Goal: Task Accomplishment & Management: Use online tool/utility

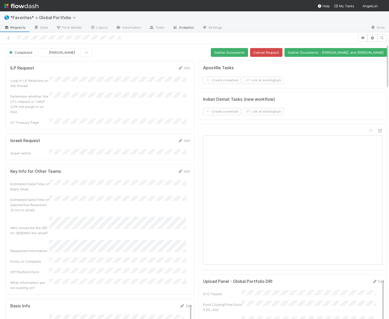
click at [185, 27] on link "Analytics" at bounding box center [183, 28] width 29 height 8
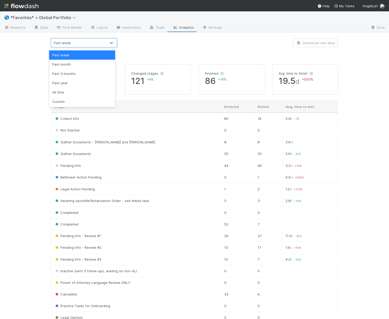
click at [95, 45] on div "Past week" at bounding box center [78, 43] width 55 height 8
click at [61, 94] on div "All time" at bounding box center [82, 92] width 66 height 9
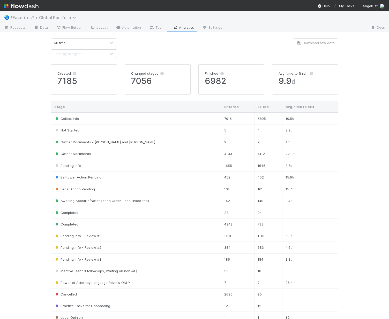
click at [42, 18] on span "*Favorites* > Global Portfolio" at bounding box center [44, 17] width 68 height 5
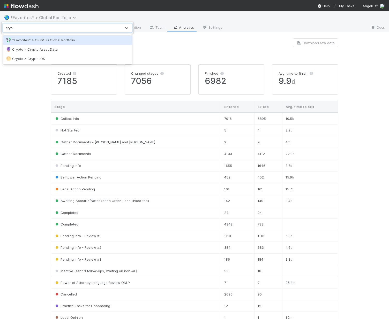
type input "crypto"
click at [49, 38] on div "💱 *Favorites* > CRYPTO Global Portfolio" at bounding box center [67, 39] width 123 height 5
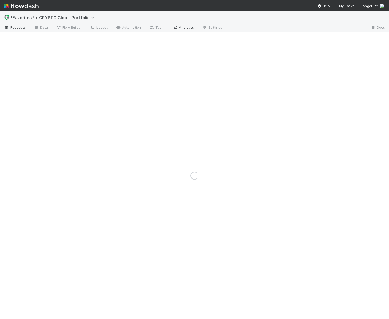
click at [181, 27] on link "Analytics" at bounding box center [183, 28] width 29 height 8
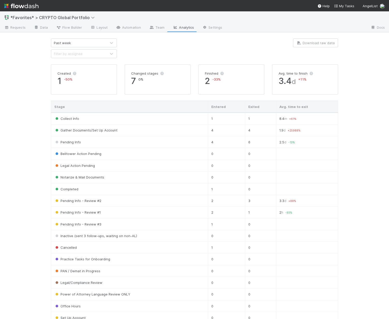
click at [63, 42] on div "Past week" at bounding box center [62, 42] width 17 height 5
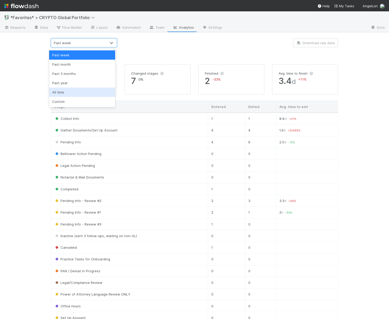
click at [63, 93] on div "All time" at bounding box center [82, 92] width 66 height 9
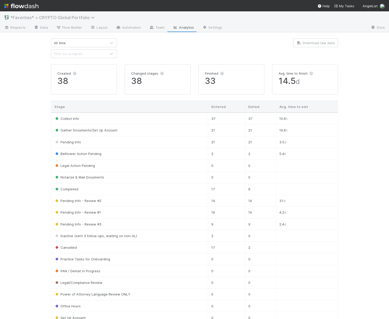
click at [75, 19] on span "*Favorites* > CRYPTO Global Portfolio" at bounding box center [53, 17] width 87 height 5
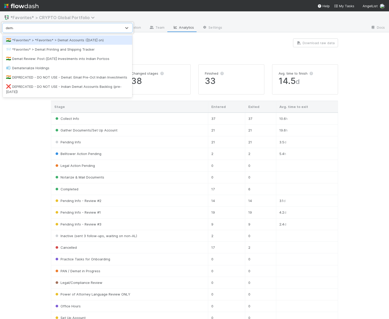
type input "demat"
click at [75, 40] on div "🇮🇳 *Favorites* > *Favorites* > Demat Accounts (April 2025 on)" at bounding box center [67, 39] width 123 height 5
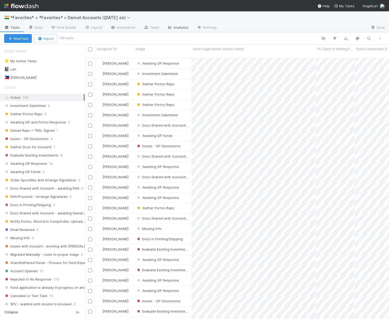
scroll to position [262, 300]
click at [181, 26] on link "Analytics" at bounding box center [177, 28] width 29 height 8
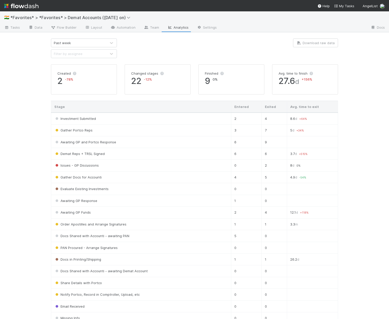
click at [80, 43] on div "Past week" at bounding box center [78, 43] width 55 height 8
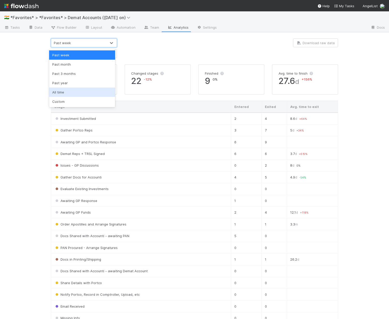
click at [63, 92] on div "All time" at bounding box center [82, 92] width 66 height 9
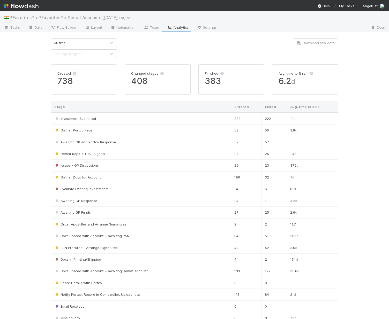
click at [32, 16] on span "*Favorites* > *Favorites* > Demat Accounts (April 2025 on)" at bounding box center [71, 17] width 123 height 5
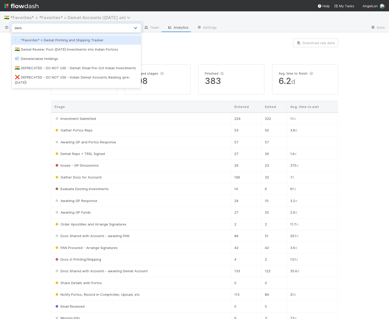
type input "demat"
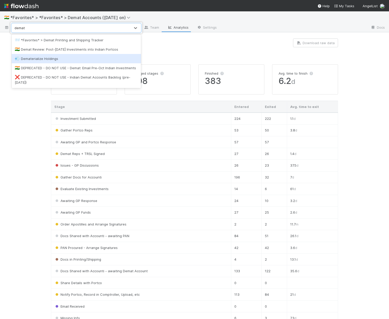
click at [33, 61] on div "💨 Dematerialize Holdings" at bounding box center [76, 58] width 123 height 5
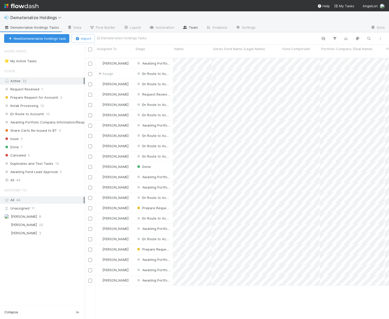
scroll to position [262, 300]
click at [210, 29] on link "Analytics" at bounding box center [216, 28] width 29 height 8
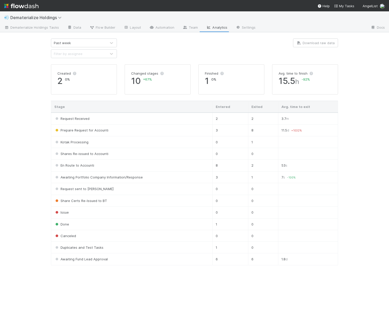
click at [75, 45] on div "Past week" at bounding box center [78, 43] width 55 height 8
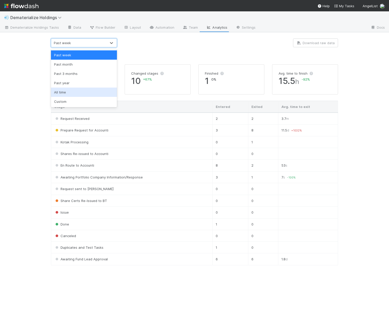
click at [71, 92] on div "All time" at bounding box center [84, 92] width 66 height 9
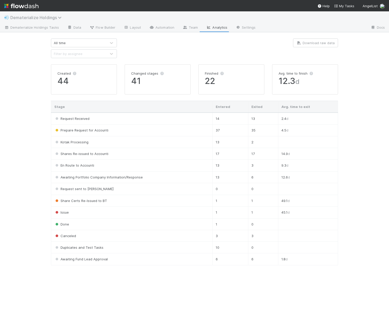
click at [39, 18] on span "Dematerialize Holdings" at bounding box center [37, 17] width 54 height 5
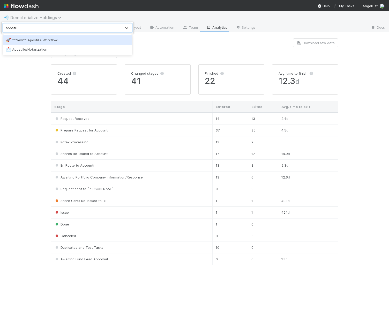
type input "apostille"
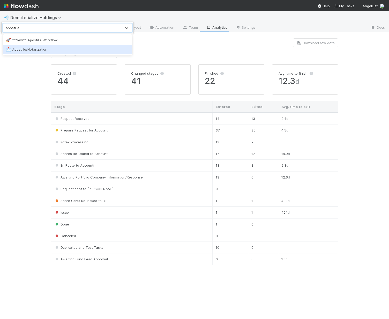
click at [49, 51] on div "📩 Apostille/Notarization" at bounding box center [67, 49] width 123 height 5
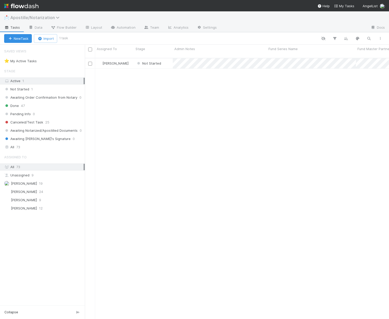
scroll to position [262, 300]
click at [179, 25] on link "Analytics" at bounding box center [177, 28] width 29 height 8
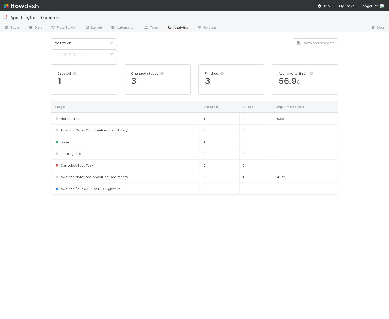
click at [70, 41] on div "Past week" at bounding box center [62, 42] width 17 height 5
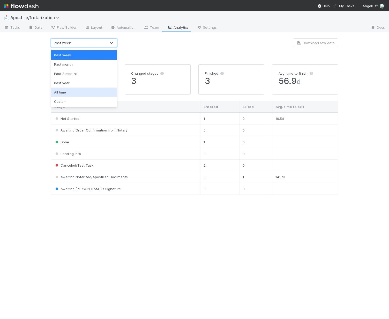
click at [67, 95] on div "All time" at bounding box center [84, 92] width 66 height 9
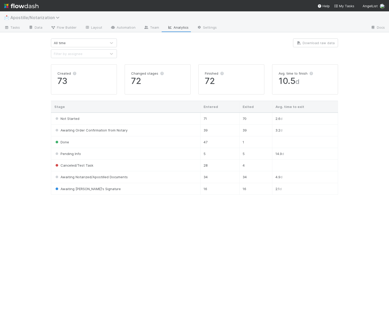
click at [29, 18] on span "Apostille/Notarization" at bounding box center [36, 17] width 52 height 5
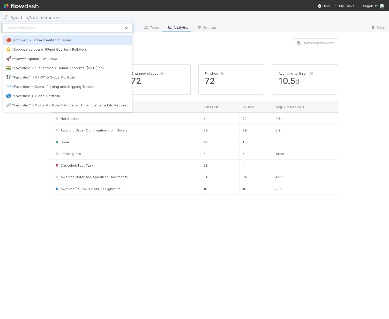
type input "poa"
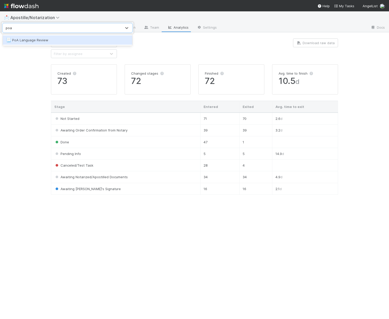
click at [34, 37] on div "📃 PoA Language Review" at bounding box center [67, 39] width 123 height 5
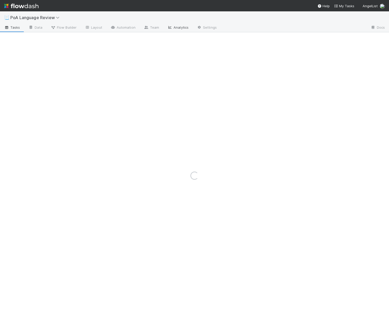
click at [184, 29] on link "Analytics" at bounding box center [177, 28] width 29 height 8
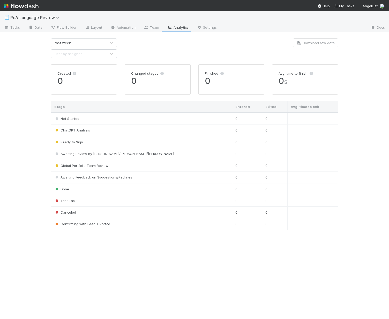
click at [78, 44] on div "Past week" at bounding box center [78, 43] width 55 height 8
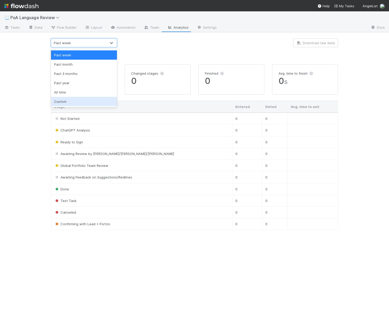
click at [68, 99] on div "Custom" at bounding box center [84, 101] width 66 height 9
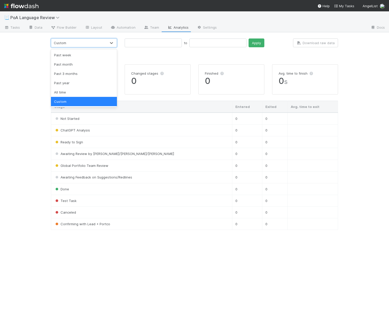
click at [83, 44] on div "Custom" at bounding box center [78, 43] width 55 height 8
click at [67, 91] on div "All time" at bounding box center [84, 92] width 66 height 9
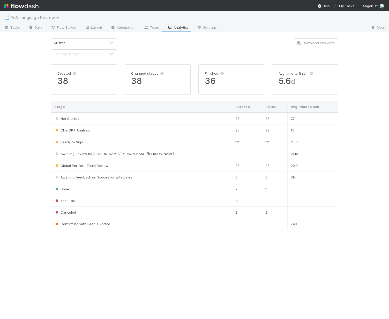
click at [36, 20] on span "PoA Language Review" at bounding box center [36, 17] width 52 height 5
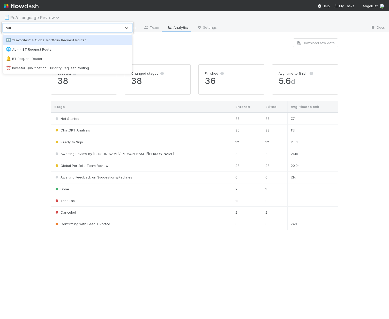
type input "rout"
click at [57, 42] on div "↔️ *Favorites* > Global Portfolio Request Router" at bounding box center [67, 39] width 123 height 5
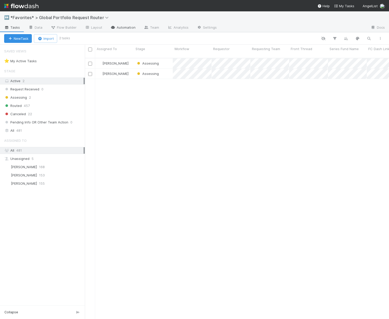
scroll to position [262, 300]
click at [181, 30] on link "Analytics" at bounding box center [177, 28] width 29 height 8
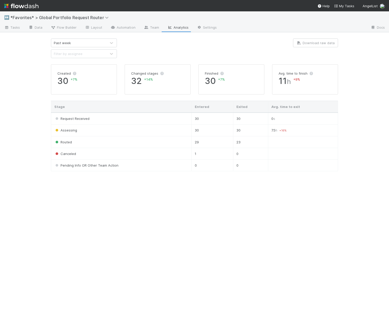
click at [91, 47] on div "Past week" at bounding box center [84, 43] width 66 height 9
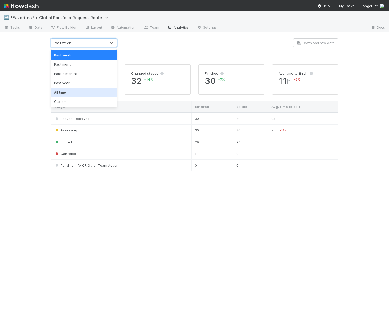
click at [70, 95] on div "All time" at bounding box center [84, 92] width 66 height 9
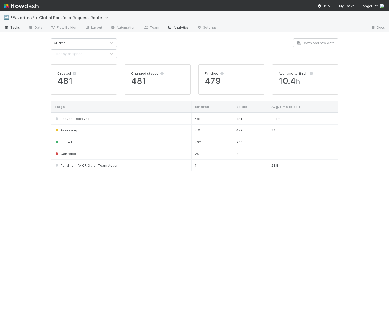
click at [16, 26] on span "Tasks" at bounding box center [12, 27] width 16 height 5
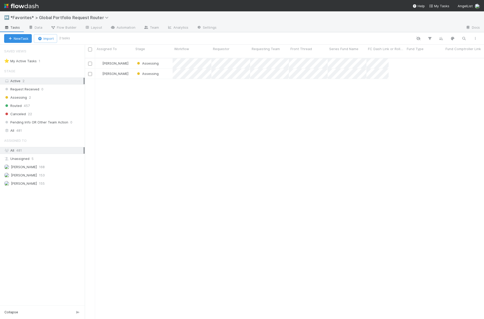
scroll to position [262, 396]
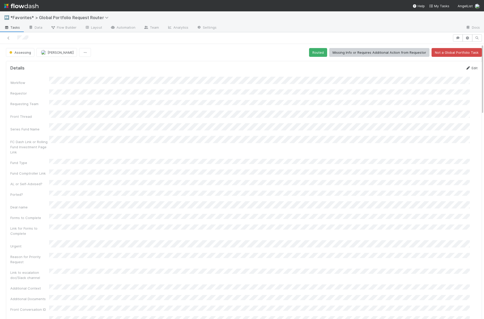
click at [389, 67] on link "Edit" at bounding box center [472, 68] width 12 height 4
click at [389, 71] on button "Cancel" at bounding box center [469, 69] width 18 height 9
click at [389, 66] on link "Edit" at bounding box center [472, 68] width 12 height 4
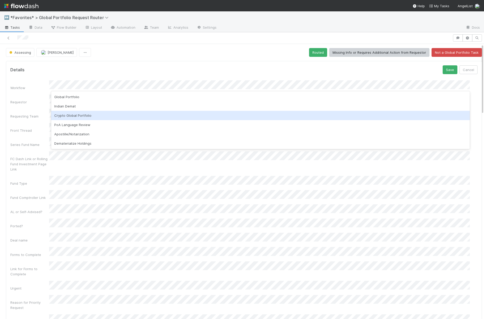
click at [74, 116] on div "Crypto Global Portfolio" at bounding box center [260, 115] width 419 height 9
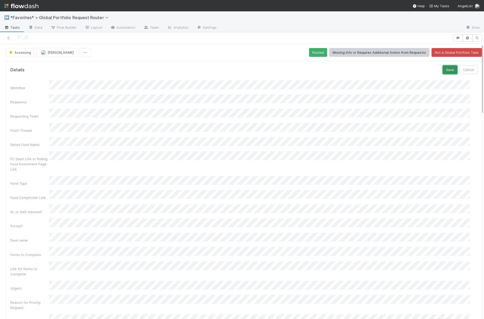
click at [389, 71] on button "Save" at bounding box center [450, 69] width 15 height 9
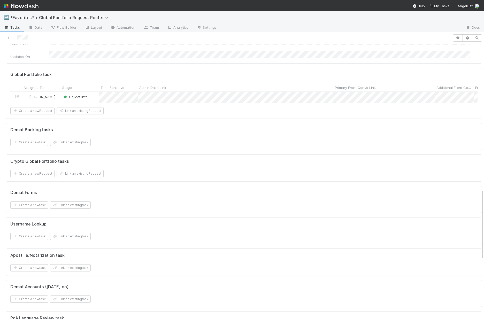
scroll to position [450, 0]
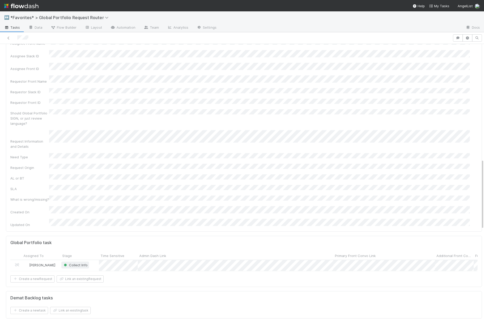
click at [81, 263] on div "Collect Info" at bounding box center [75, 265] width 25 height 5
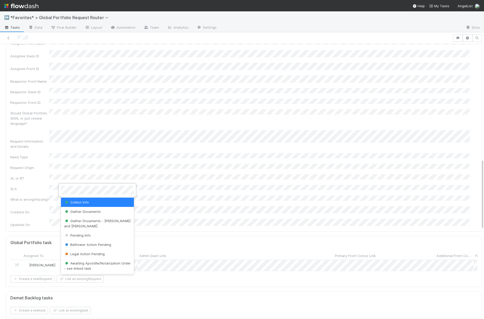
scroll to position [108, 0]
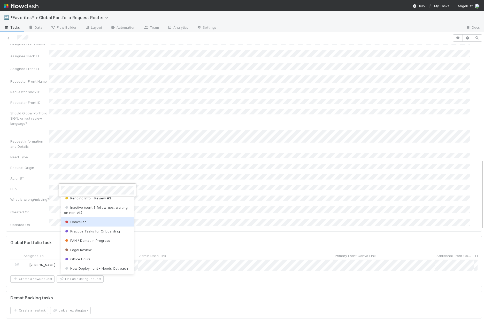
click at [78, 222] on span "Cancelled" at bounding box center [75, 222] width 22 height 4
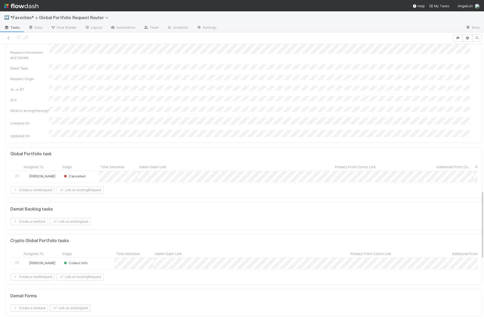
scroll to position [640, 0]
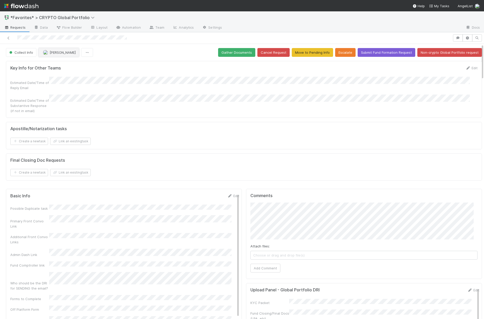
click at [50, 51] on span "[PERSON_NAME]" at bounding box center [63, 52] width 26 height 4
click at [74, 66] on div "Maranatha Kure" at bounding box center [72, 65] width 73 height 9
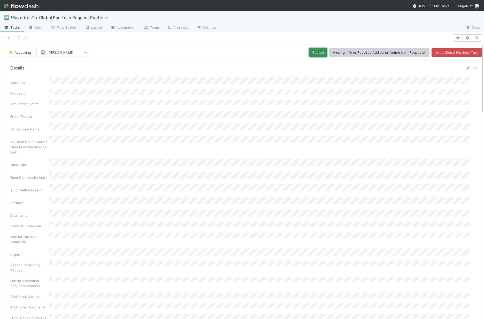
click at [312, 54] on button "Routed" at bounding box center [318, 52] width 18 height 9
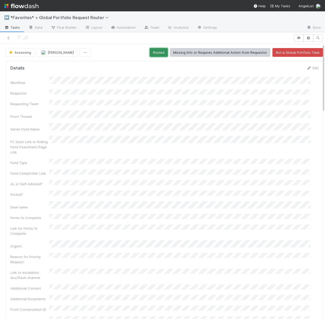
click at [152, 50] on button "Routed" at bounding box center [158, 52] width 18 height 9
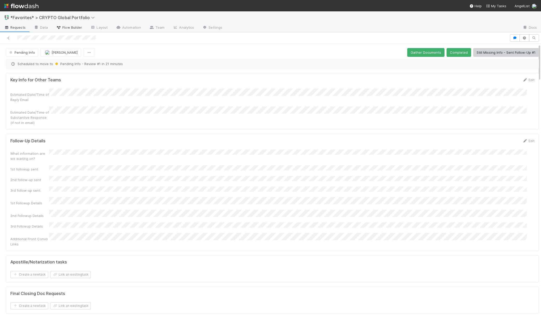
click at [66, 27] on span "Flow Builder" at bounding box center [69, 27] width 26 height 5
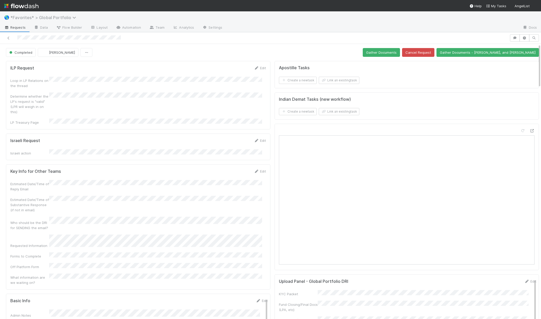
click at [40, 18] on span "*Favorites* > Global Portfolio" at bounding box center [44, 17] width 68 height 5
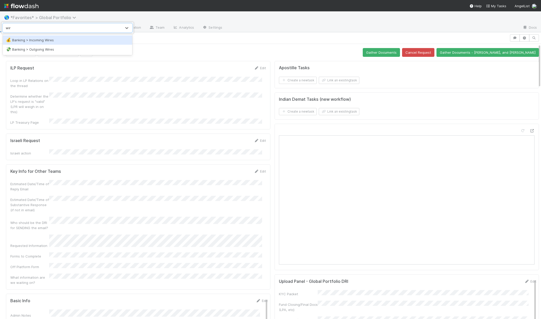
type input "wire"
click at [48, 38] on div "💰 Banking > Incoming Wires" at bounding box center [67, 39] width 123 height 5
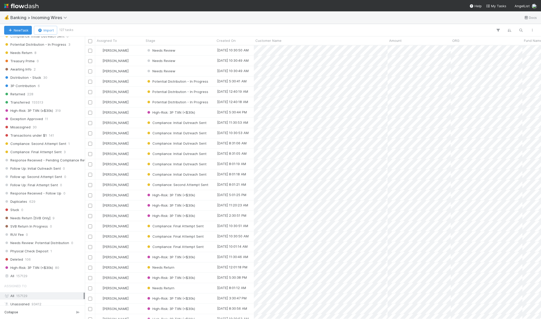
scroll to position [338, 0]
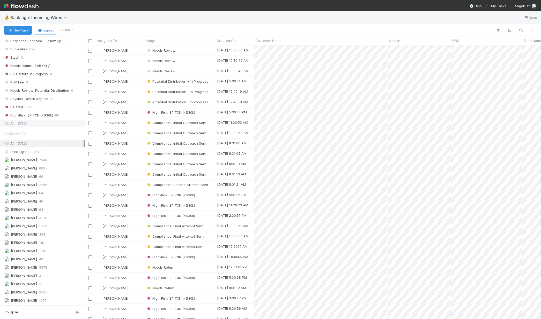
drag, startPoint x: 28, startPoint y: 126, endPoint x: 59, endPoint y: 122, distance: 31.9
click at [28, 126] on div "All 157129" at bounding box center [43, 124] width 79 height 6
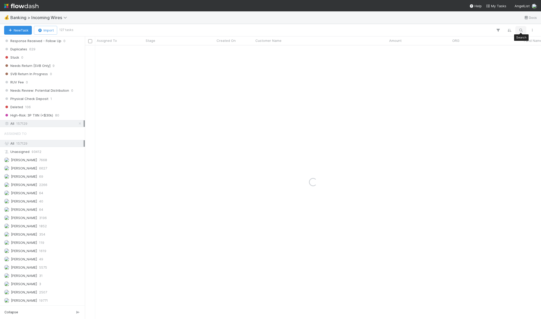
click at [519, 30] on icon "button" at bounding box center [520, 30] width 5 height 5
drag, startPoint x: 497, startPoint y: 21, endPoint x: 468, endPoint y: 22, distance: 29.5
click at [468, 22] on input "TPC - FC 26513" at bounding box center [494, 22] width 52 height 6
paste input "510317244084"
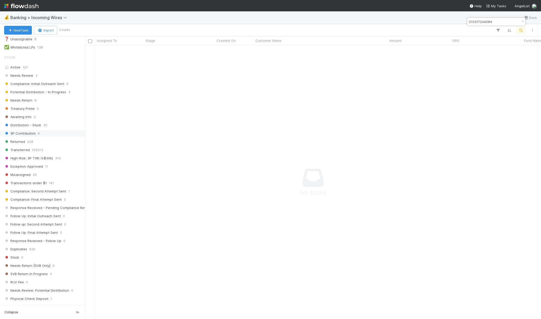
type input "510317244084"
click at [27, 134] on span "3P Contribution" at bounding box center [20, 133] width 32 height 6
click at [522, 22] on icon "button" at bounding box center [522, 21] width 5 height 3
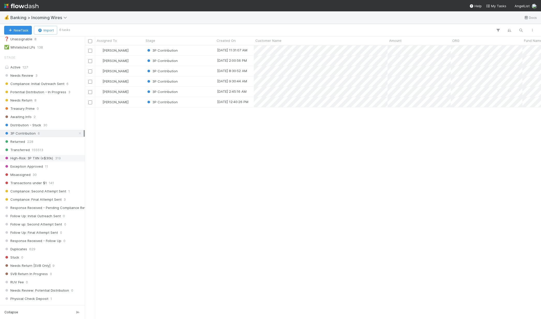
click at [39, 160] on span "High-Risk: 3P TXN (≥$30k)" at bounding box center [28, 158] width 49 height 6
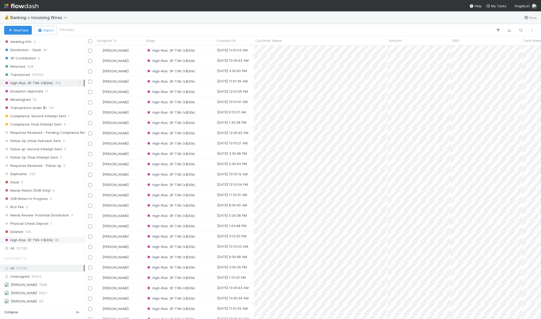
click at [24, 241] on span "High-Risk: 3P TXN (<$30k)" at bounding box center [28, 240] width 49 height 6
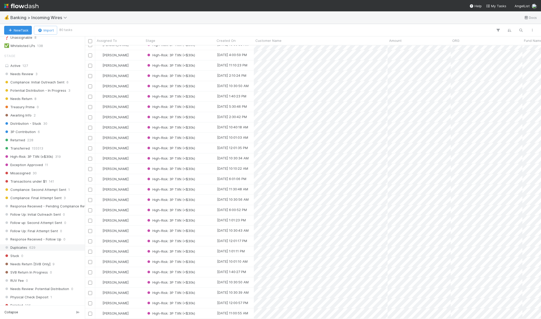
scroll to position [137, 0]
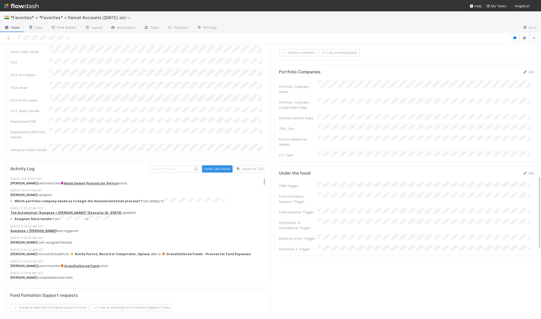
scroll to position [755, 0]
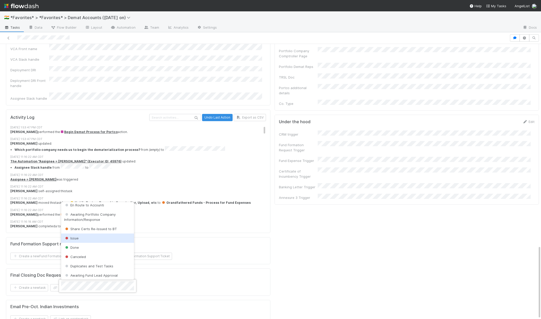
scroll to position [26, 0]
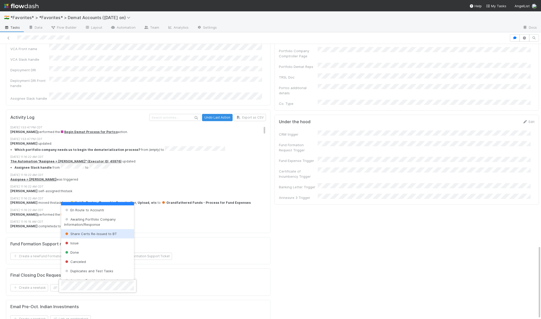
click at [349, 244] on div at bounding box center [270, 159] width 541 height 319
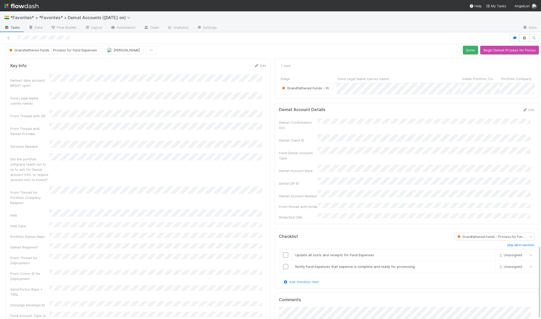
scroll to position [0, 0]
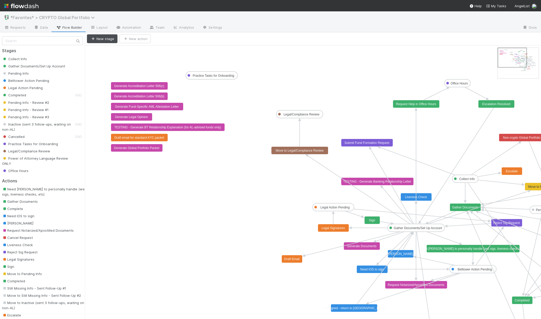
click at [41, 17] on span "*Favorites* > CRYPTO Global Portfolio" at bounding box center [53, 17] width 87 height 5
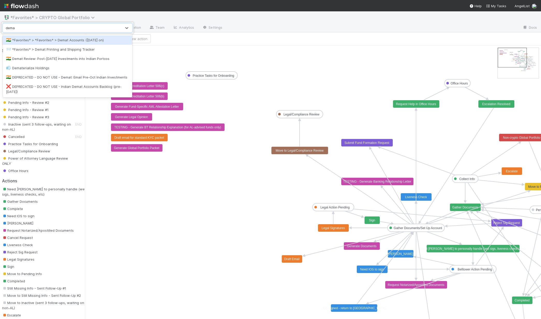
type input "demat"
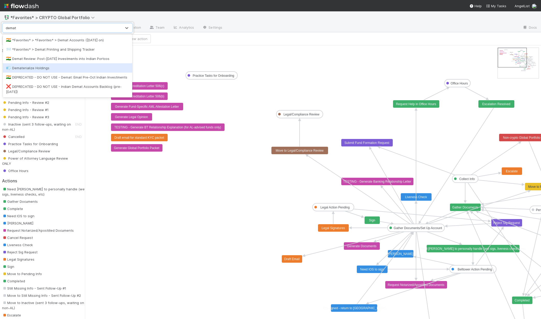
click at [57, 69] on div "💨 Dematerialize Holdings" at bounding box center [67, 67] width 123 height 5
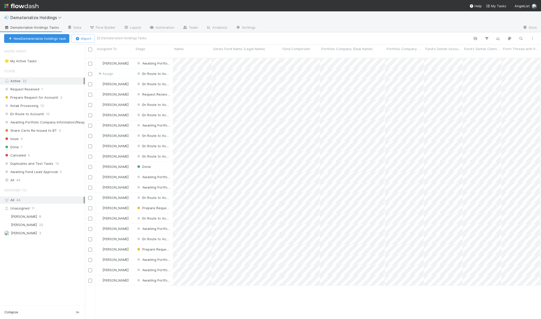
scroll to position [262, 452]
click at [102, 25] on span "Flow Builder" at bounding box center [102, 27] width 26 height 5
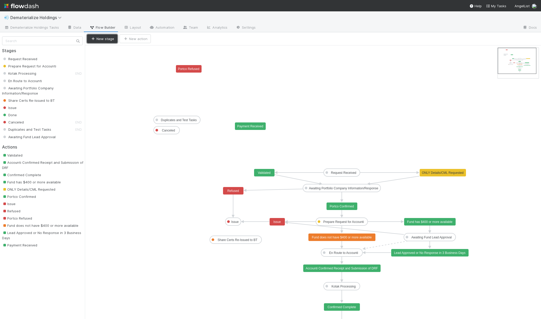
click at [110, 38] on button "New stage" at bounding box center [102, 38] width 31 height 9
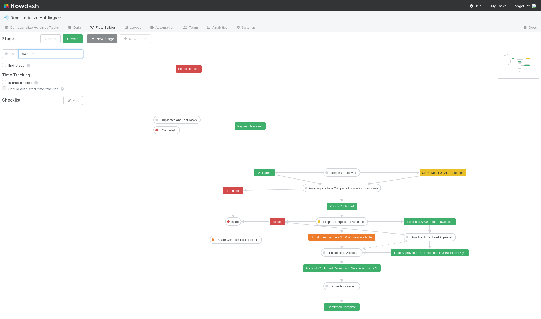
drag, startPoint x: 41, startPoint y: 52, endPoint x: -2, endPoint y: 52, distance: 42.9
click at [0, 52] on html "💨 Dematerialize Holdings Dematerialize Holdings Tasks Data Flow Builder Layout …" at bounding box center [270, 159] width 541 height 319
type input "DRF and RTA Submitted - Awaiting Portco Action (DCF)"
click at [75, 39] on button "Create" at bounding box center [73, 38] width 20 height 9
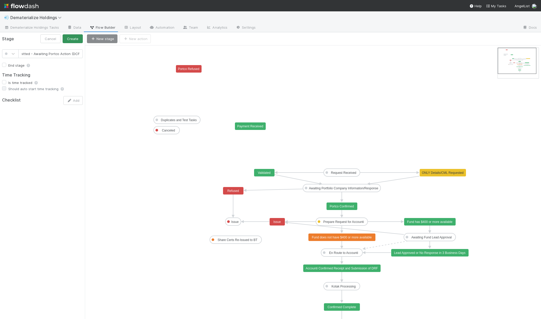
scroll to position [0, 0]
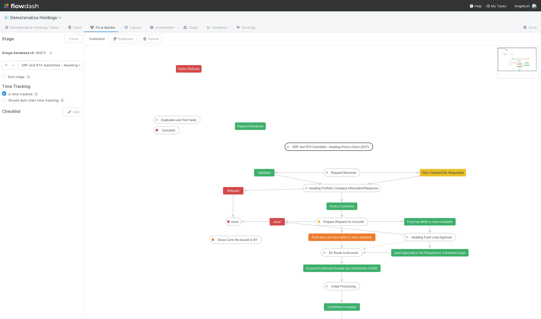
scroll to position [0, 30]
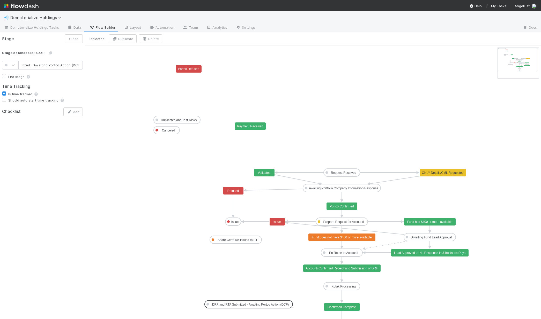
drag, startPoint x: 161, startPoint y: 52, endPoint x: 276, endPoint y: 303, distance: 276.0
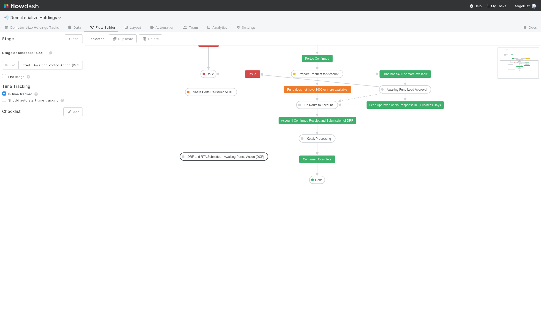
drag, startPoint x: 517, startPoint y: 63, endPoint x: 519, endPoint y: 76, distance: 13.8
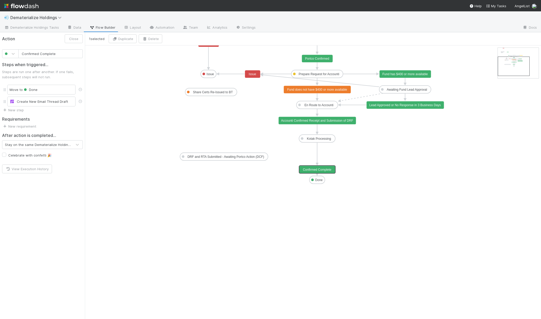
drag, startPoint x: 328, startPoint y: 160, endPoint x: 328, endPoint y: 171, distance: 10.9
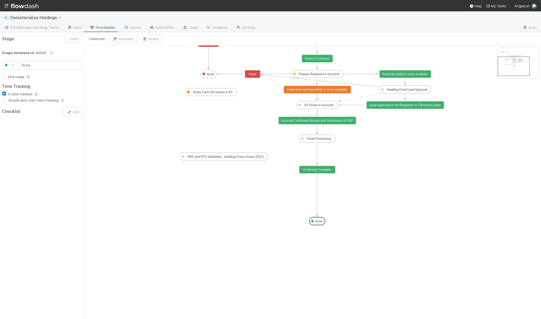
drag, startPoint x: 321, startPoint y: 182, endPoint x: 321, endPoint y: 222, distance: 40.6
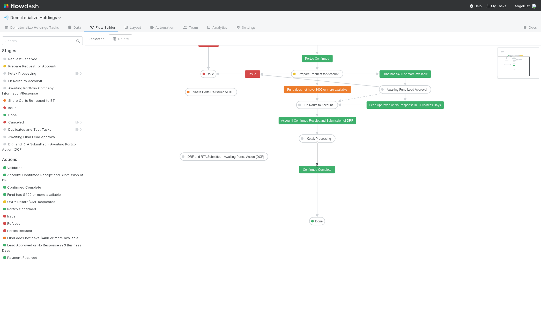
click at [317, 151] on icon at bounding box center [317, 152] width 0 height 21
click at [122, 40] on button "Delete" at bounding box center [121, 38] width 24 height 9
drag, startPoint x: 317, startPoint y: 142, endPoint x: 190, endPoint y: 161, distance: 128.3
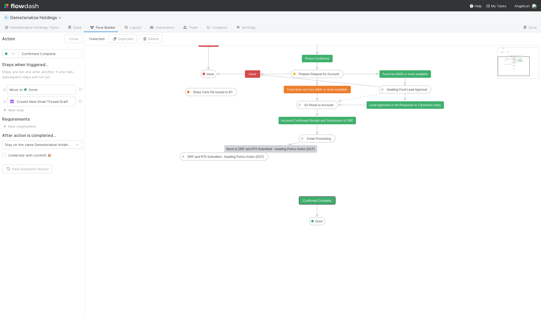
drag, startPoint x: 318, startPoint y: 171, endPoint x: 316, endPoint y: 202, distance: 31.1
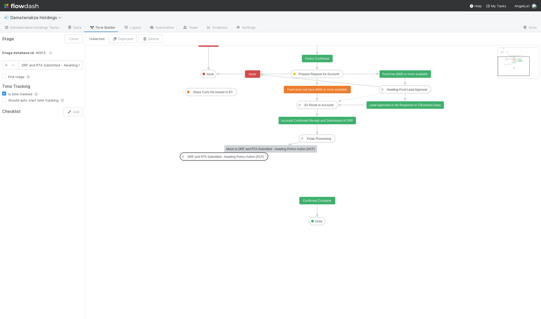
scroll to position [0, 30]
drag, startPoint x: 250, startPoint y: 159, endPoint x: 330, endPoint y: 178, distance: 82.3
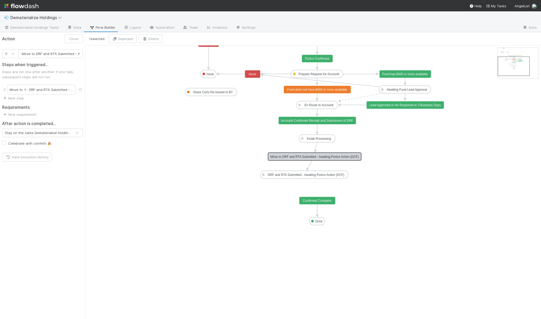
scroll to position [0, 44]
drag, startPoint x: 294, startPoint y: 151, endPoint x: 341, endPoint y: 159, distance: 48.2
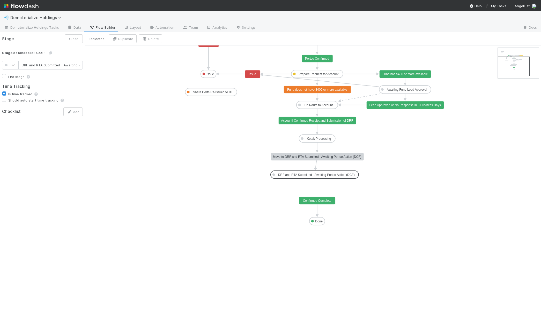
scroll to position [0, 30]
drag, startPoint x: 336, startPoint y: 175, endPoint x: 345, endPoint y: 176, distance: 9.3
drag, startPoint x: 318, startPoint y: 183, endPoint x: 318, endPoint y: 200, distance: 17.8
click at [290, 157] on text "Move to DRF and RTA Submitted - Awaiting Portco Action (DCF)" at bounding box center [317, 157] width 88 height 4
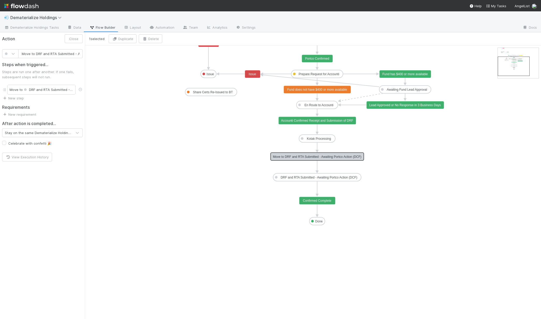
scroll to position [0, 44]
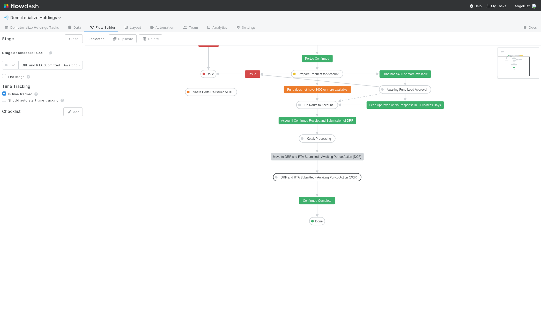
click at [313, 178] on text "DRF and RTA Submitted - Awaiting Portco Action (DCF)" at bounding box center [319, 178] width 77 height 4
drag, startPoint x: 34, startPoint y: 66, endPoint x: -22, endPoint y: 58, distance: 56.7
click at [0, 58] on html "💨 Dematerialize Holdings Dematerialize Holdings Tasks Data Flow Builder Layout …" at bounding box center [270, 159] width 541 height 319
type input "Awaiting Portco Action (DCF)"
click at [77, 38] on button "Save" at bounding box center [74, 38] width 17 height 9
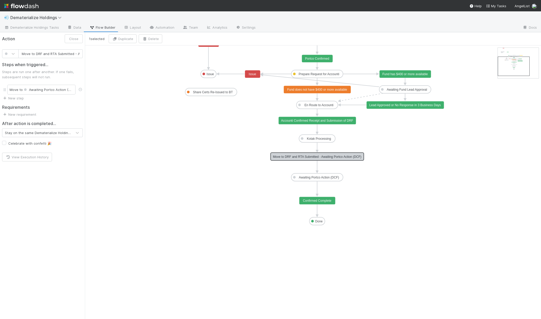
click at [317, 158] on text "Move to DRF and RTA Submitted - Awaiting Portco Action (DCF)" at bounding box center [317, 157] width 88 height 4
drag, startPoint x: 29, startPoint y: 54, endPoint x: 117, endPoint y: 66, distance: 88.4
click at [116, 65] on div "1 selected Duplicate Delete Request Received Prepare Request for Accounti Kotak…" at bounding box center [270, 175] width 541 height 287
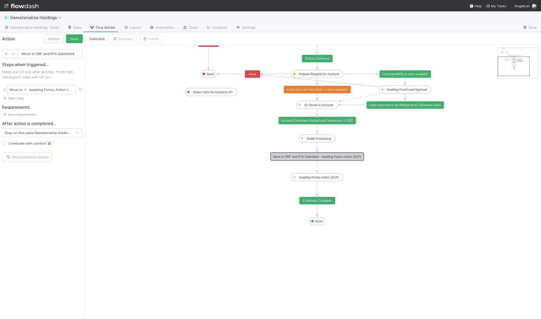
drag, startPoint x: 36, startPoint y: 54, endPoint x: -33, endPoint y: 47, distance: 68.9
click at [0, 47] on html "💨 Dematerialize Holdings Dematerialize Holdings Tasks Data Flow Builder Layout …" at bounding box center [270, 159] width 541 height 319
type input "DRF and RTA Submitted"
drag, startPoint x: 7, startPoint y: 55, endPoint x: 7, endPoint y: 60, distance: 4.9
click at [7, 55] on div at bounding box center [7, 53] width 4 height 5
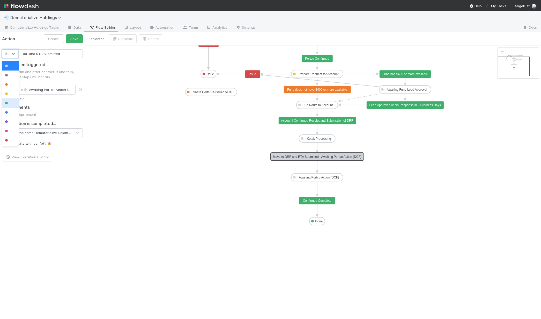
click at [6, 104] on div at bounding box center [10, 103] width 10 height 5
click at [76, 43] on button "Save" at bounding box center [74, 38] width 17 height 9
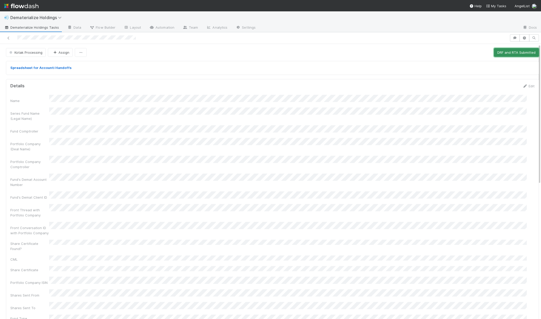
click at [503, 52] on button "DRF and RTA Submitted" at bounding box center [516, 52] width 45 height 9
click at [521, 54] on button "DRF and RTA Submitted" at bounding box center [516, 52] width 45 height 9
click at [511, 49] on button "DRF and RTA Submitted" at bounding box center [516, 52] width 45 height 9
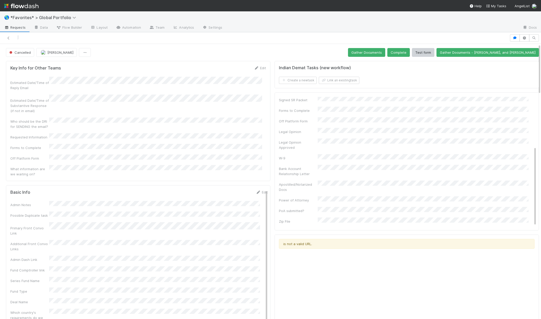
scroll to position [243, 0]
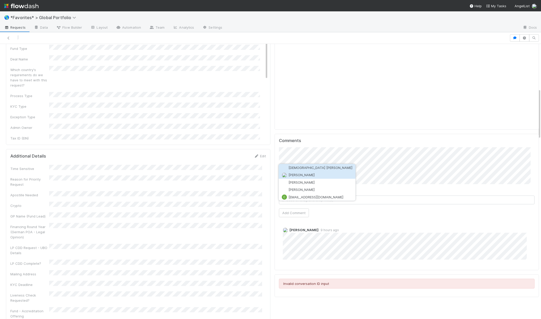
click at [320, 176] on button "Roselyn de Villa" at bounding box center [317, 174] width 77 height 7
drag, startPoint x: 296, startPoint y: 212, endPoint x: 275, endPoint y: 190, distance: 29.8
click at [296, 212] on button "Add Comment" at bounding box center [294, 213] width 30 height 9
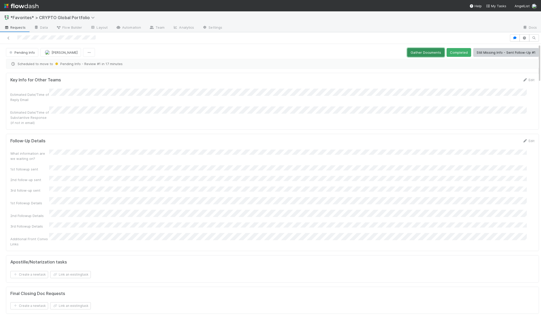
click at [424, 54] on button "Gather Documents" at bounding box center [425, 52] width 37 height 9
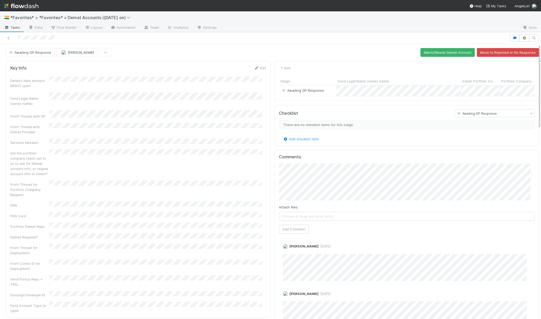
click at [81, 39] on div at bounding box center [254, 37] width 505 height 7
click at [7, 39] on icon at bounding box center [8, 37] width 5 height 3
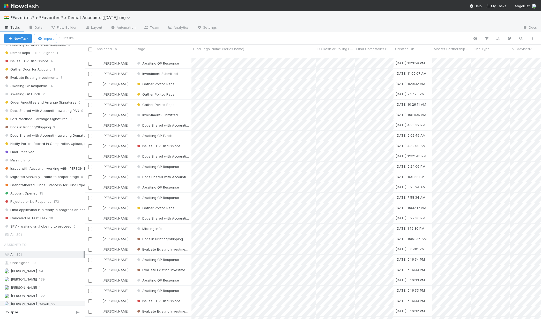
scroll to position [106, 0]
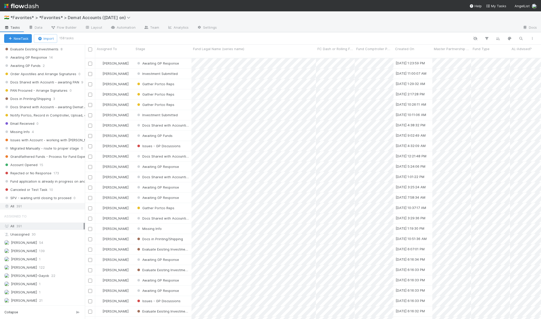
click at [30, 210] on div "Saved Views ⭐ My Active Tasks 97 📓 Len 17 🇵🇭 Loraine 22 Stage Active 158 Invest…" at bounding box center [42, 175] width 85 height 261
click at [31, 208] on div "All 391" at bounding box center [43, 206] width 79 height 6
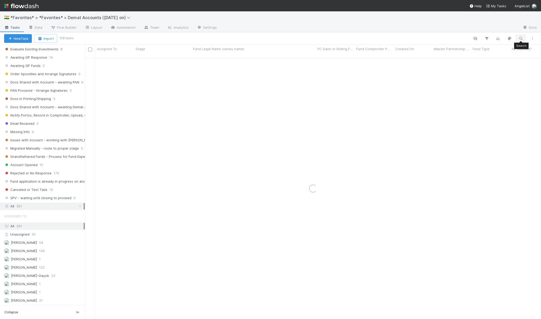
click at [519, 40] on icon "button" at bounding box center [520, 38] width 5 height 5
type input "Mana Ventures, LP - C2"
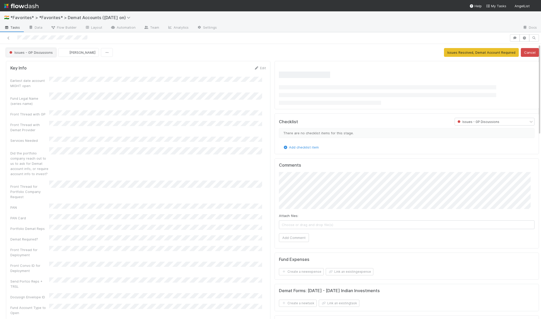
click at [37, 55] on button "Issues - GP Discussions" at bounding box center [31, 52] width 50 height 9
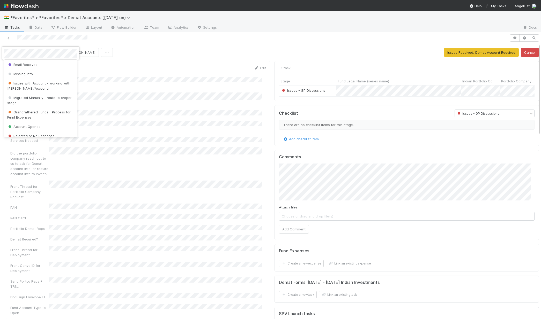
scroll to position [204, 0]
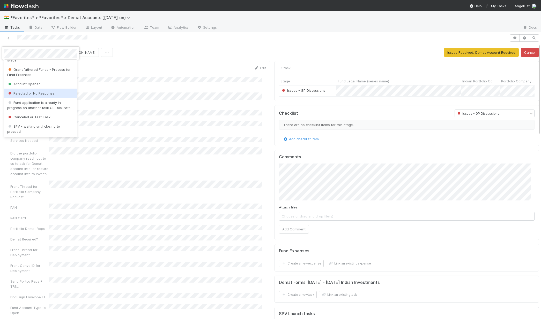
click at [39, 91] on div "Rejected or No Response" at bounding box center [40, 93] width 73 height 9
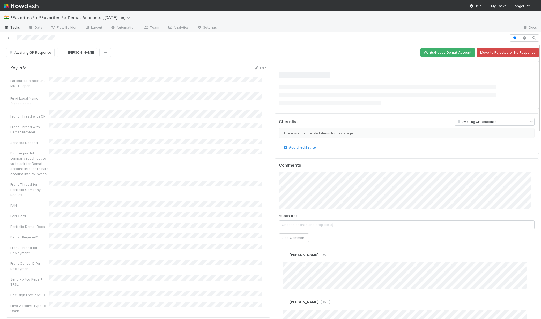
click at [114, 123] on div "Front Thread with Demat Provider" at bounding box center [137, 129] width 255 height 12
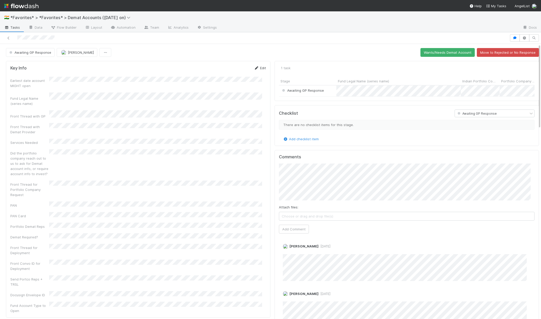
click at [260, 69] on link "Edit" at bounding box center [260, 68] width 12 height 4
click at [251, 72] on button "Cancel" at bounding box center [257, 69] width 18 height 9
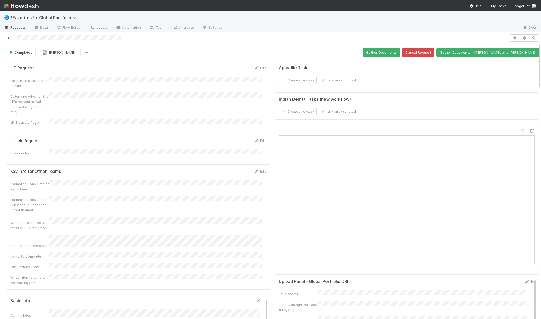
click at [9, 37] on icon at bounding box center [8, 37] width 5 height 3
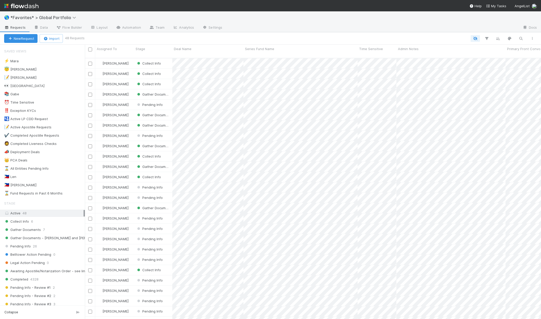
scroll to position [262, 452]
click at [40, 219] on div "Collect Info 6" at bounding box center [44, 222] width 81 height 6
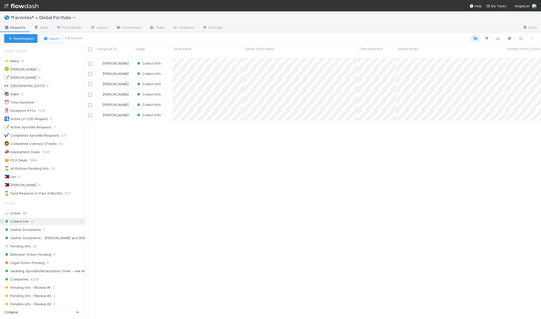
scroll to position [262, 452]
click at [163, 82] on div "Collect Info" at bounding box center [153, 84] width 38 height 10
click at [36, 233] on span "Gather Documents" at bounding box center [22, 230] width 37 height 6
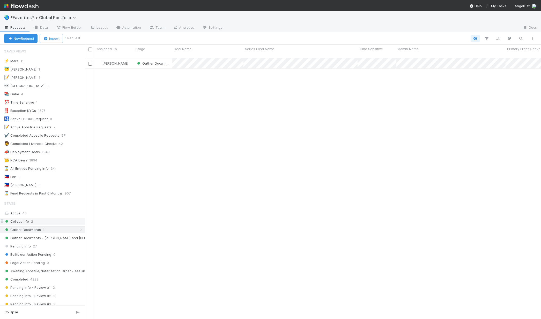
click at [27, 220] on span "Collect Info" at bounding box center [16, 222] width 25 height 6
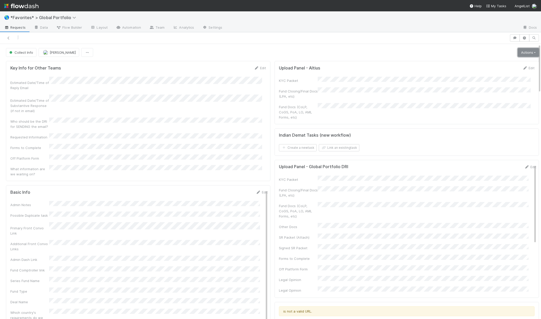
click at [529, 52] on link "Actions" at bounding box center [527, 52] width 21 height 9
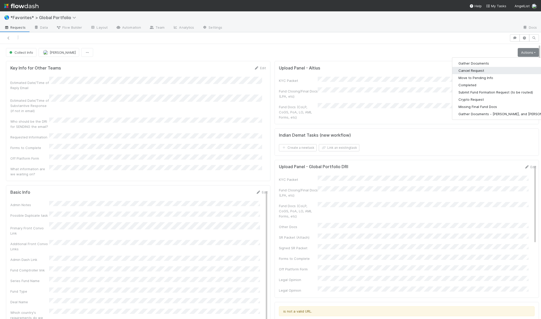
click at [473, 68] on button "Cancel Request" at bounding box center [506, 70] width 108 height 7
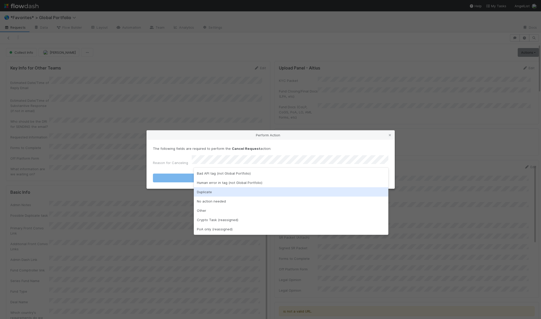
click at [201, 193] on div "Duplicate" at bounding box center [291, 191] width 194 height 9
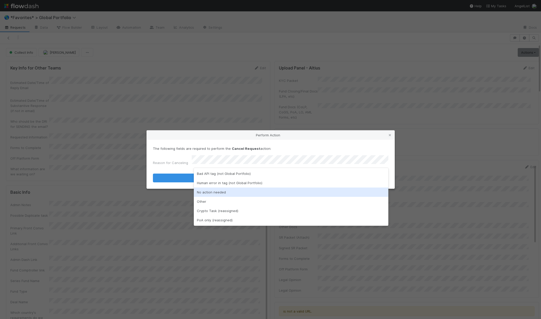
click at [234, 194] on div "No action needed" at bounding box center [291, 192] width 194 height 9
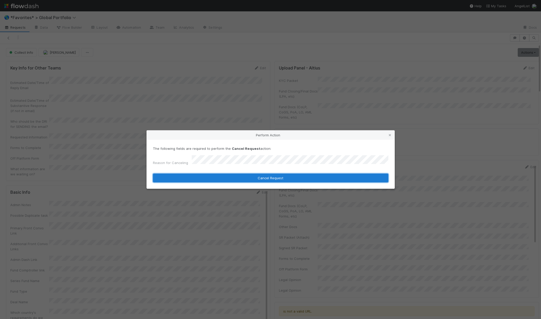
click at [240, 177] on button "Cancel Request" at bounding box center [270, 178] width 235 height 9
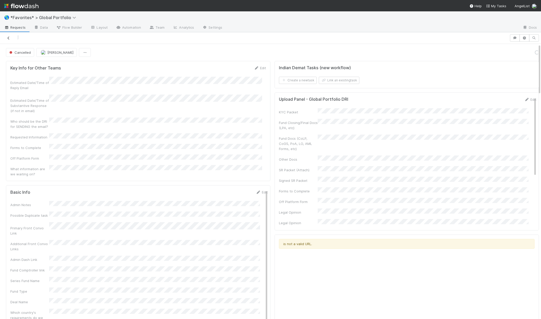
click at [9, 38] on icon at bounding box center [8, 37] width 5 height 3
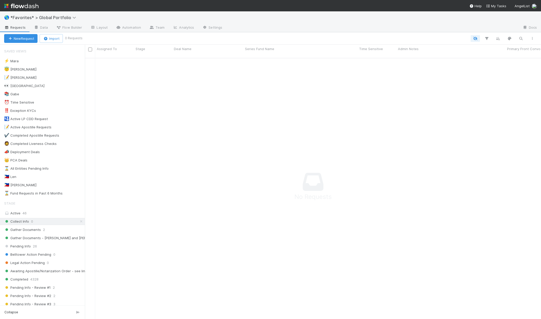
scroll to position [4, 4]
click at [36, 228] on span "Gather Documents" at bounding box center [22, 230] width 37 height 6
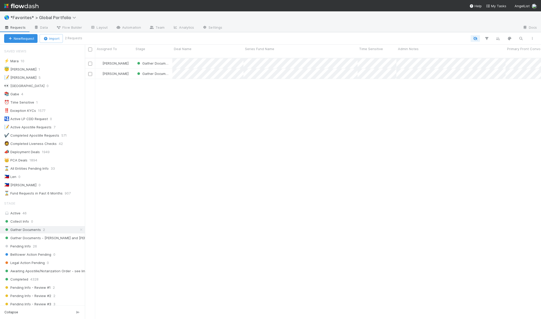
scroll to position [262, 452]
click at [129, 27] on link "Automation" at bounding box center [128, 28] width 33 height 8
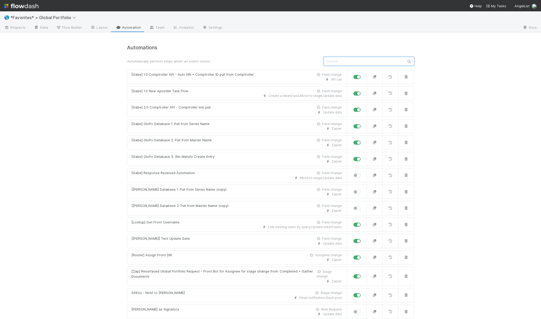
click at [381, 61] on input "text" at bounding box center [369, 61] width 91 height 9
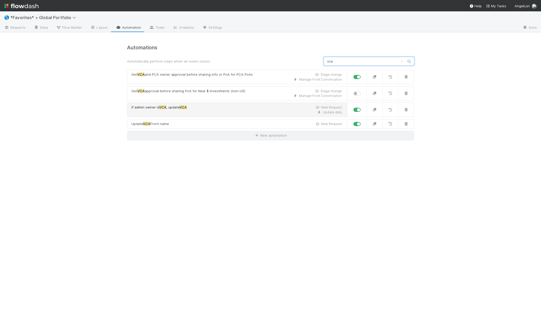
type input "vca"
click at [203, 111] on div "Update data" at bounding box center [236, 112] width 210 height 5
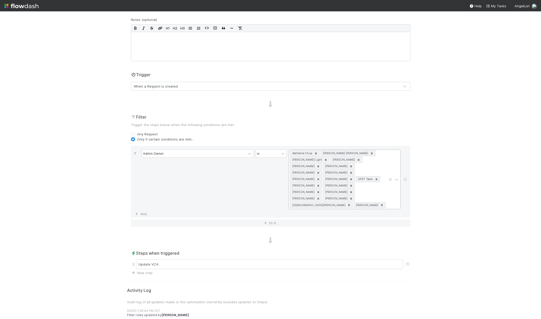
scroll to position [0, 0]
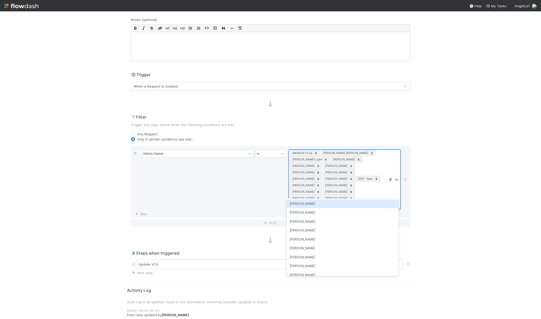
click at [338, 194] on div "Aetheline Chua Connor Meagher Fitzgerald Light William Rosean Nichole Nguyen Pe…" at bounding box center [338, 179] width 98 height 59
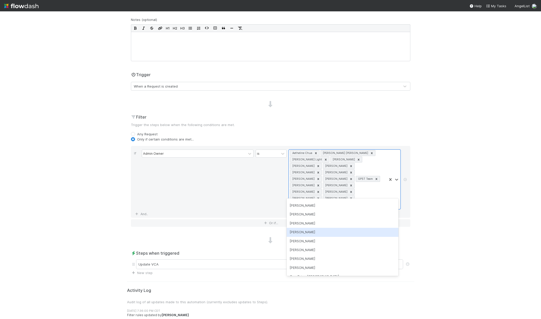
scroll to position [52, 0]
click at [302, 223] on div "Amy Saks" at bounding box center [343, 223] width 112 height 9
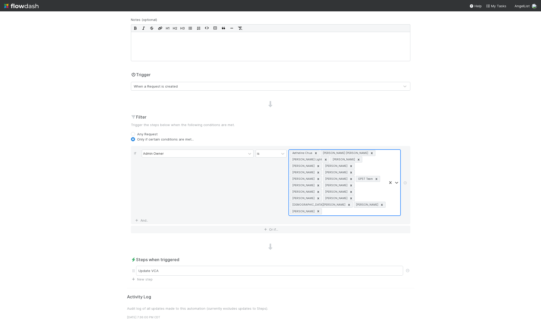
click at [351, 192] on div "Aetheline Chua Connor Meagher Fitzgerald Light William Rosean Nichole Nguyen Pe…" at bounding box center [338, 183] width 98 height 66
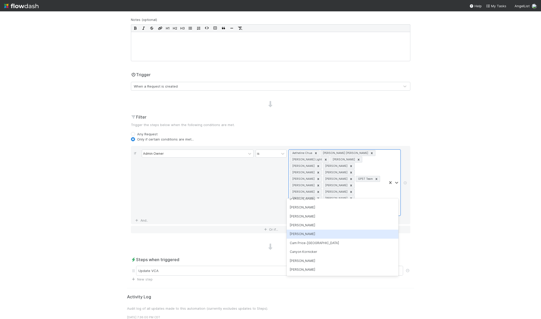
scroll to position [77, 0]
click at [304, 227] on div "Archit Dhar" at bounding box center [343, 225] width 112 height 9
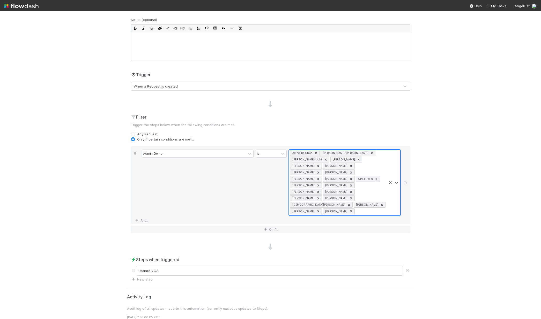
click at [384, 193] on div "Aetheline Chua Connor Meagher Fitzgerald Light William Rosean Nichole Nguyen Pe…" at bounding box center [338, 183] width 98 height 66
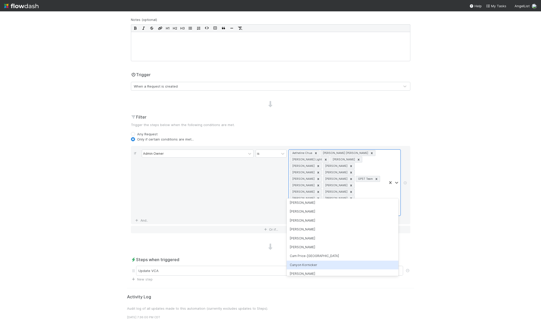
scroll to position [84, 0]
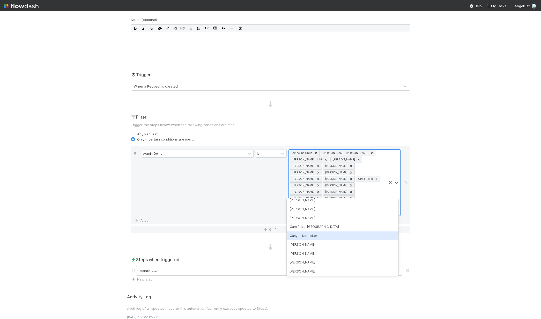
click at [312, 237] on div "Canyon Kornicker" at bounding box center [343, 236] width 112 height 9
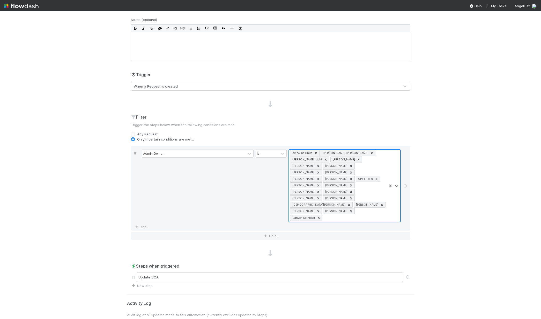
click at [376, 198] on div "Aetheline Chua Connor Meagher Fitzgerald Light William Rosean Nichole Nguyen Pe…" at bounding box center [338, 186] width 98 height 72
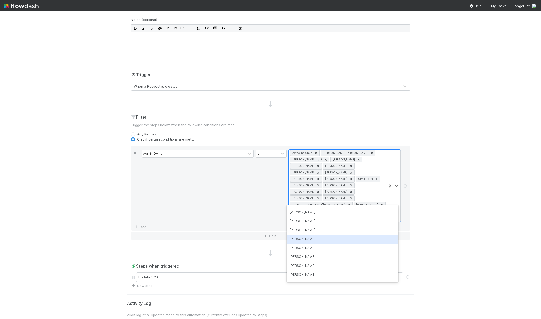
scroll to position [108, 0]
click at [305, 245] on div "Catherine Nguyen" at bounding box center [343, 245] width 112 height 9
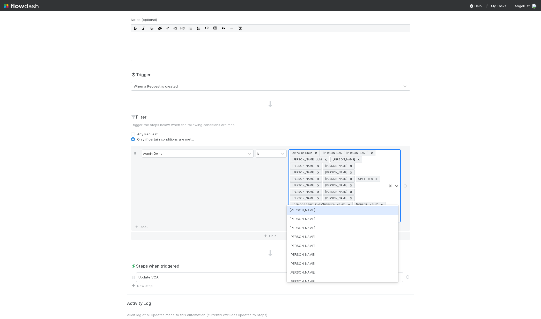
click at [371, 200] on div "Aetheline Chua Connor Meagher Fitzgerald Light William Rosean Nichole Nguyen Pe…" at bounding box center [338, 186] width 98 height 72
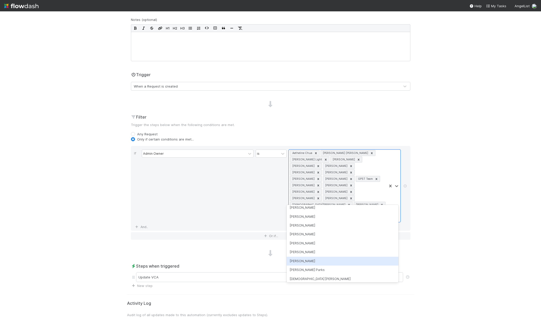
scroll to position [182, 0]
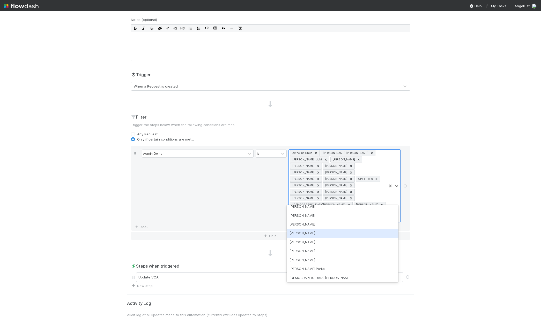
click at [315, 235] on div "Cody Maldonado" at bounding box center [343, 233] width 112 height 9
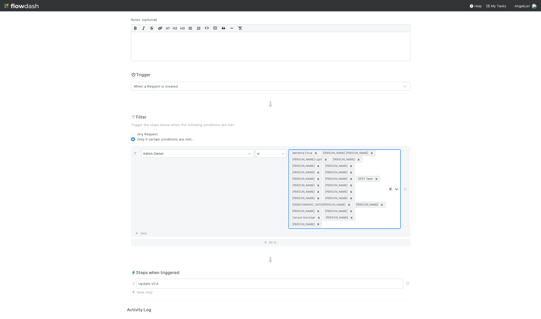
click at [360, 207] on div "Aetheline Chua Connor Meagher Fitzgerald Light William Rosean Nichole Nguyen Pe…" at bounding box center [338, 189] width 98 height 79
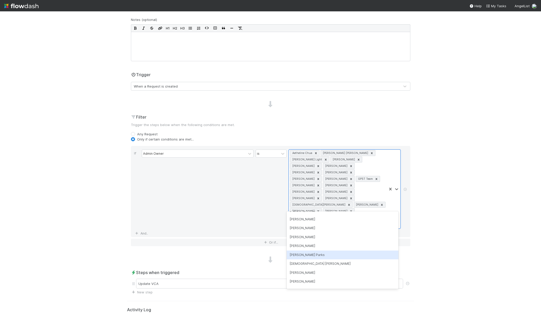
scroll to position [191, 0]
click at [306, 232] on div "Colton Smith" at bounding box center [343, 231] width 112 height 9
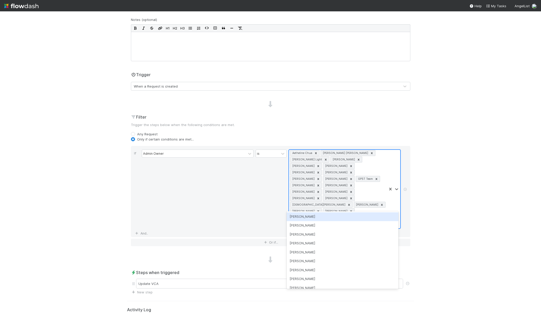
click at [364, 206] on div "Aetheline Chua Connor Meagher Fitzgerald Light William Rosean Nichole Nguyen Pe…" at bounding box center [338, 189] width 98 height 79
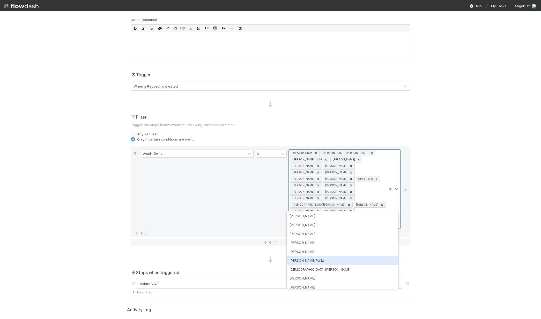
scroll to position [178, 0]
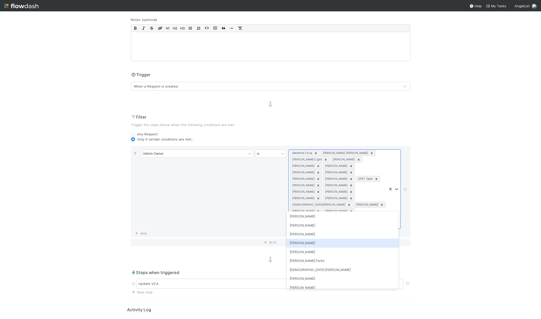
click at [305, 247] on div "Connor" at bounding box center [343, 243] width 112 height 9
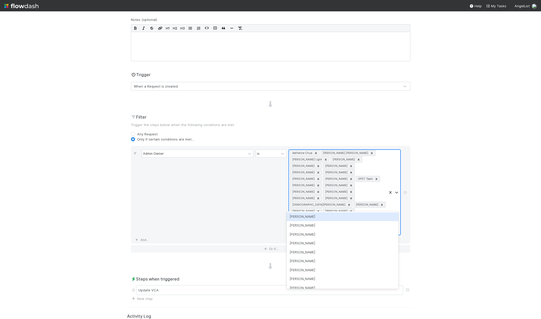
click at [377, 204] on div "Aetheline Chua Connor Meagher Fitzgerald Light William Rosean Nichole Nguyen Pe…" at bounding box center [338, 192] width 98 height 85
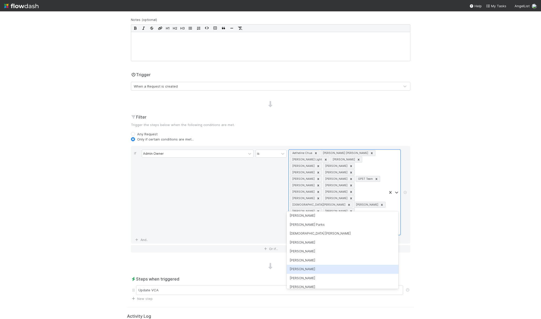
scroll to position [192, 0]
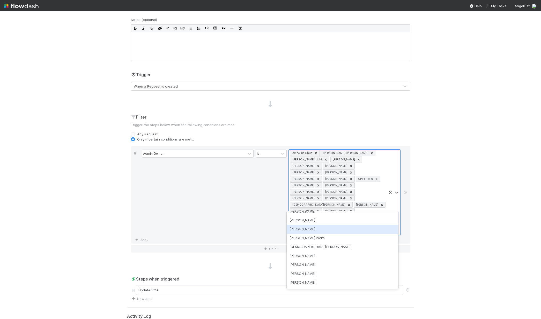
click at [313, 230] on div "Connor Riley" at bounding box center [343, 229] width 112 height 9
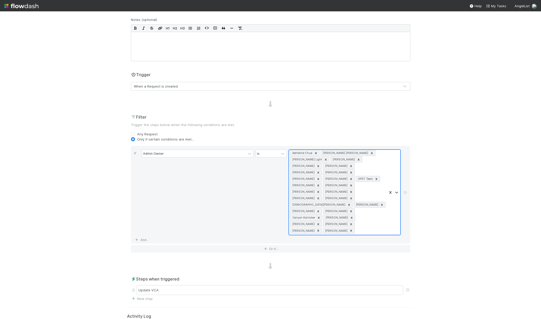
click at [314, 154] on icon at bounding box center [316, 154] width 4 height 4
click at [380, 153] on icon at bounding box center [381, 154] width 2 height 2
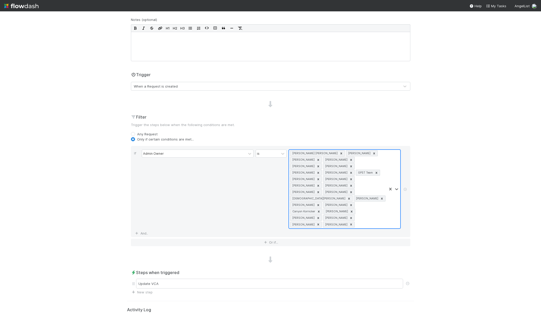
click at [349, 160] on icon at bounding box center [351, 160] width 4 height 4
click at [339, 153] on icon at bounding box center [341, 154] width 4 height 4
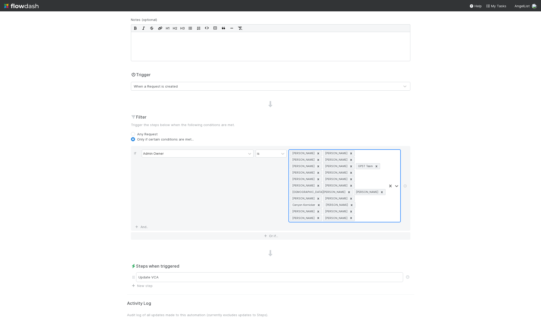
click at [350, 160] on icon at bounding box center [351, 160] width 2 height 2
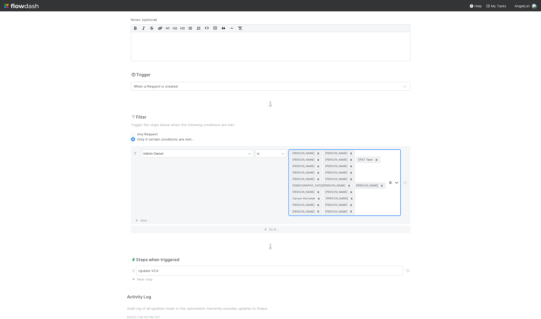
click at [349, 160] on icon at bounding box center [351, 160] width 4 height 4
click at [373, 161] on div at bounding box center [376, 159] width 6 height 5
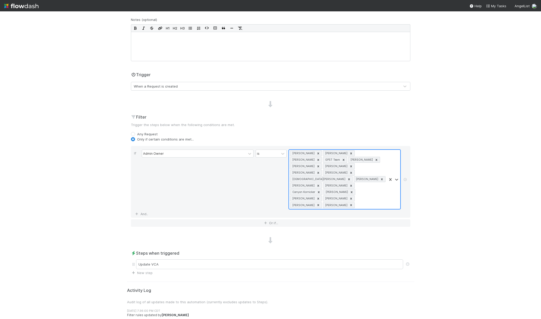
click at [374, 160] on icon at bounding box center [376, 160] width 4 height 4
click at [319, 166] on icon at bounding box center [318, 167] width 2 height 2
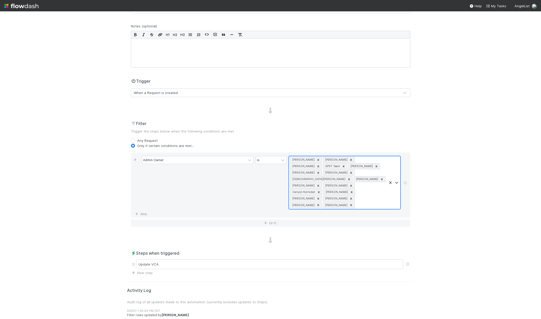
click at [320, 171] on icon at bounding box center [318, 173] width 4 height 4
click at [349, 159] on icon at bounding box center [351, 160] width 4 height 4
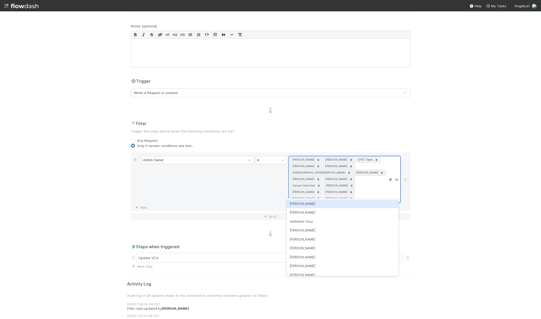
click at [333, 193] on div "William Rosean Santosh Vallabhaneni GPST Team Jun Yoon Jeremy Navarro Christian…" at bounding box center [338, 179] width 98 height 46
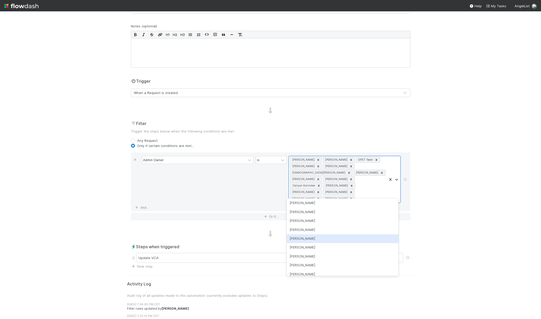
scroll to position [260, 0]
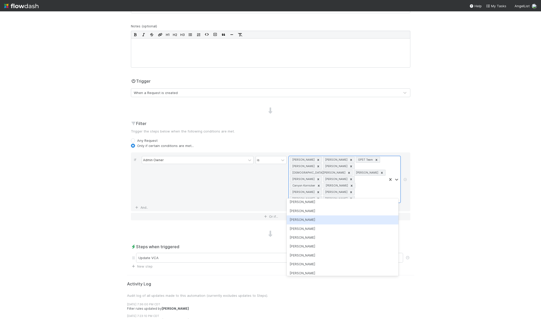
drag, startPoint x: 313, startPoint y: 219, endPoint x: 314, endPoint y: 217, distance: 2.7
click at [313, 219] on div "Durga Arjun" at bounding box center [343, 220] width 112 height 9
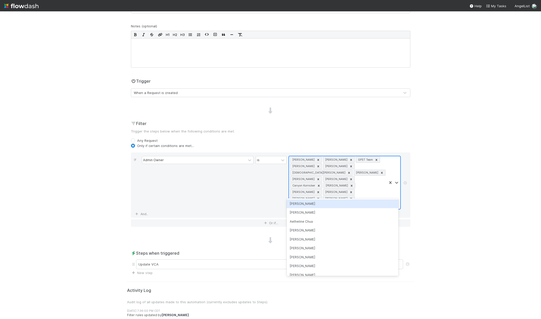
click at [343, 193] on div "William Rosean Santosh Vallabhaneni GPST Team Jun Yoon Jeremy Navarro Christian…" at bounding box center [338, 182] width 98 height 53
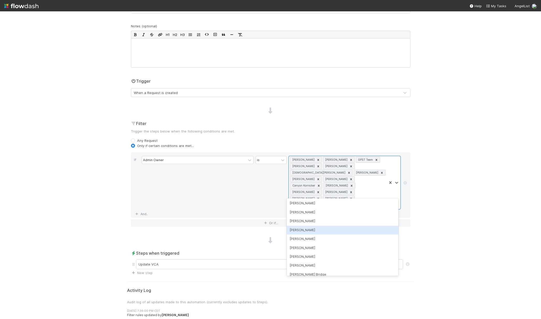
scroll to position [421, 0]
click at [315, 232] on div "Jonah Lecker" at bounding box center [343, 228] width 112 height 9
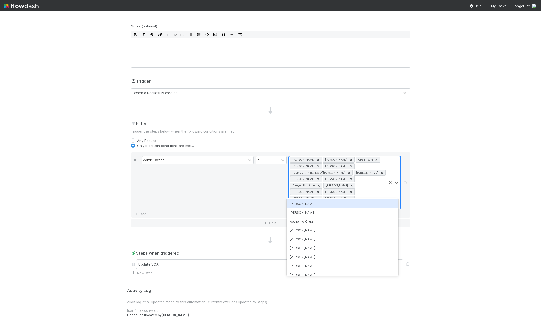
click at [373, 194] on div "William Rosean Santosh Vallabhaneni GPST Team Jun Yoon Jeremy Navarro Christian…" at bounding box center [338, 182] width 98 height 53
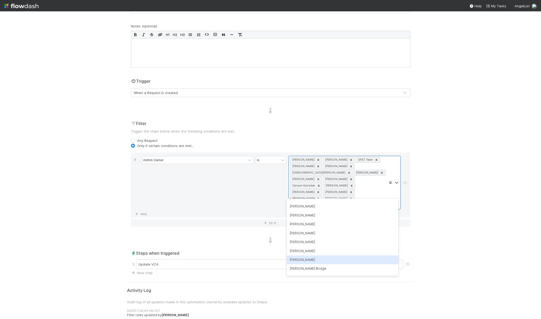
scroll to position [417, 0]
click at [310, 251] on div "Joshua Webster" at bounding box center [343, 250] width 112 height 9
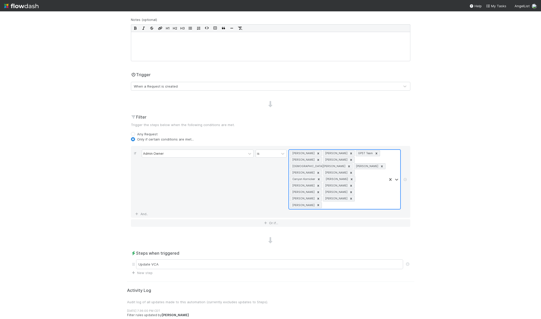
click at [387, 194] on div at bounding box center [393, 179] width 13 height 59
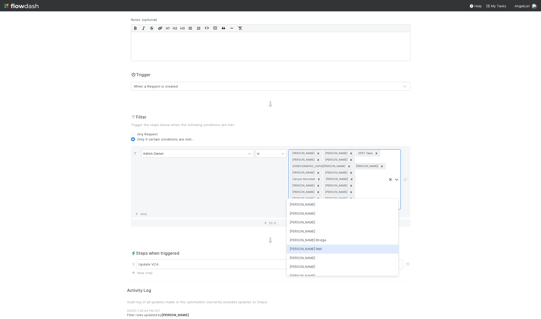
scroll to position [442, 0]
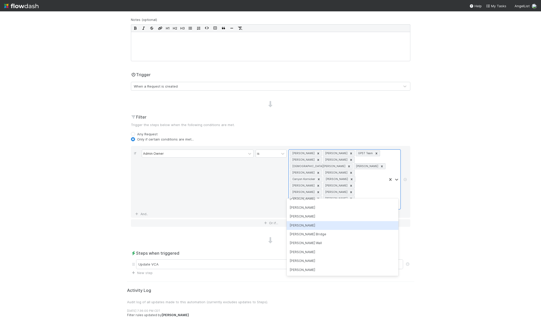
click at [309, 227] on div "Karan Thapar" at bounding box center [343, 225] width 112 height 9
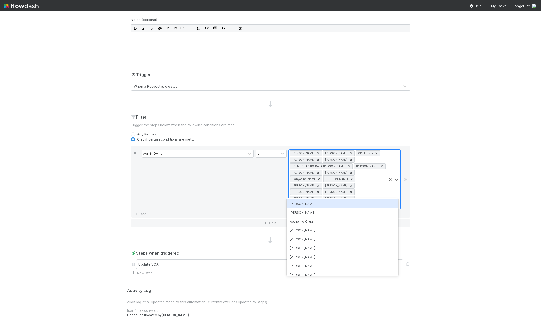
click at [354, 194] on div "William Rosean Santosh Vallabhaneni GPST Team Jun Yoon Jeremy Navarro Christian…" at bounding box center [338, 179] width 98 height 59
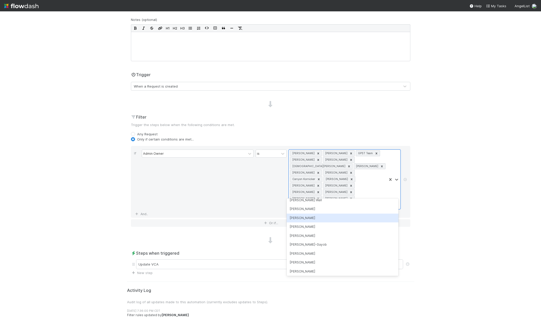
click at [313, 219] on div "Leia Slosberg" at bounding box center [343, 218] width 112 height 9
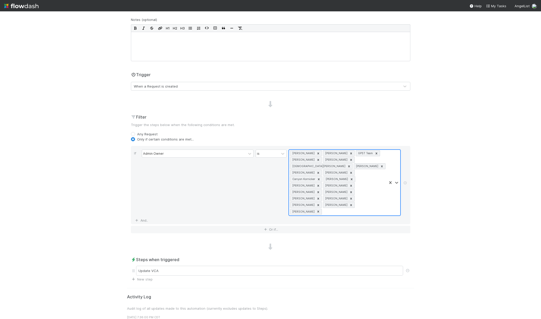
click at [387, 194] on div at bounding box center [393, 183] width 13 height 66
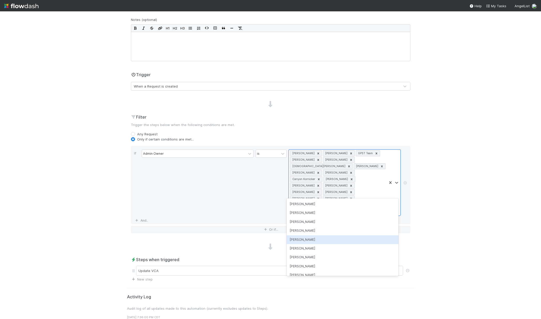
scroll to position [497, 0]
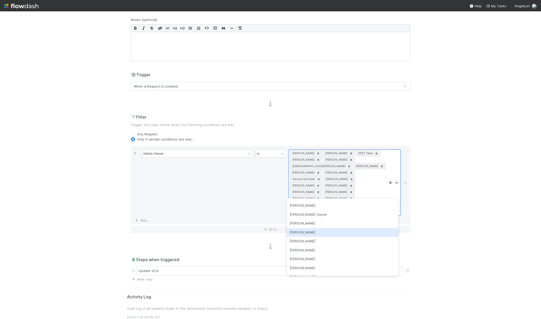
click at [309, 231] on div "Madison Friedman" at bounding box center [343, 232] width 112 height 9
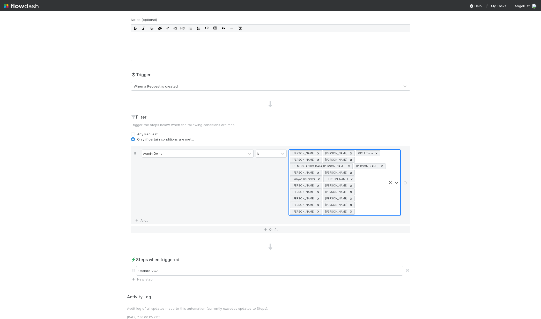
click at [371, 201] on div "William Rosean Santosh Vallabhaneni GPST Team Jun Yoon Jeremy Navarro Christian…" at bounding box center [338, 183] width 98 height 66
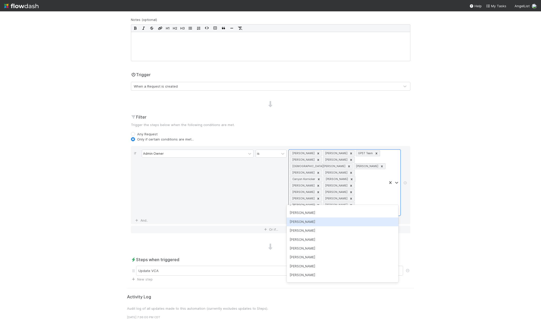
scroll to position [532, 0]
click at [303, 213] on div "Manav Mehta" at bounding box center [343, 213] width 112 height 9
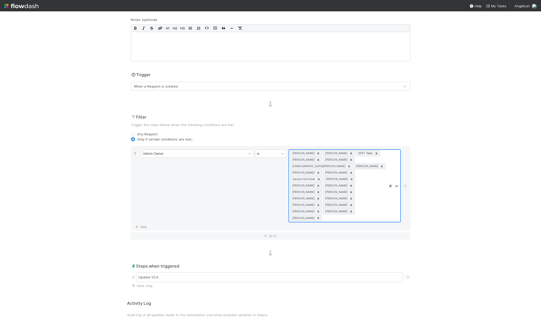
click at [363, 200] on div "William Rosean Santosh Vallabhaneni GPST Team Jun Yoon Jeremy Navarro Christian…" at bounding box center [338, 186] width 98 height 72
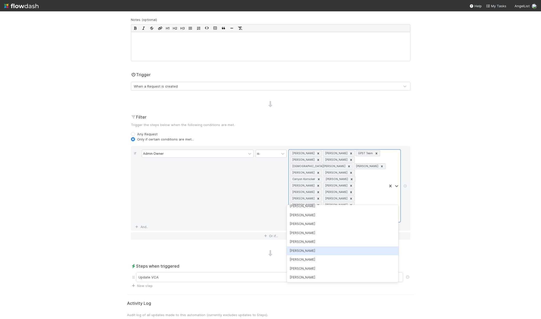
scroll to position [602, 0]
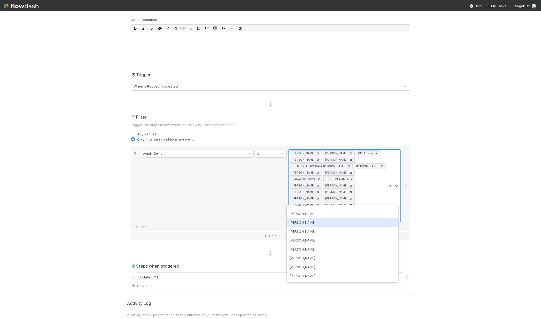
click at [307, 222] on div "Nadia Koritareva" at bounding box center [343, 223] width 112 height 9
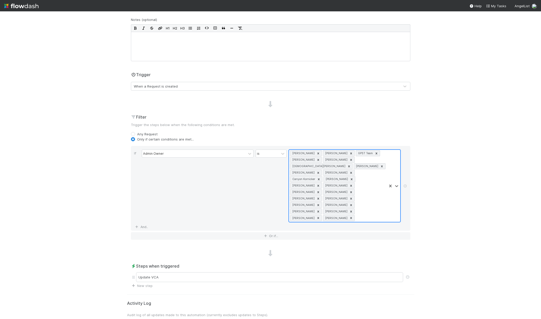
click at [387, 199] on div at bounding box center [393, 186] width 13 height 72
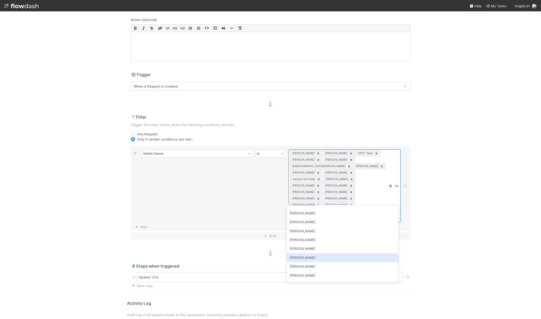
scroll to position [649, 0]
click at [306, 231] on div "Quyen Nguyen" at bounding box center [343, 229] width 112 height 9
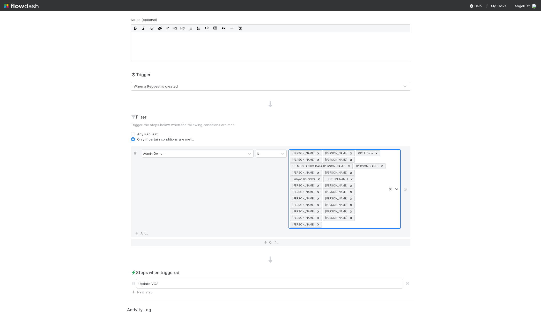
click at [373, 204] on div "William Rosean Santosh Vallabhaneni GPST Team Jun Yoon Jeremy Navarro Christian…" at bounding box center [338, 189] width 98 height 79
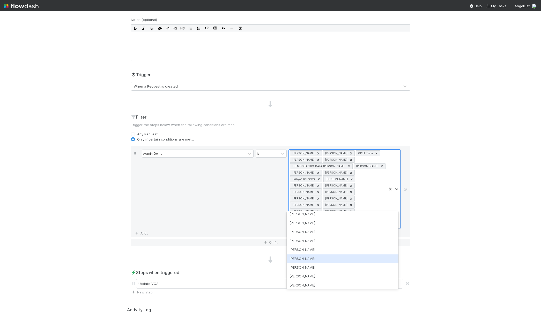
scroll to position [706, 0]
click at [333, 259] on div "Sam Josephson" at bounding box center [343, 259] width 112 height 9
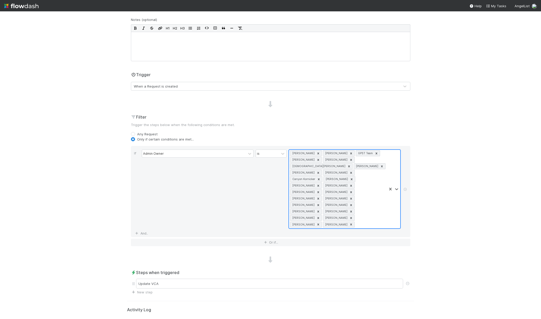
click at [364, 207] on div "William Rosean Santosh Vallabhaneni GPST Team Jun Yoon Jeremy Navarro Christian…" at bounding box center [338, 189] width 98 height 79
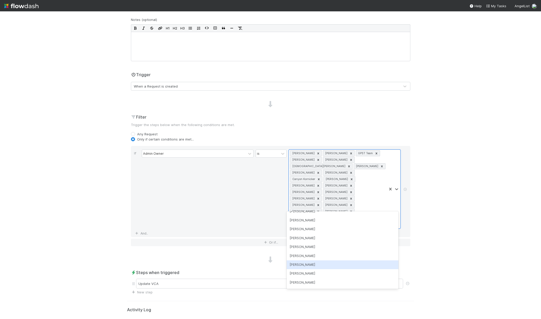
scroll to position [735, 0]
click at [307, 250] on div "Sarah Zheng" at bounding box center [343, 248] width 112 height 9
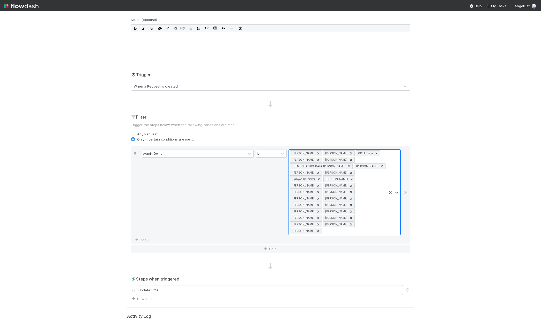
click at [387, 207] on div at bounding box center [393, 192] width 13 height 85
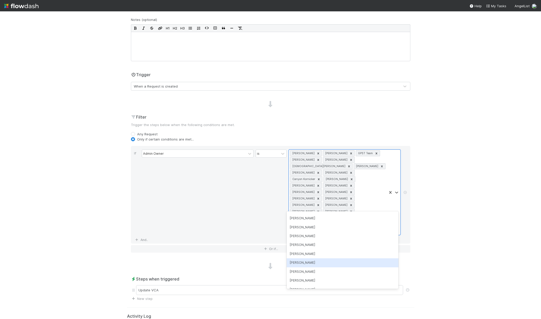
scroll to position [747, 0]
click at [306, 236] on div "Shradha Menghrajani" at bounding box center [343, 236] width 112 height 9
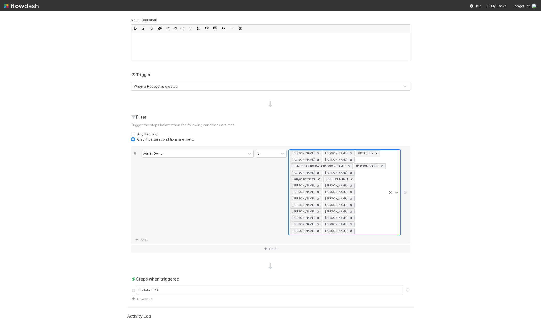
click at [344, 214] on div "William Rosean Santosh Vallabhaneni GPST Team Jun Yoon Jeremy Navarro Christian…" at bounding box center [338, 192] width 98 height 85
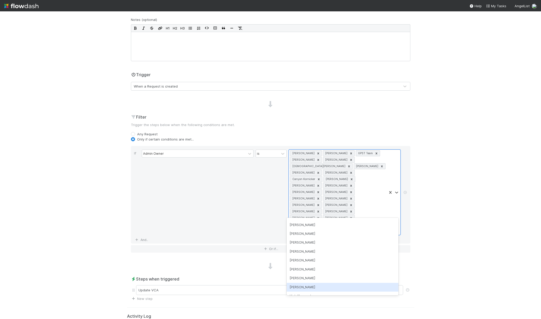
scroll to position [757, 0]
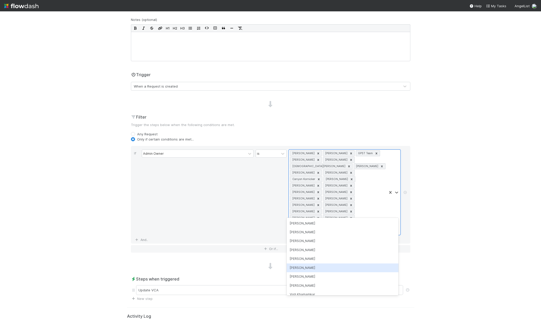
click at [310, 269] on div "Tarina Touret" at bounding box center [343, 268] width 112 height 9
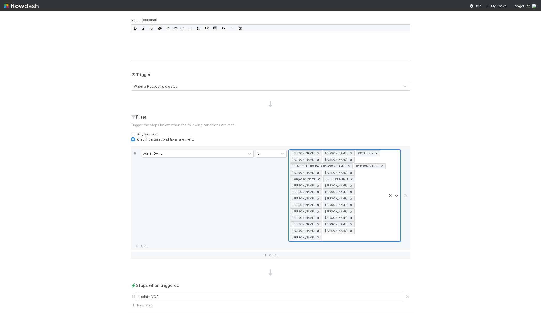
click at [376, 212] on div "William Rosean Santosh Vallabhaneni GPST Team Jun Yoon Jeremy Navarro Christian…" at bounding box center [338, 196] width 98 height 92
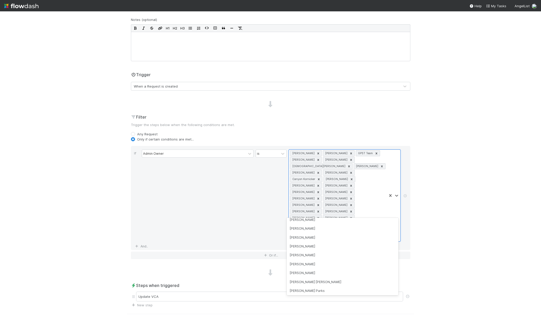
scroll to position [798, 0]
click at [306, 249] on div "Vish Khamamkar" at bounding box center [343, 245] width 112 height 9
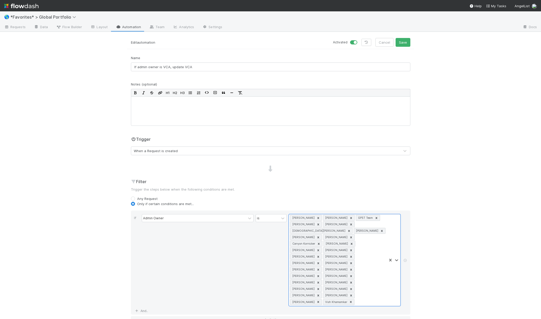
scroll to position [0, 0]
click at [399, 43] on button "Save" at bounding box center [402, 43] width 15 height 9
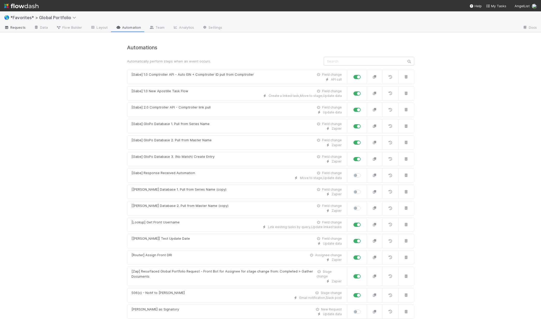
click at [18, 27] on span "Requests" at bounding box center [14, 27] width 21 height 5
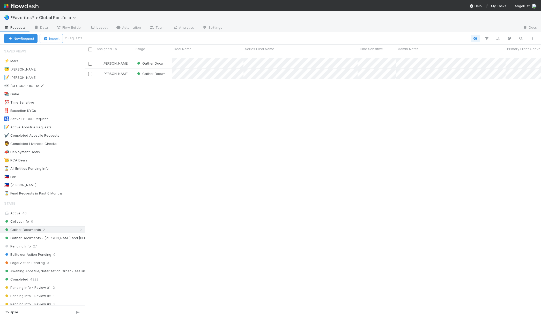
scroll to position [262, 452]
click at [79, 230] on icon at bounding box center [81, 229] width 5 height 3
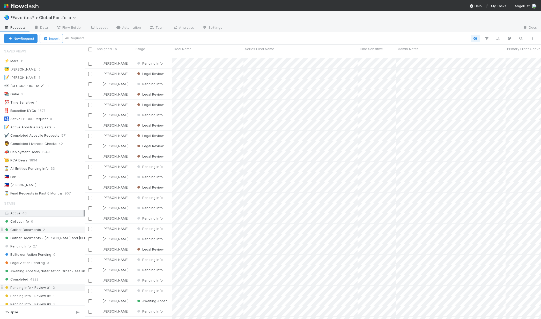
click at [43, 287] on span "Pending Info - Review #1" at bounding box center [27, 288] width 47 height 6
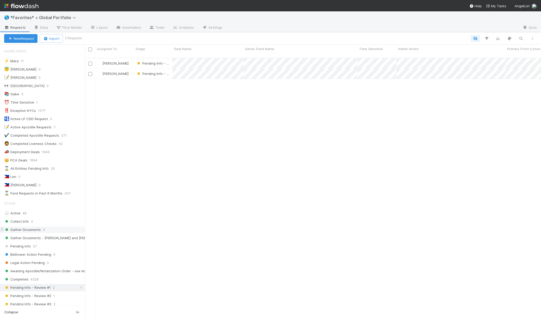
scroll to position [262, 452]
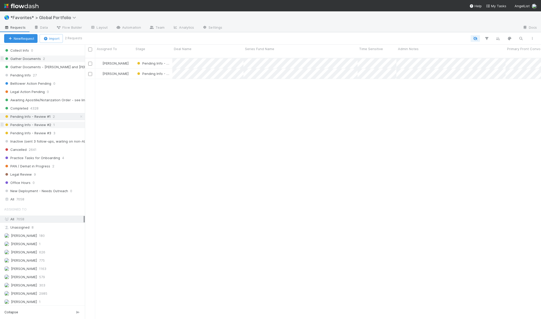
click at [39, 124] on span "Pending Info - Review #2" at bounding box center [27, 125] width 47 height 6
click at [65, 134] on div "Pending Info - Review #3 3" at bounding box center [44, 133] width 81 height 6
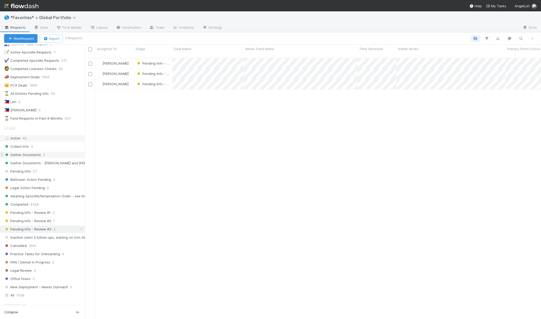
scroll to position [70, 0]
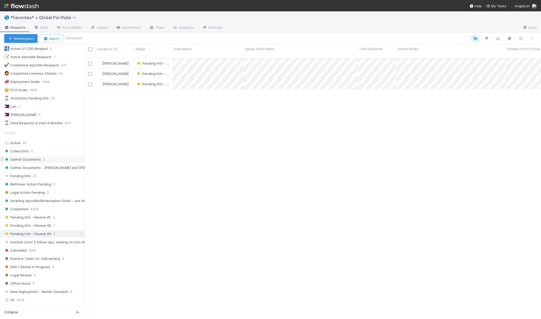
click at [47, 158] on div "Gather Documents 2" at bounding box center [44, 159] width 81 height 6
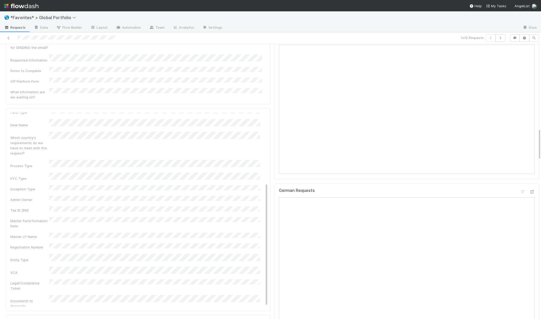
scroll to position [736, 0]
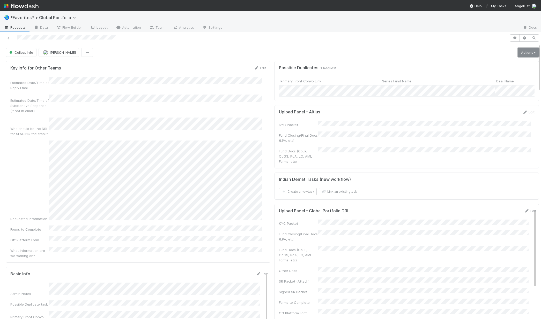
click at [522, 52] on link "Actions" at bounding box center [527, 52] width 21 height 9
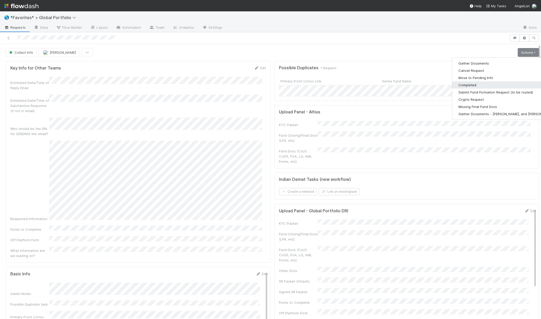
click at [470, 87] on button "Completed" at bounding box center [506, 84] width 108 height 7
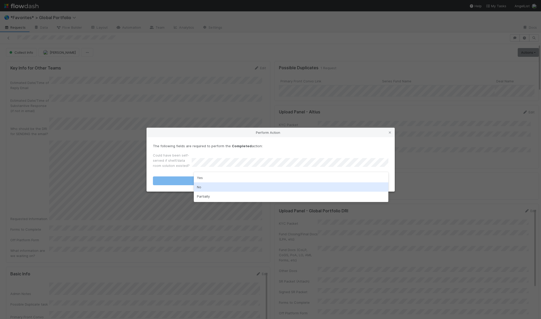
click at [243, 190] on div "No" at bounding box center [291, 187] width 194 height 9
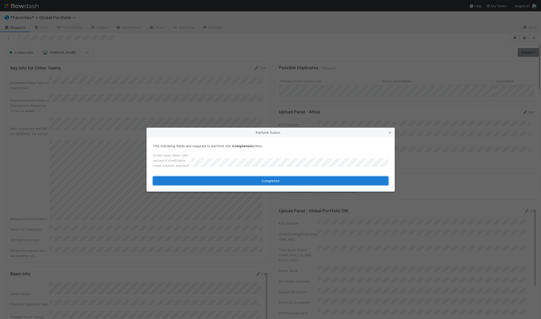
click at [256, 181] on button "Completed" at bounding box center [270, 181] width 235 height 9
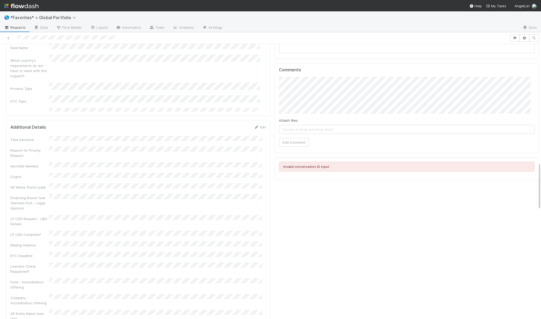
scroll to position [354, 0]
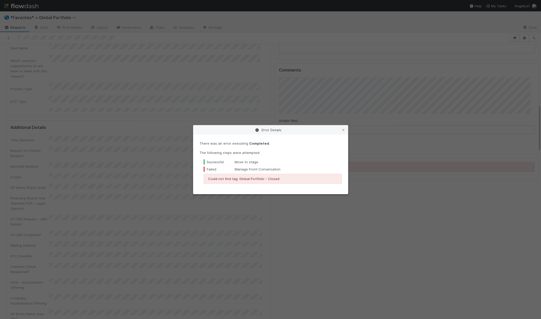
click at [343, 133] on div "Error Details" at bounding box center [270, 129] width 155 height 9
click at [342, 131] on icon at bounding box center [343, 130] width 5 height 3
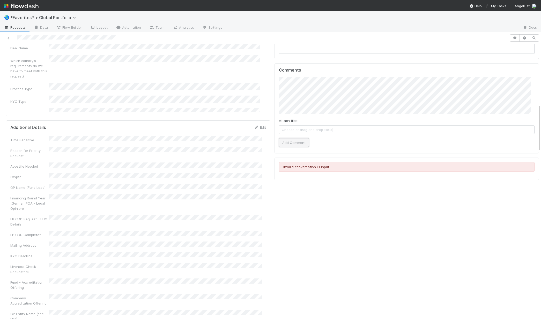
click at [290, 141] on button "Add Comment" at bounding box center [294, 142] width 30 height 9
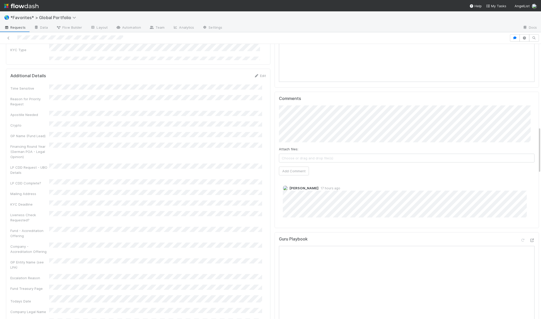
scroll to position [333, 0]
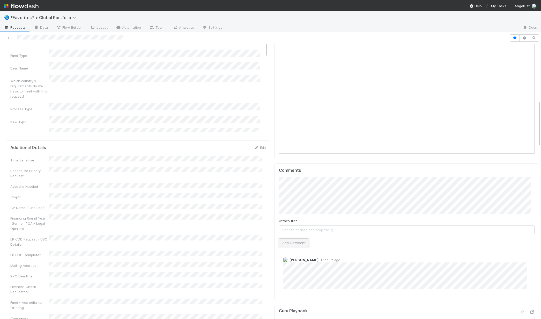
click at [289, 242] on button "Add Comment" at bounding box center [294, 243] width 30 height 9
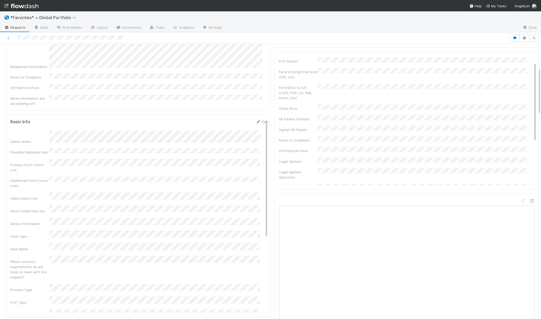
scroll to position [142, 0]
click at [255, 130] on icon at bounding box center [257, 131] width 5 height 3
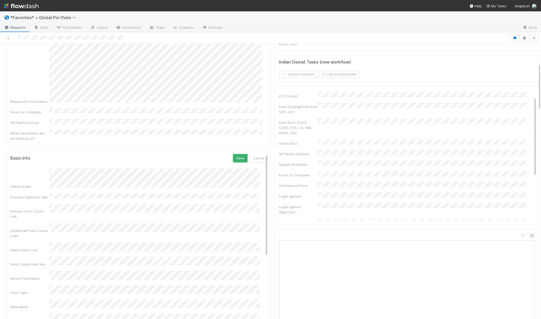
scroll to position [0, 0]
click at [233, 154] on button "Save" at bounding box center [240, 158] width 15 height 9
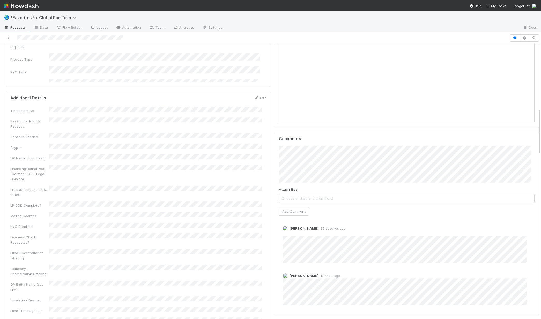
scroll to position [380, 0]
click at [287, 238] on link "Edit" at bounding box center [290, 236] width 6 height 4
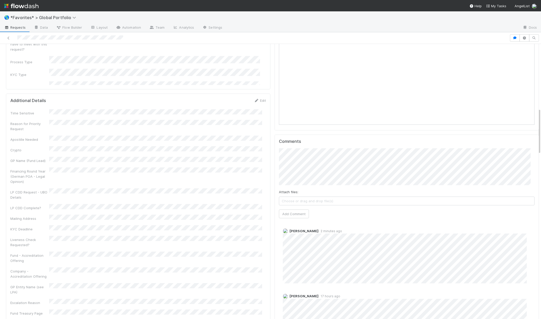
click at [158, 244] on div "Key Info for Other Teams Edit Estimated Date/Time of Reply Email Estimated Date…" at bounding box center [272, 221] width 537 height 1084
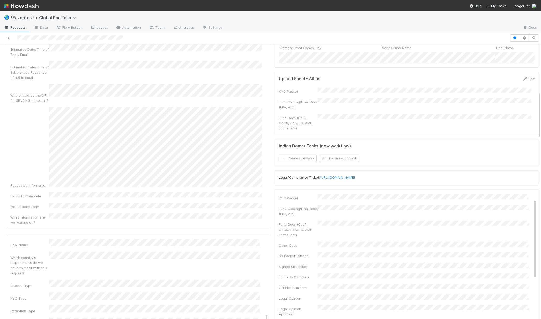
scroll to position [0, 0]
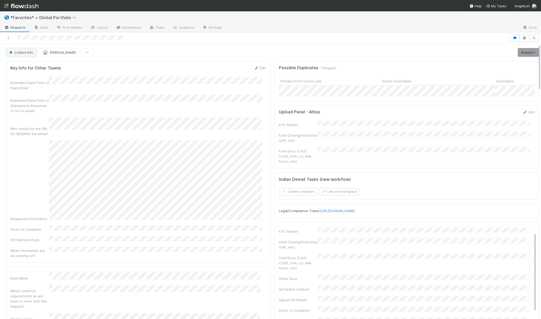
click at [23, 56] on button "Collect Info" at bounding box center [21, 52] width 31 height 9
click at [20, 74] on span "Legal Review" at bounding box center [21, 75] width 28 height 4
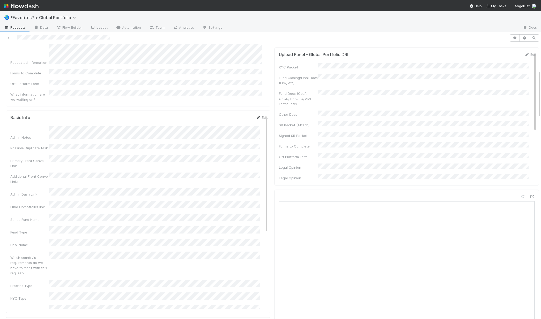
click at [255, 116] on link "Edit" at bounding box center [261, 118] width 12 height 4
click at [233, 115] on button "Save" at bounding box center [240, 119] width 15 height 9
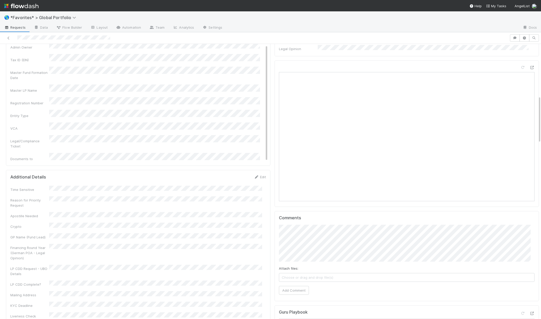
scroll to position [304, 0]
click at [295, 292] on button "Add Comment" at bounding box center [294, 290] width 30 height 9
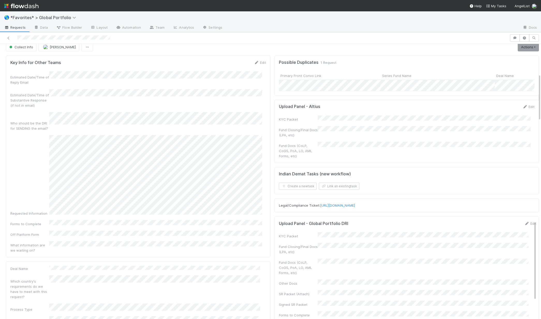
scroll to position [0, 0]
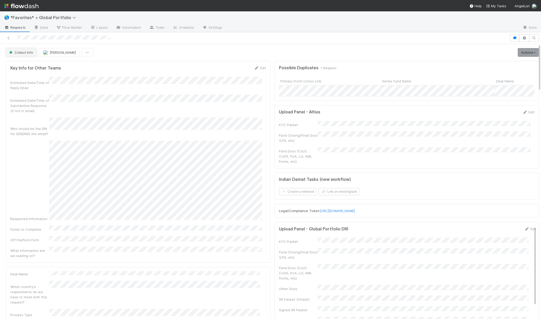
click at [28, 55] on button "Collect Info" at bounding box center [21, 52] width 31 height 9
click at [29, 74] on span "Legal Review" at bounding box center [21, 75] width 28 height 4
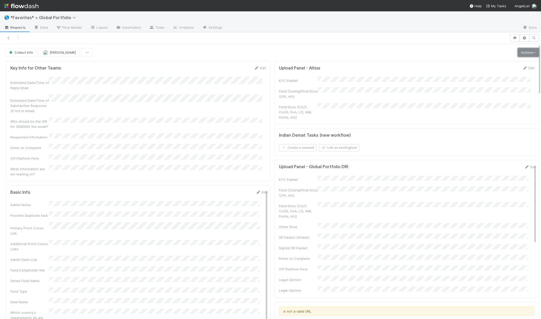
click at [521, 51] on link "Actions" at bounding box center [527, 52] width 21 height 9
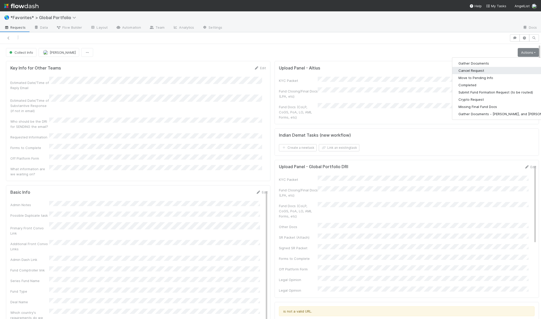
click at [465, 72] on button "Cancel Request" at bounding box center [506, 70] width 108 height 7
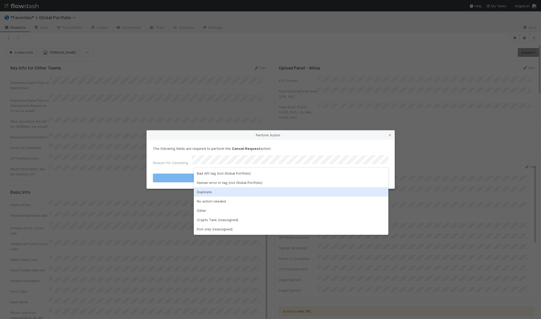
click at [212, 190] on div "Duplicate" at bounding box center [291, 191] width 194 height 9
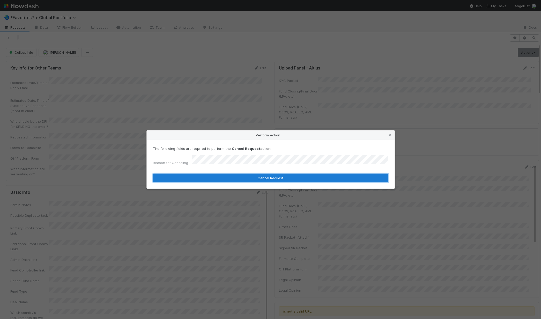
click at [206, 176] on button "Cancel Request" at bounding box center [270, 178] width 235 height 9
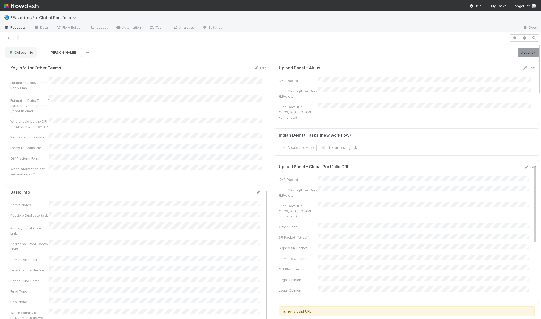
click at [19, 50] on button "Collect Info" at bounding box center [21, 52] width 31 height 9
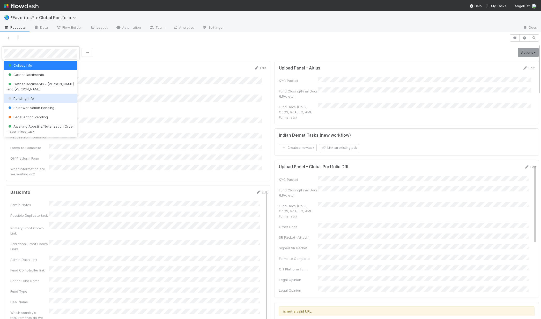
click at [13, 97] on span "Pending Info" at bounding box center [20, 98] width 27 height 4
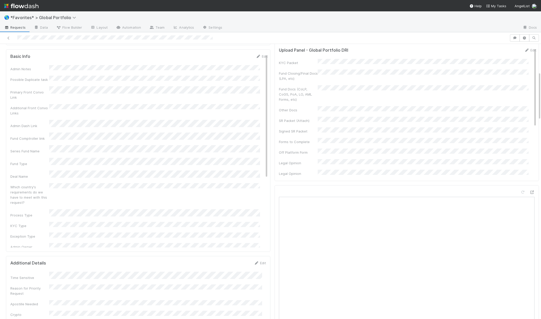
scroll to position [151, 0]
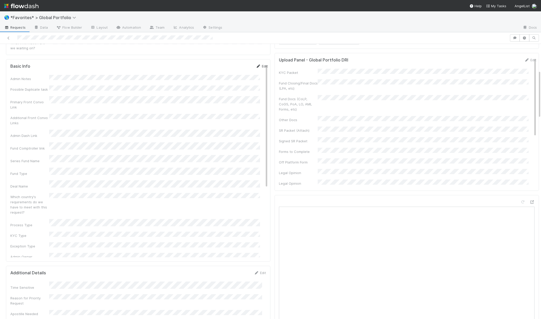
click at [259, 64] on link "Edit" at bounding box center [261, 66] width 12 height 4
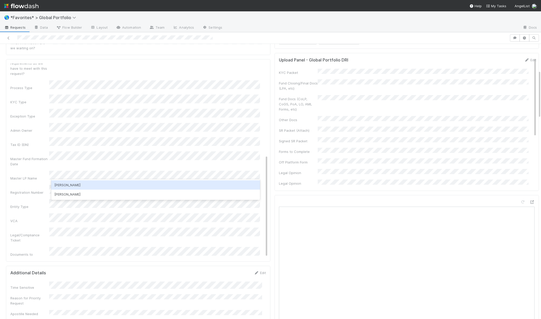
click at [69, 186] on div "Leia Slosberg" at bounding box center [155, 185] width 209 height 9
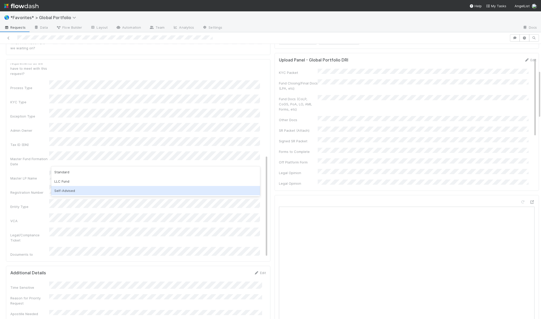
click at [58, 193] on div "Self-Advised" at bounding box center [155, 190] width 209 height 9
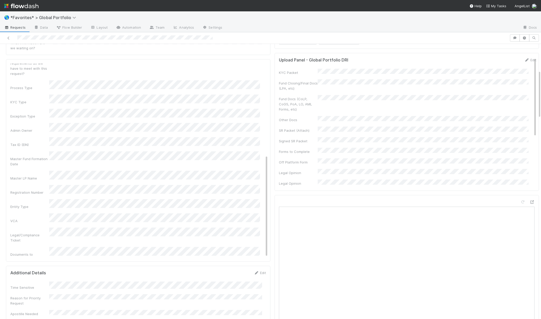
click at [11, 214] on div "VCA" at bounding box center [138, 219] width 257 height 10
click at [233, 64] on button "Save" at bounding box center [240, 68] width 15 height 9
click at [256, 64] on link "Edit" at bounding box center [261, 66] width 12 height 4
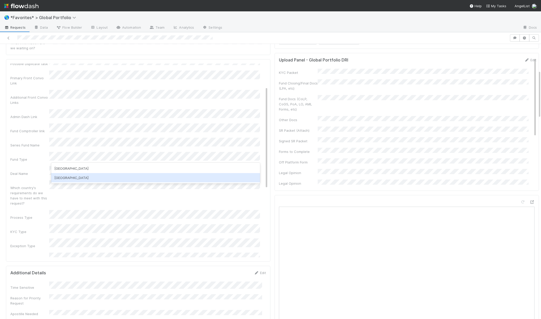
click at [67, 181] on div "India" at bounding box center [155, 177] width 209 height 9
drag, startPoint x: 34, startPoint y: 189, endPoint x: 44, endPoint y: 182, distance: 12.6
click at [34, 189] on div "Admin Notes Possible Duplicate task Primary Front Convo Link Additional Front C…" at bounding box center [138, 235] width 257 height 401
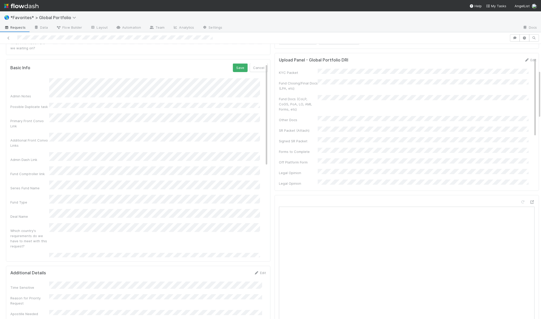
scroll to position [0, 0]
click at [238, 64] on button "Save" at bounding box center [240, 68] width 15 height 9
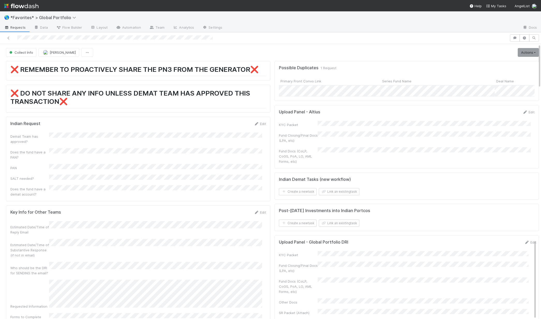
click at [232, 40] on div at bounding box center [254, 37] width 505 height 7
click at [335, 194] on button "Link an existing task" at bounding box center [339, 191] width 41 height 7
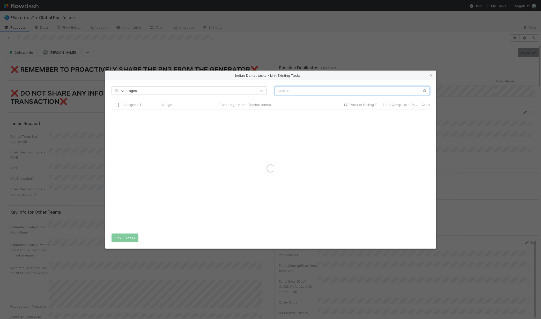
click at [339, 90] on input "text" at bounding box center [351, 90] width 155 height 9
paste input "Fleet Club Investment, a series of 2am Ventures Opportunities India, LP"
drag, startPoint x: 332, startPoint y: 91, endPoint x: 243, endPoint y: 80, distance: 89.4
click at [245, 80] on div "All Stages Fleet Club Investment, a series of 2am Ventures Opportunities India,…" at bounding box center [270, 164] width 330 height 169
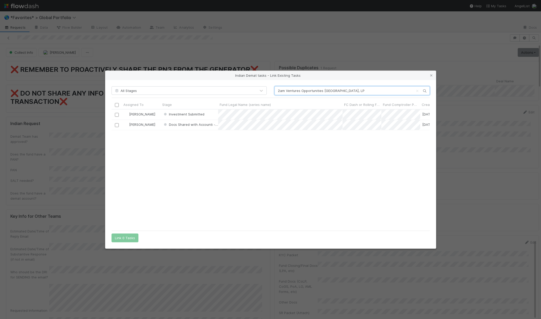
scroll to position [115, 314]
type input "2am Ventures Opportunities India, LP"
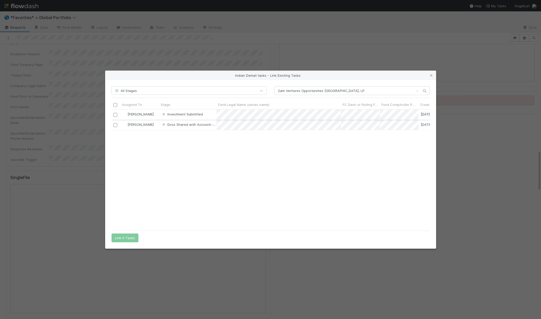
scroll to position [0, 0]
click at [118, 115] on input "checkbox" at bounding box center [117, 115] width 4 height 4
click at [120, 243] on div "All Stages 2am Ventures Opportunities India, LP Assigned To Stage Fund Legal Na…" at bounding box center [270, 164] width 330 height 169
click at [117, 239] on button "Link 1 Task" at bounding box center [123, 238] width 25 height 9
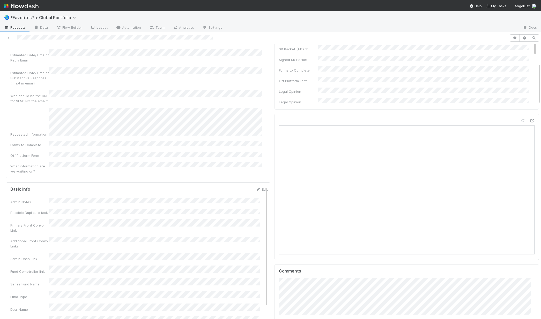
scroll to position [183, 0]
click at [258, 181] on link "Edit" at bounding box center [261, 183] width 12 height 4
click at [256, 181] on button "Cancel" at bounding box center [259, 185] width 18 height 9
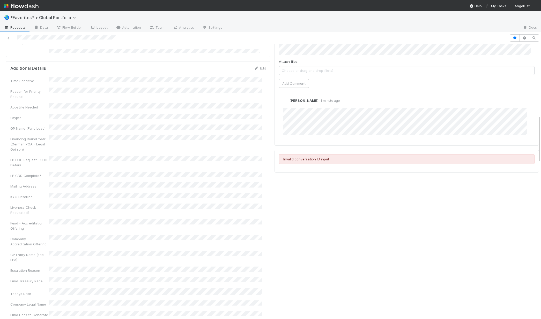
scroll to position [328, 0]
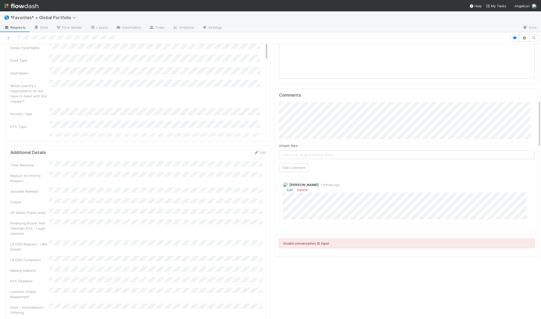
click at [287, 190] on link "Edit" at bounding box center [290, 190] width 6 height 4
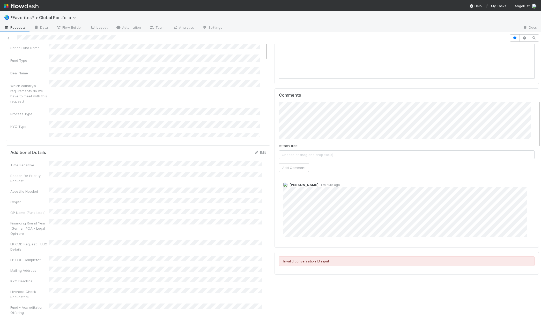
scroll to position [0, 0]
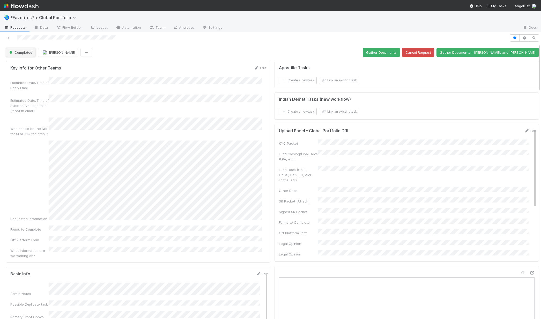
click at [22, 50] on button "Completed" at bounding box center [21, 52] width 30 height 9
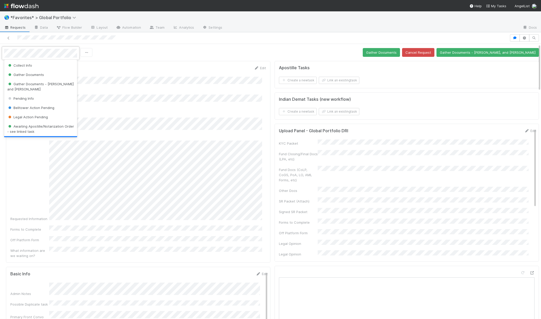
scroll to position [11, 0]
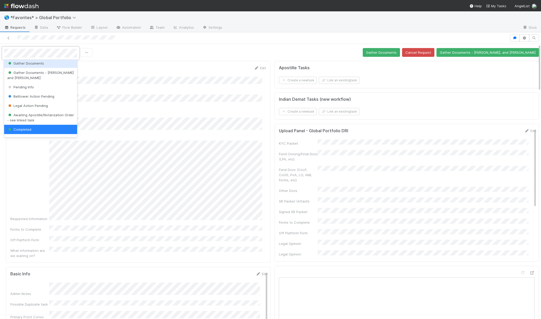
click at [183, 123] on div at bounding box center [270, 159] width 541 height 319
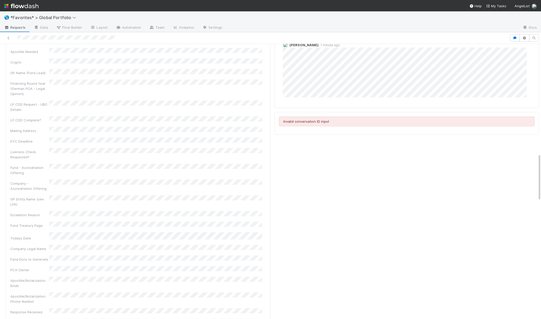
scroll to position [385, 0]
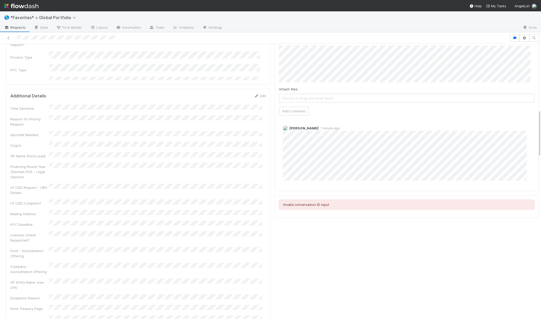
click at [247, 138] on div "Key Info for Other Teams Edit Estimated Date/Time of Reply Email Estimated Date…" at bounding box center [272, 204] width 537 height 1060
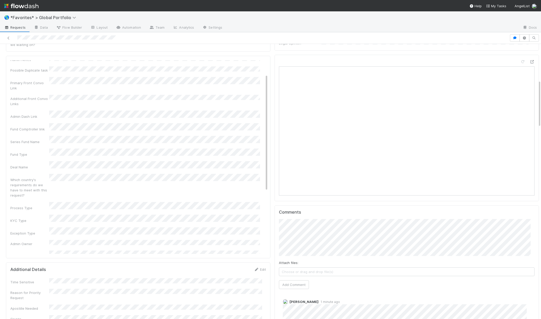
scroll to position [0, 0]
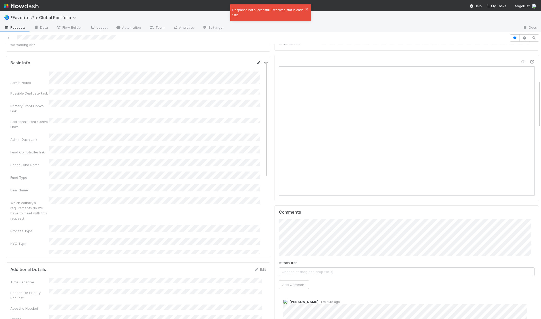
click at [256, 61] on link "Edit" at bounding box center [261, 63] width 12 height 4
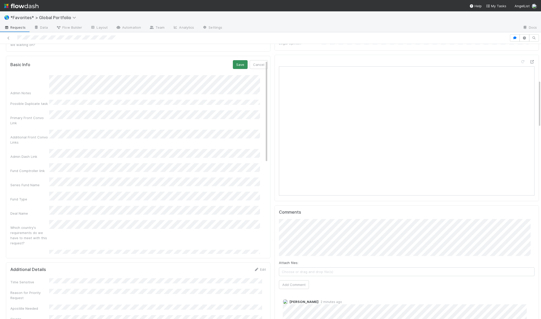
drag, startPoint x: 231, startPoint y: 41, endPoint x: 231, endPoint y: 51, distance: 9.3
click at [231, 42] on div at bounding box center [270, 38] width 541 height 12
click at [233, 60] on button "Save" at bounding box center [240, 64] width 15 height 9
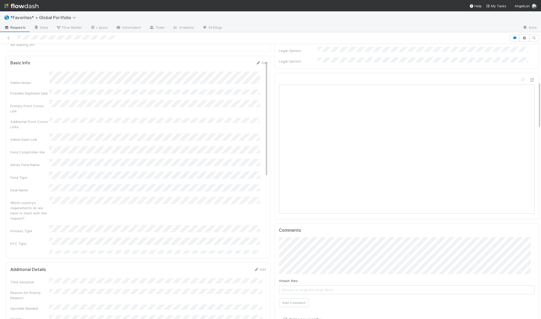
scroll to position [388, 0]
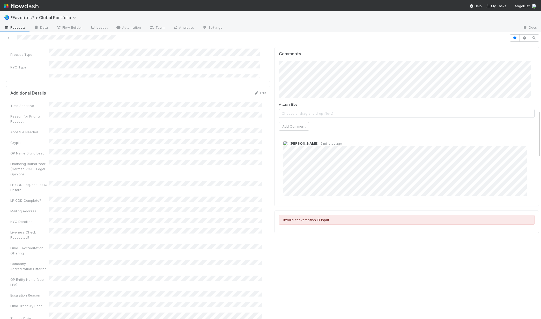
click at [224, 143] on div "Key Info for Other Teams Edit Estimated Date/Time of Reply Email Estimated Date…" at bounding box center [272, 201] width 537 height 1060
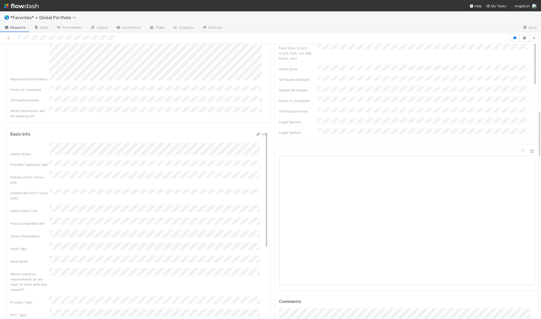
scroll to position [0, 0]
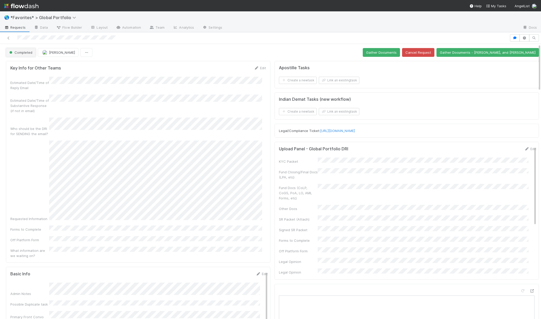
click at [24, 54] on span "Completed" at bounding box center [20, 52] width 24 height 4
click at [25, 62] on div "Legal Action Pending" at bounding box center [40, 65] width 73 height 9
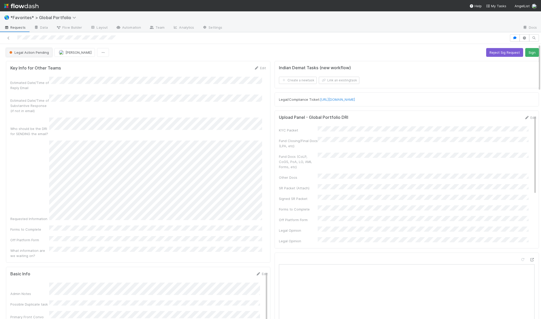
click at [45, 53] on span "Legal Action Pending" at bounding box center [28, 52] width 41 height 4
drag, startPoint x: 35, startPoint y: 78, endPoint x: 58, endPoint y: 86, distance: 24.5
click at [35, 78] on div "Legal Review" at bounding box center [40, 74] width 73 height 9
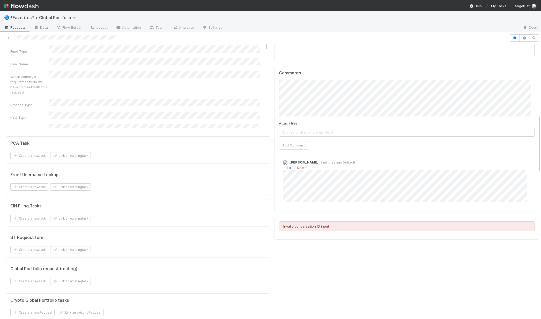
click at [287, 169] on link "Edit" at bounding box center [290, 168] width 6 height 4
click at [274, 174] on div "Comments Attach files: Choose or drag and drop file(s) Add Comment Laura Lamber…" at bounding box center [406, 139] width 264 height 147
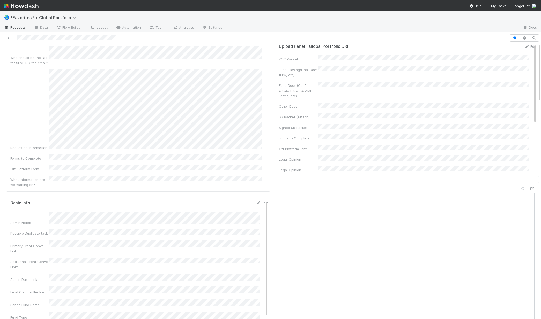
scroll to position [0, 0]
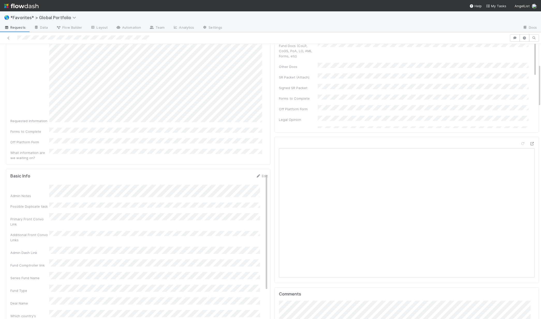
scroll to position [92, 0]
click at [255, 181] on icon at bounding box center [257, 182] width 5 height 3
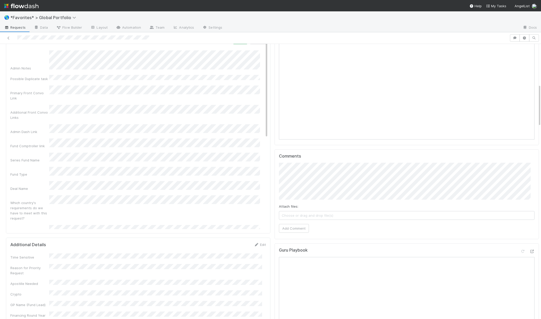
scroll to position [87, 0]
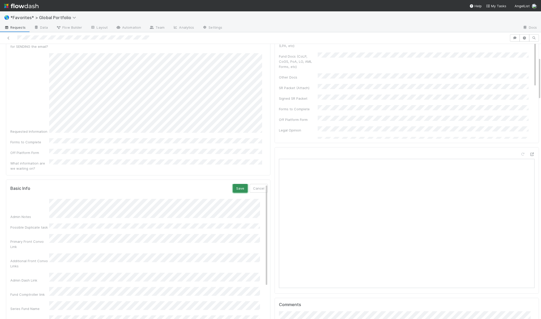
click at [233, 184] on button "Save" at bounding box center [240, 188] width 15 height 9
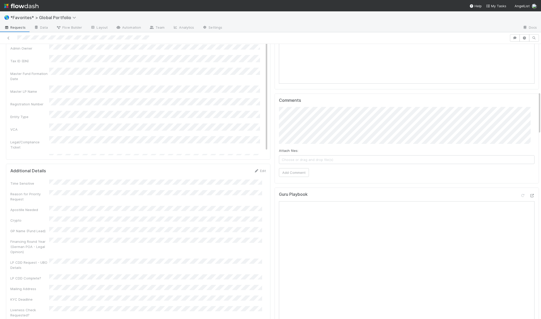
scroll to position [311, 0]
click at [294, 171] on button "Add Comment" at bounding box center [294, 172] width 30 height 9
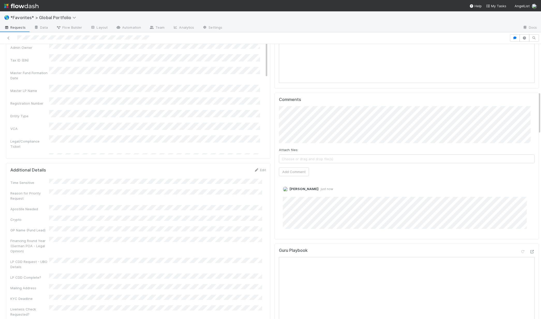
scroll to position [0, 0]
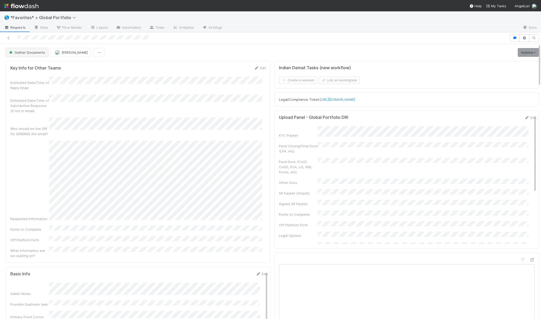
click at [37, 52] on span "Gather Documents" at bounding box center [26, 52] width 37 height 4
click at [38, 77] on div "Legal Review" at bounding box center [40, 74] width 73 height 9
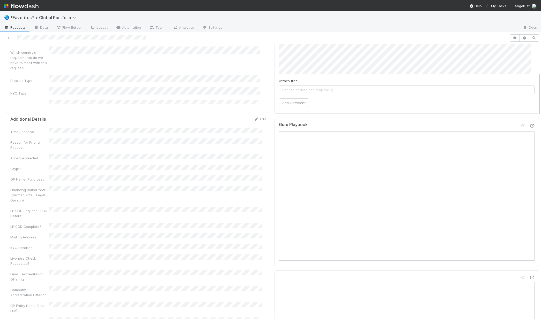
scroll to position [188, 0]
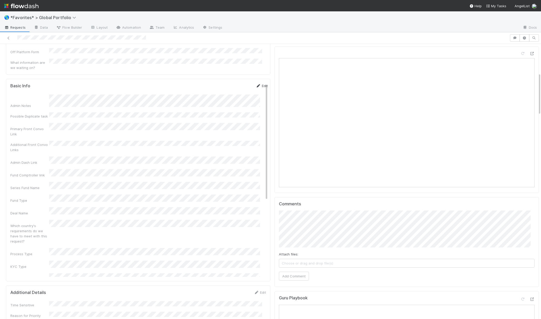
click at [255, 84] on link "Edit" at bounding box center [261, 86] width 12 height 4
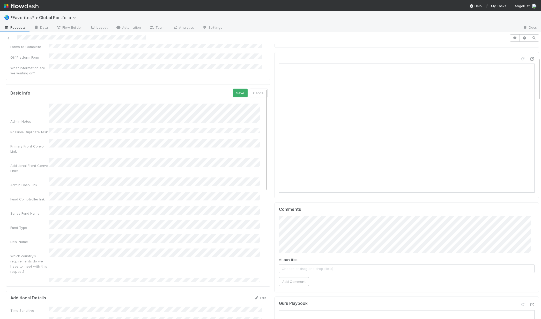
scroll to position [90, 0]
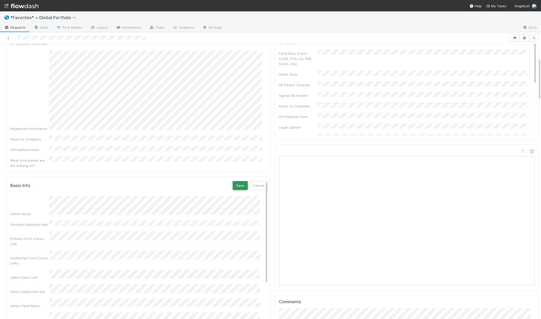
click at [233, 181] on button "Save" at bounding box center [240, 185] width 15 height 9
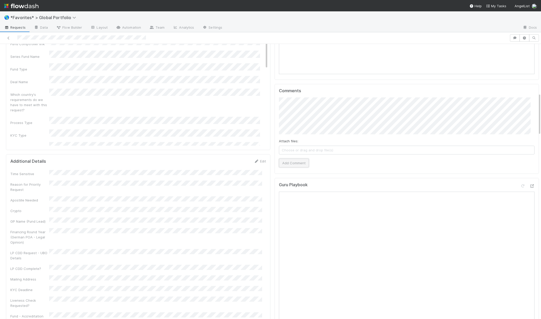
click at [297, 163] on button "Add Comment" at bounding box center [294, 163] width 30 height 9
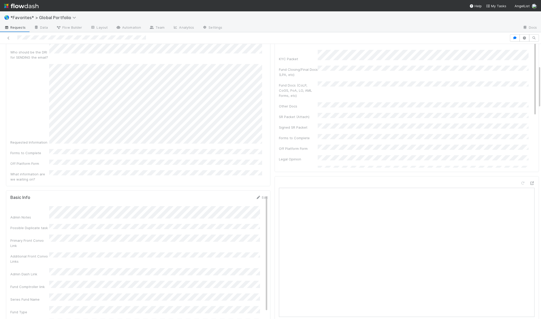
scroll to position [0, 0]
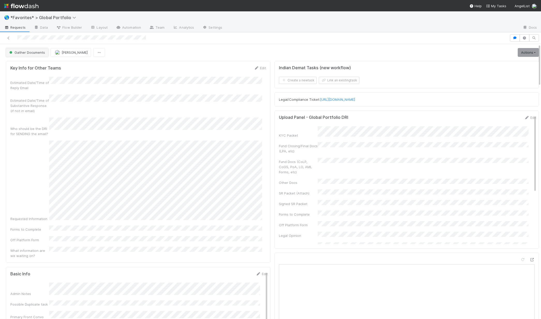
click at [36, 54] on span "Gather Documents" at bounding box center [26, 52] width 37 height 4
click at [46, 72] on div "Legal Review" at bounding box center [40, 74] width 73 height 9
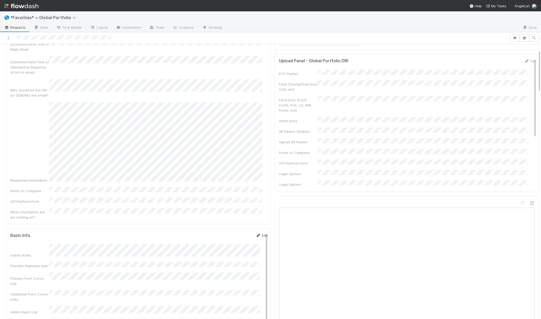
click at [256, 234] on link "Edit" at bounding box center [261, 236] width 12 height 4
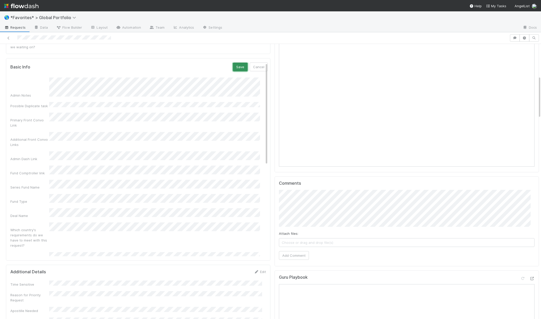
click at [235, 63] on button "Save" at bounding box center [240, 67] width 15 height 9
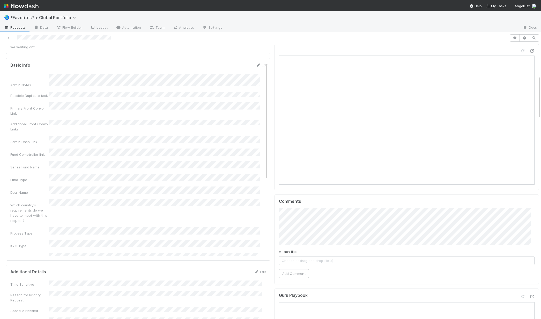
click at [297, 269] on div "Attach files: Choose or drag and drop file(s) Add Comment" at bounding box center [406, 243] width 255 height 70
click at [297, 271] on button "Add Comment" at bounding box center [294, 273] width 30 height 9
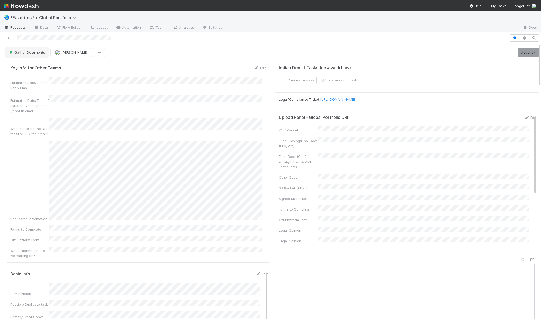
click at [20, 49] on button "Gather Documents" at bounding box center [27, 52] width 42 height 9
click at [20, 74] on span "Legal Review" at bounding box center [21, 75] width 28 height 4
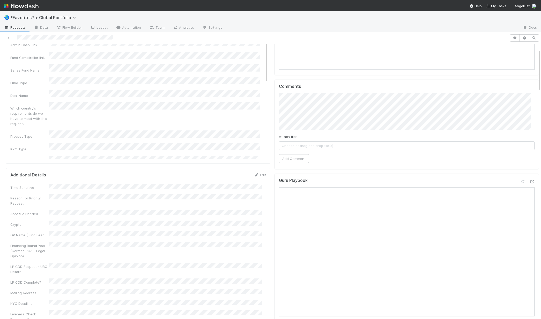
scroll to position [34, 0]
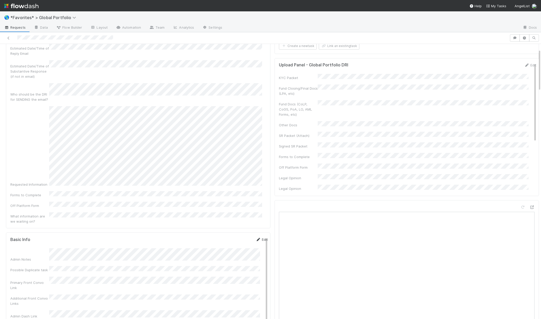
click at [257, 238] on link "Edit" at bounding box center [261, 240] width 12 height 4
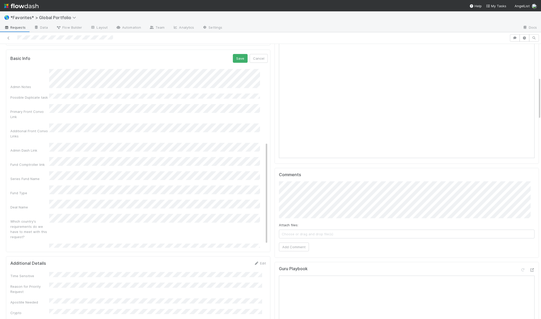
scroll to position [173, 0]
click at [72, 218] on div "Legal/Compliance Ticket" at bounding box center [138, 225] width 257 height 15
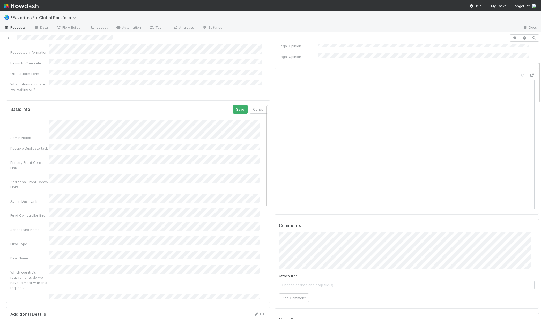
scroll to position [111, 0]
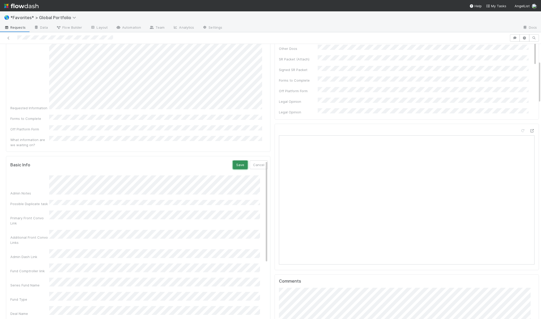
click at [238, 161] on button "Save" at bounding box center [240, 165] width 15 height 9
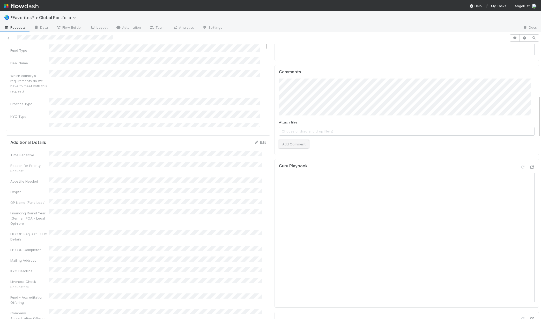
click at [300, 145] on button "Add Comment" at bounding box center [294, 144] width 30 height 9
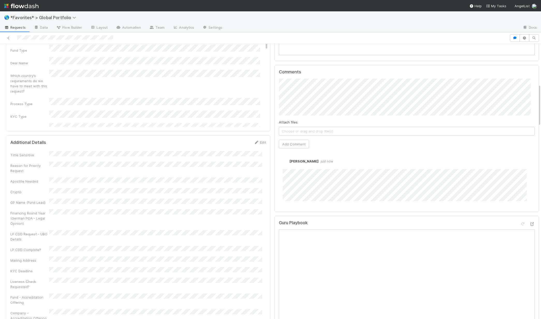
scroll to position [0, 0]
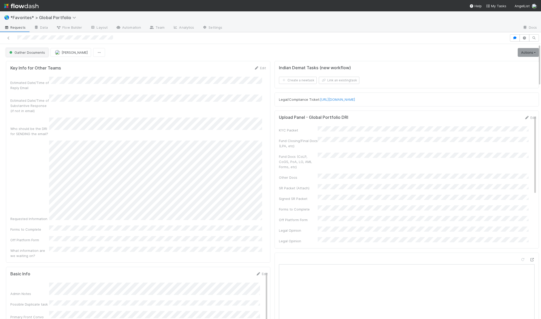
click at [33, 54] on span "Gather Documents" at bounding box center [26, 52] width 37 height 4
click at [50, 73] on div "Legal Review" at bounding box center [40, 74] width 73 height 9
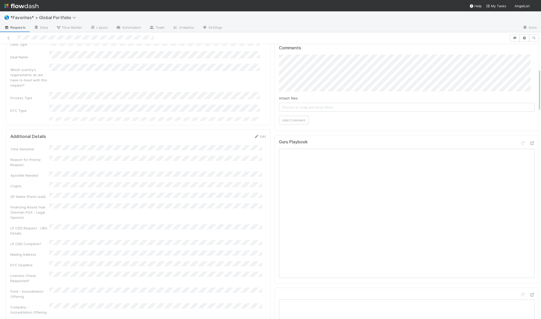
scroll to position [115, 0]
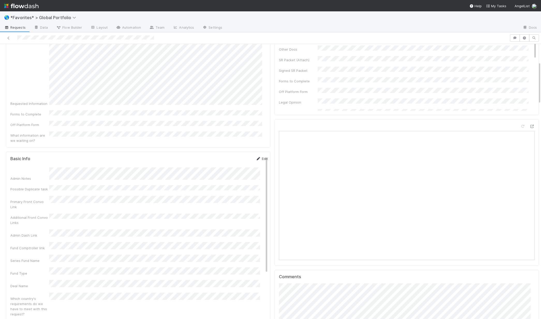
click at [255, 157] on icon at bounding box center [257, 158] width 5 height 3
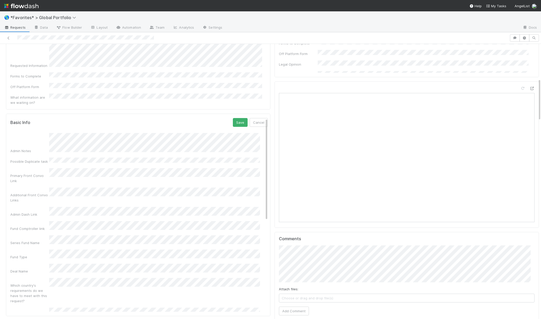
scroll to position [0, 0]
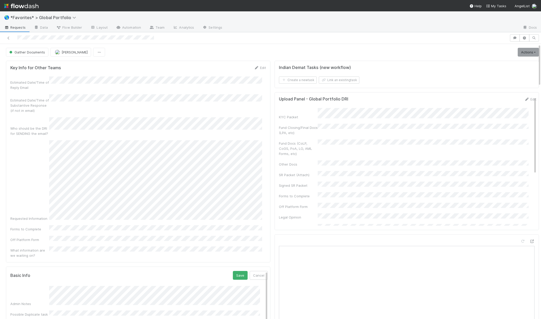
click at [236, 271] on button "Save" at bounding box center [240, 275] width 15 height 9
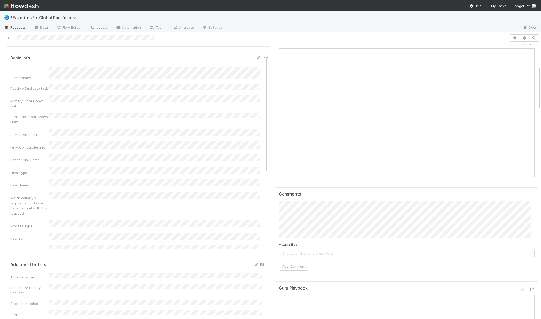
scroll to position [228, 0]
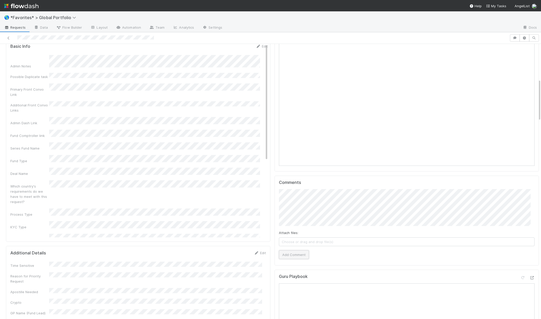
click at [293, 257] on button "Add Comment" at bounding box center [294, 255] width 30 height 9
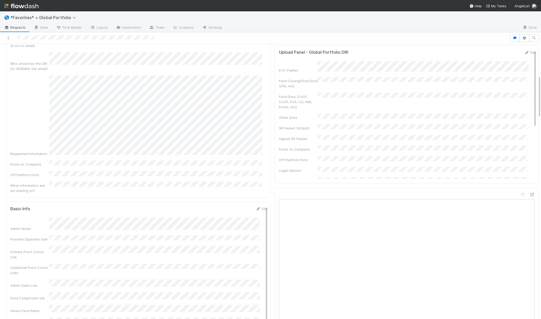
scroll to position [0, 0]
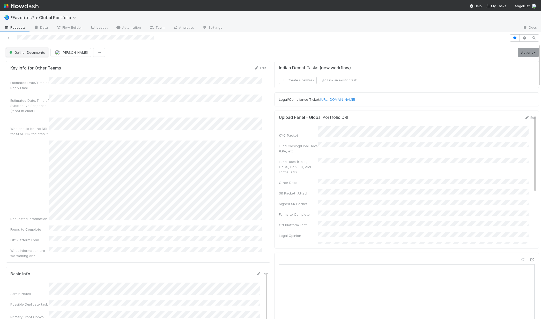
click at [28, 52] on span "Gather Documents" at bounding box center [26, 52] width 37 height 4
click at [48, 78] on div "Legal Review" at bounding box center [40, 74] width 73 height 9
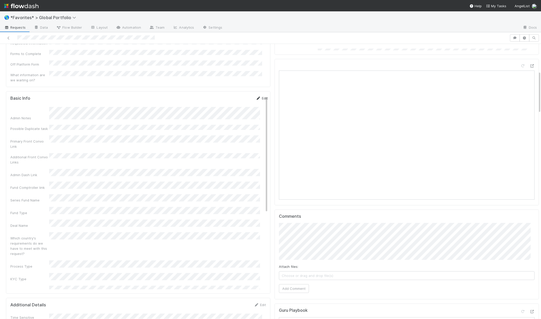
click at [260, 96] on link "Edit" at bounding box center [261, 98] width 12 height 4
click at [233, 96] on form "Basic Info Save Cancel Admin Notes Possible Duplicate task Primary Front Convo …" at bounding box center [138, 304] width 257 height 416
click at [233, 96] on button "Save" at bounding box center [240, 100] width 15 height 9
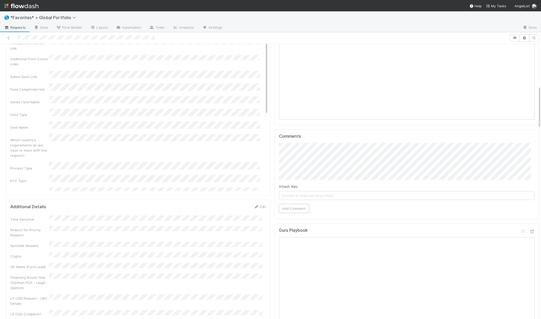
drag, startPoint x: 299, startPoint y: 207, endPoint x: 307, endPoint y: 190, distance: 18.8
click at [299, 207] on button "Add Comment" at bounding box center [294, 208] width 30 height 9
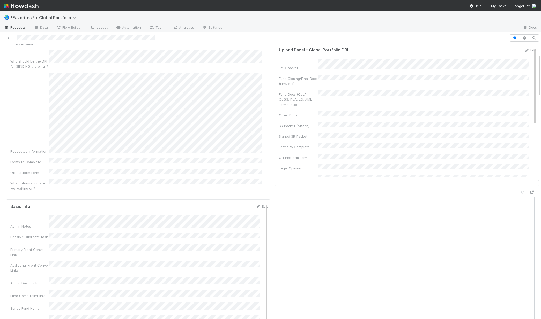
scroll to position [0, 0]
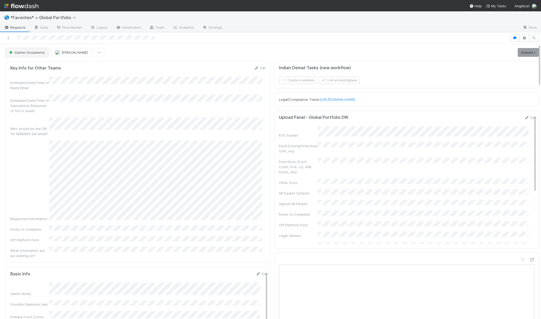
click at [37, 53] on span "Gather Documents" at bounding box center [26, 52] width 37 height 4
click at [39, 72] on div "Legal Review" at bounding box center [40, 74] width 73 height 9
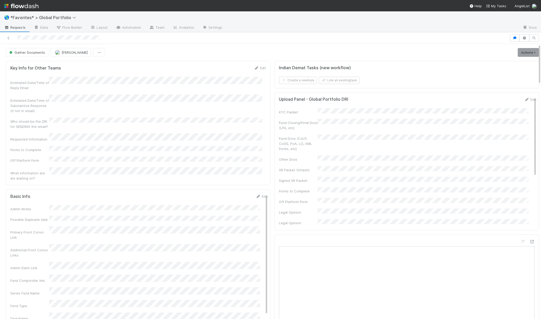
scroll to position [1, 0]
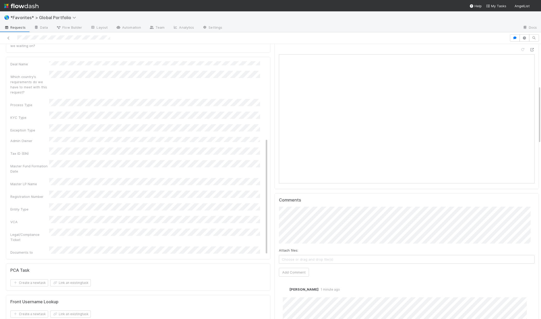
scroll to position [279, 0]
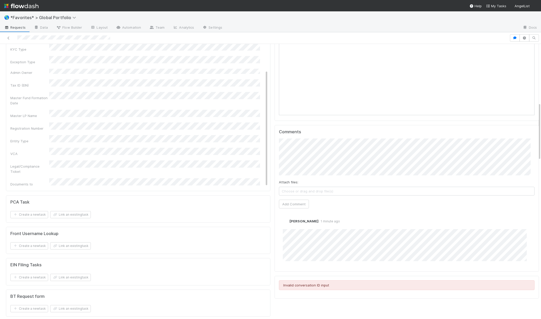
click at [272, 231] on div "Indian Demat Tasks (new workflow) Create a new task Link an existing task Legal…" at bounding box center [406, 145] width 268 height 731
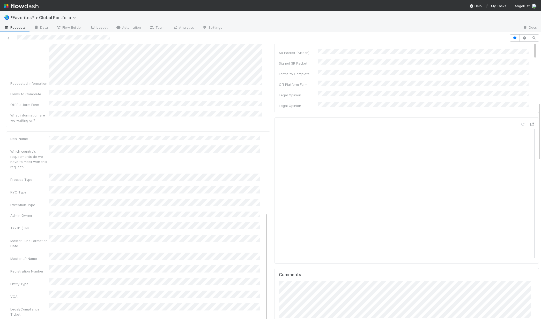
scroll to position [0, 0]
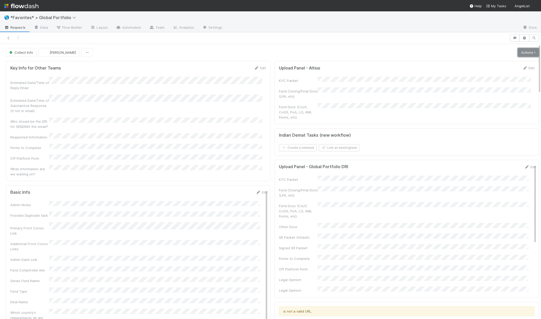
click at [530, 52] on link "Actions" at bounding box center [527, 52] width 21 height 9
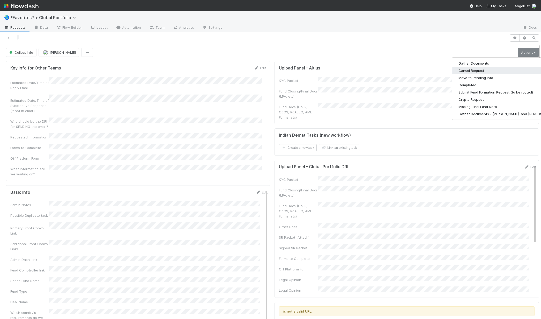
click at [464, 68] on button "Cancel Request" at bounding box center [506, 70] width 108 height 7
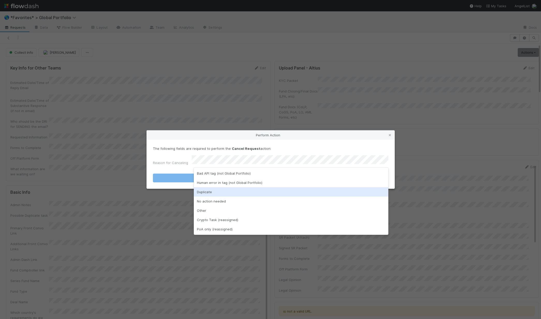
click at [208, 192] on div "Duplicate" at bounding box center [291, 191] width 194 height 9
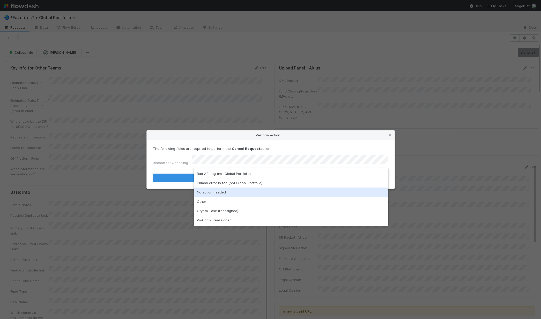
click at [206, 193] on div "No action needed" at bounding box center [291, 192] width 194 height 9
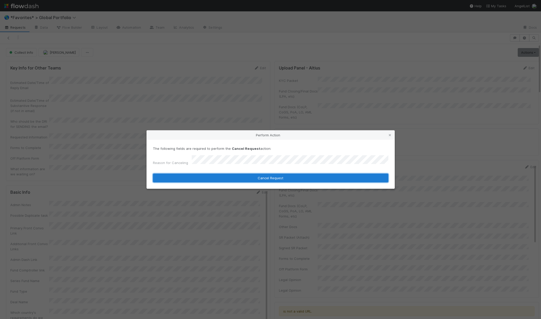
click at [219, 177] on button "Cancel Request" at bounding box center [270, 178] width 235 height 9
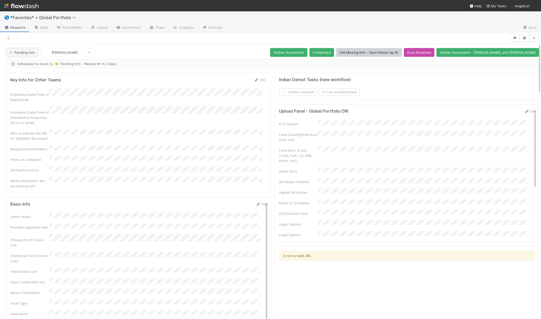
click at [28, 54] on span "Pending Info" at bounding box center [21, 52] width 27 height 4
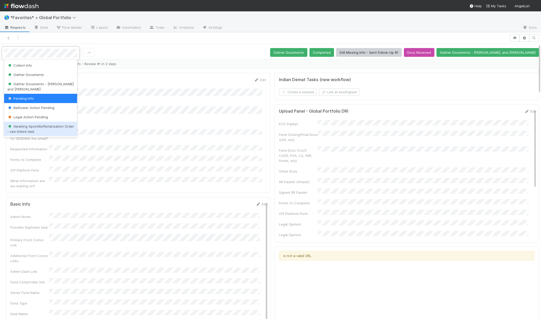
scroll to position [104, 0]
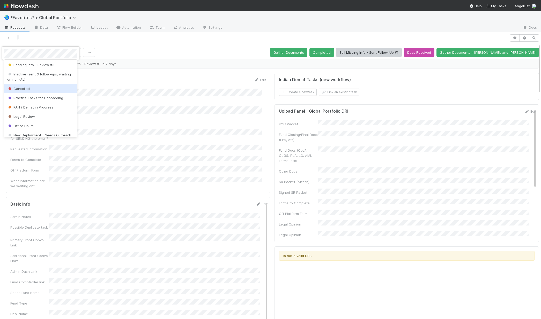
click at [32, 89] on div "Cancelled" at bounding box center [40, 88] width 73 height 9
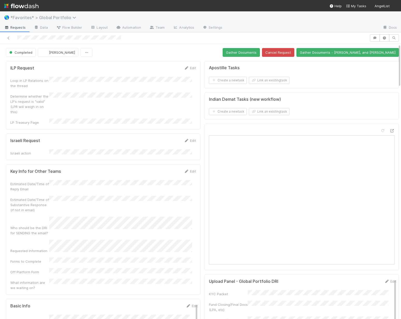
click at [19, 19] on span "*Favorites* > Global Portfolio" at bounding box center [44, 17] width 68 height 5
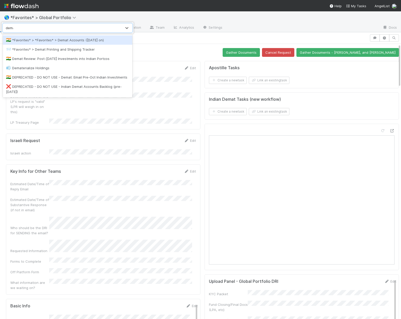
type input "demat"
click at [33, 43] on div "🇮🇳 *Favorites* > *Favorites* > Demat Accounts (April 2025 on)" at bounding box center [67, 39] width 129 height 9
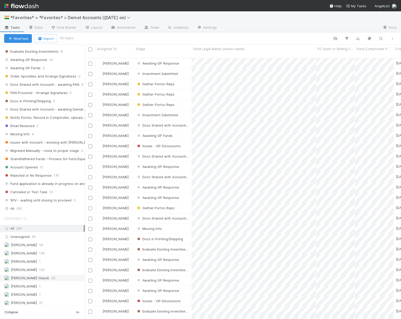
scroll to position [106, 0]
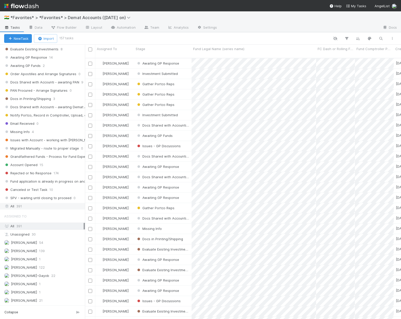
click at [33, 207] on div "All 391" at bounding box center [43, 206] width 79 height 6
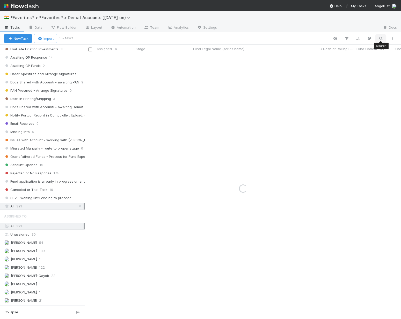
click at [381, 39] on icon "button" at bounding box center [380, 38] width 5 height 5
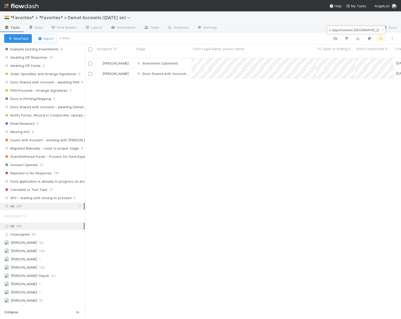
scroll to position [262, 312]
type input "2am Ventures Opportunities India, LP"
click at [189, 60] on div "Investment Submitted" at bounding box center [162, 63] width 57 height 10
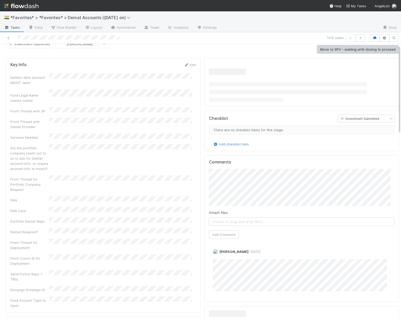
scroll to position [150, 0]
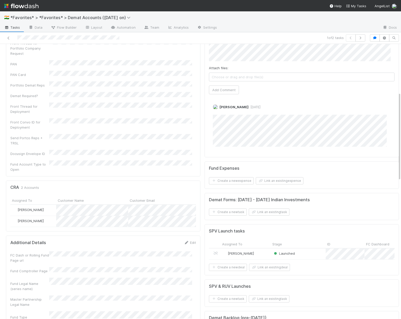
click at [258, 260] on div "Leia Slosberg" at bounding box center [245, 254] width 50 height 11
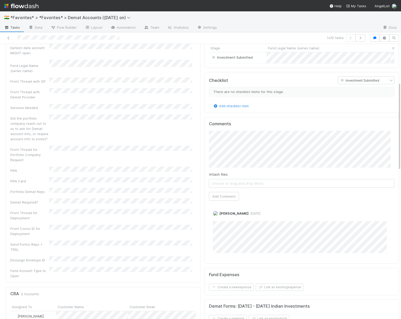
scroll to position [0, 0]
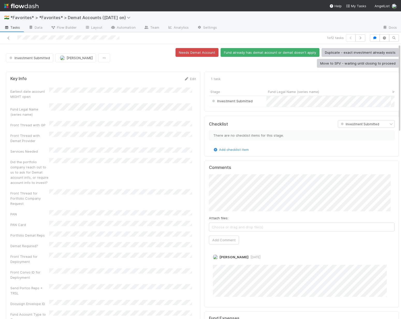
drag, startPoint x: 83, startPoint y: 110, endPoint x: 78, endPoint y: 109, distance: 4.7
click at [83, 110] on div "Fund Legal Name (series name)" at bounding box center [102, 110] width 185 height 14
click at [225, 244] on button "Add Comment" at bounding box center [224, 240] width 30 height 9
click at [188, 80] on link "Edit" at bounding box center [190, 79] width 12 height 4
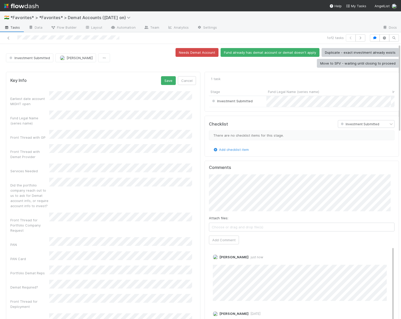
click at [161, 82] on button "Save" at bounding box center [168, 80] width 15 height 9
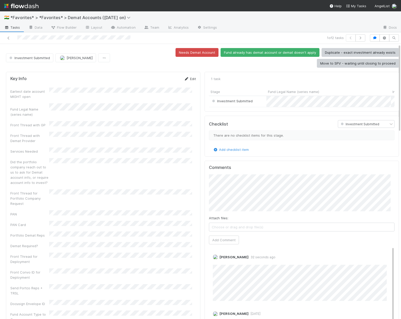
click at [185, 80] on link "Edit" at bounding box center [190, 79] width 12 height 4
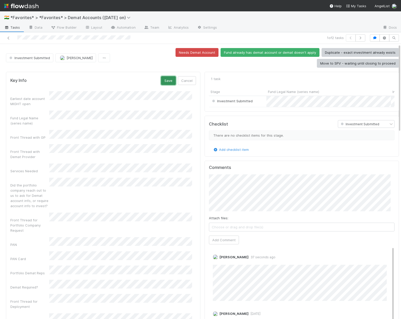
click at [161, 81] on button "Save" at bounding box center [168, 80] width 15 height 9
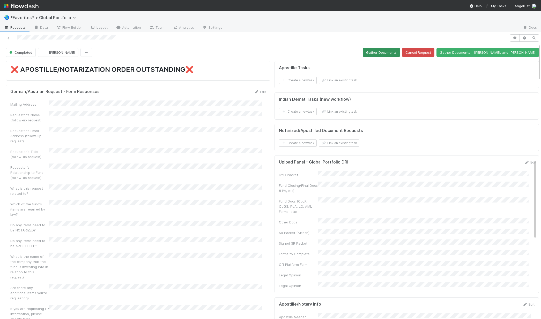
scroll to position [101, 248]
click at [400, 52] on button "Gather Documents" at bounding box center [381, 52] width 37 height 9
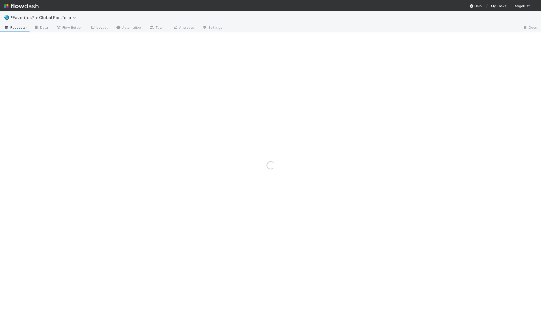
click at [51, 20] on div "Loading..." at bounding box center [270, 165] width 541 height 308
click at [50, 18] on div "Loading..." at bounding box center [270, 165] width 541 height 308
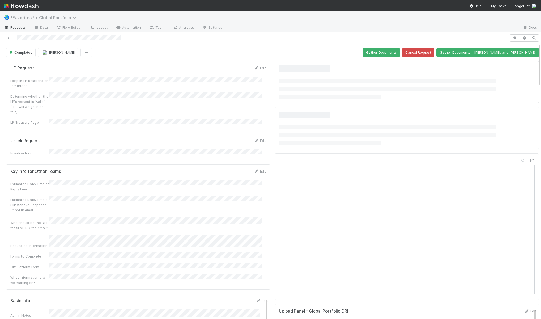
click at [51, 18] on span "*Favorites* > Global Portfolio" at bounding box center [44, 17] width 68 height 5
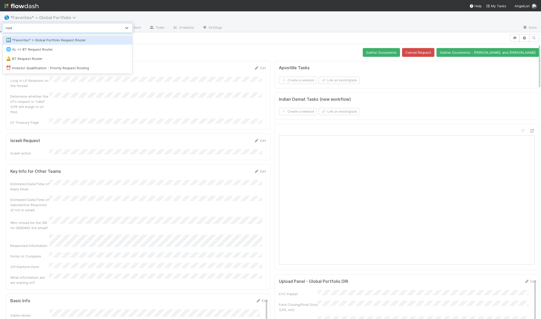
type input "route"
click at [47, 37] on div "↔️ *Favorites* > Global Portfolio Request Router" at bounding box center [67, 39] width 129 height 9
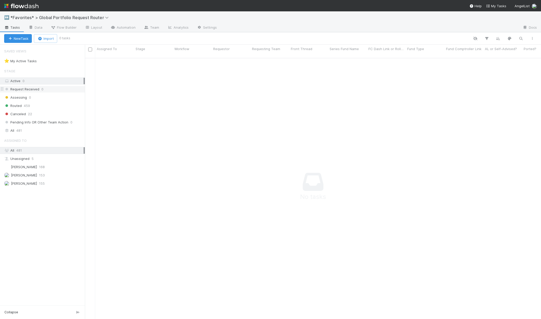
scroll to position [258, 452]
click at [135, 29] on link "Automation" at bounding box center [122, 28] width 33 height 8
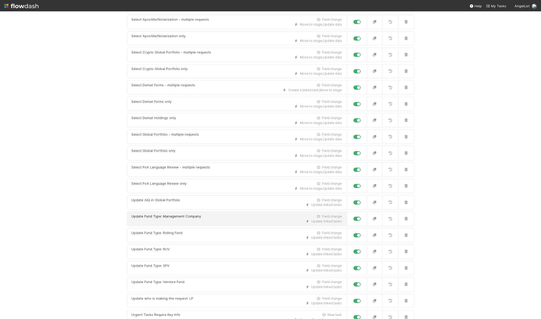
scroll to position [491, 0]
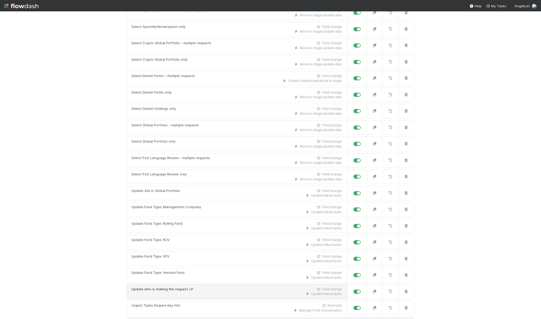
click at [186, 293] on div "Update linked tasks" at bounding box center [236, 294] width 210 height 5
click at [372, 290] on icon "button" at bounding box center [374, 291] width 5 height 3
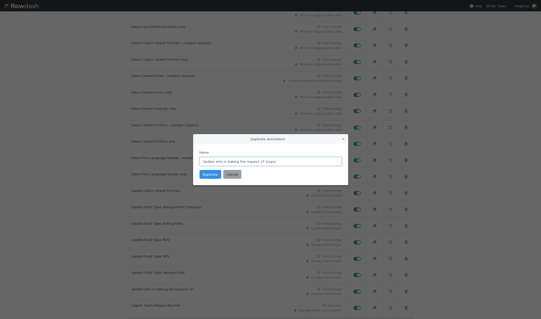
drag, startPoint x: 262, startPoint y: 163, endPoint x: 282, endPoint y: 161, distance: 19.8
click at [282, 161] on input "Update who is making the request: LP (copy)" at bounding box center [270, 161] width 142 height 9
type input "Update who is making the request: Secondary Buyer, Global Portfolio Workflow"
click at [211, 177] on button "Duplicate" at bounding box center [210, 174] width 22 height 9
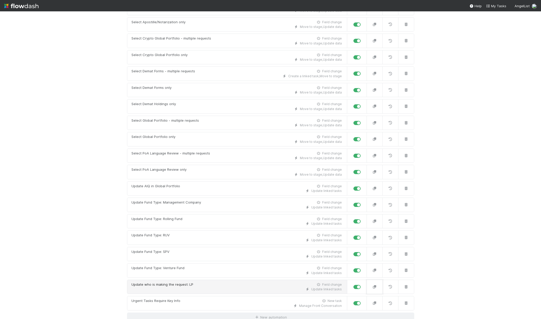
scroll to position [499, 0]
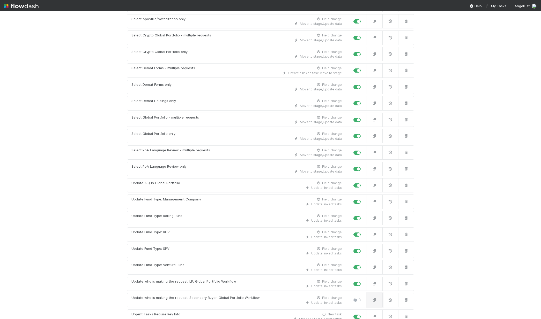
click at [372, 302] on icon "button" at bounding box center [374, 300] width 5 height 3
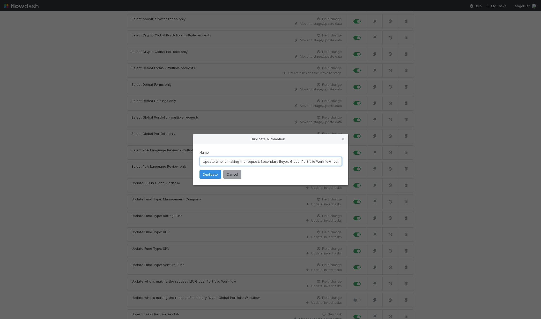
drag, startPoint x: 285, startPoint y: 161, endPoint x: 277, endPoint y: 162, distance: 8.3
click at [277, 162] on input "Update who is making the request: Secondary Buyer, Global Portfolio Workflow (c…" at bounding box center [270, 161] width 142 height 9
drag, startPoint x: 328, startPoint y: 162, endPoint x: 339, endPoint y: 161, distance: 10.4
click at [339, 161] on input "Update who is making the request: Secondary Seller, Global Portfolio Workflow (…" at bounding box center [270, 161] width 142 height 9
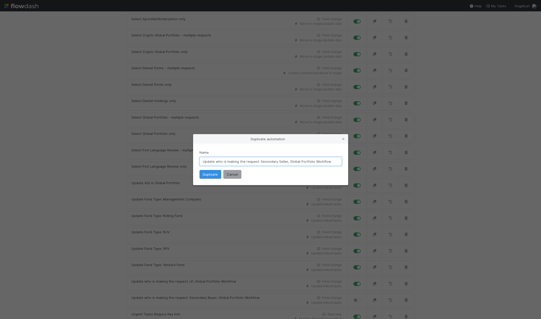
scroll to position [0, 0]
type input "Update who is making the request: Secondary Seller, Global Portfolio Workflow"
click at [208, 172] on button "Duplicate" at bounding box center [210, 174] width 22 height 9
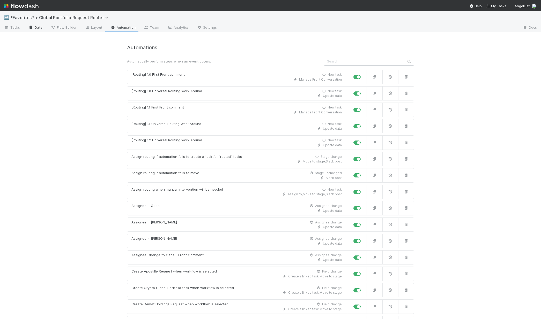
click at [36, 29] on link "Data" at bounding box center [35, 28] width 22 height 8
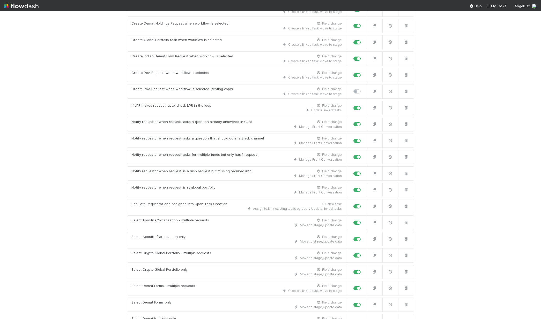
scroll to position [532, 0]
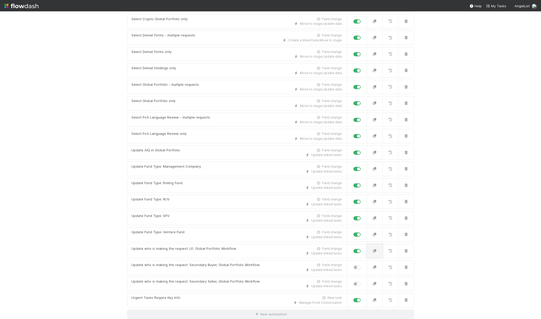
click at [374, 253] on button "button" at bounding box center [374, 251] width 16 height 14
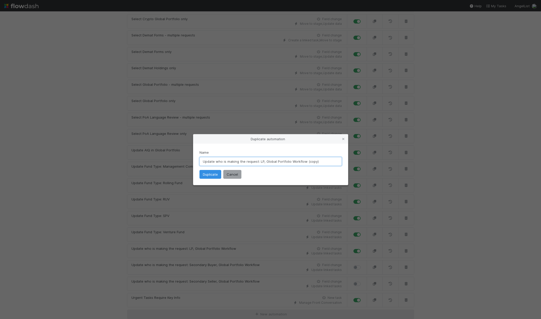
click at [261, 162] on input "Update who is making the request: LP, Global Portfolio Workflow (copy)" at bounding box center [270, 161] width 142 height 9
click at [316, 161] on input "Update who is making the request: GP, Global Portfolio Workflow (copy)" at bounding box center [270, 161] width 142 height 9
type input "Update who is making the request: GP, Global Portfolio Workflow"
click at [208, 175] on button "Duplicate" at bounding box center [210, 174] width 22 height 9
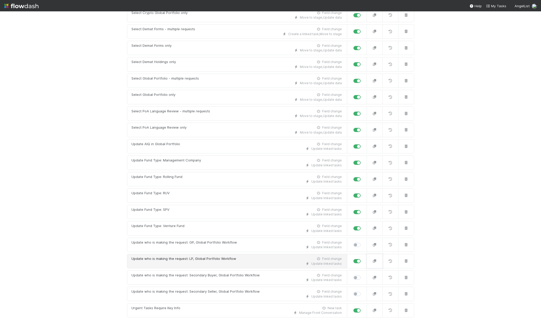
scroll to position [548, 0]
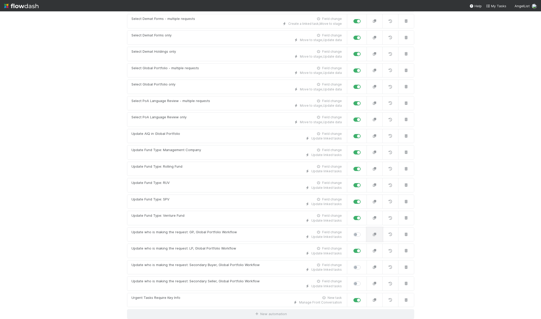
click at [372, 234] on icon "button" at bounding box center [374, 234] width 5 height 3
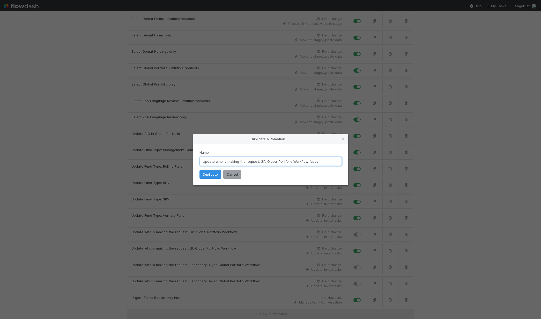
click at [266, 162] on input "Update who is making the request: GP, Global Portfolio Workflow (copy)" at bounding box center [270, 161] width 142 height 9
drag, startPoint x: 317, startPoint y: 161, endPoint x: 350, endPoint y: 162, distance: 32.9
click at [350, 162] on div "Duplicate automation Name Update who is making the request: GP, Crypto Global P…" at bounding box center [270, 159] width 541 height 319
type input "Update who is making the request: GP, Crypto Global Portfolio Workflow"
click at [215, 174] on button "Duplicate" at bounding box center [210, 174] width 22 height 9
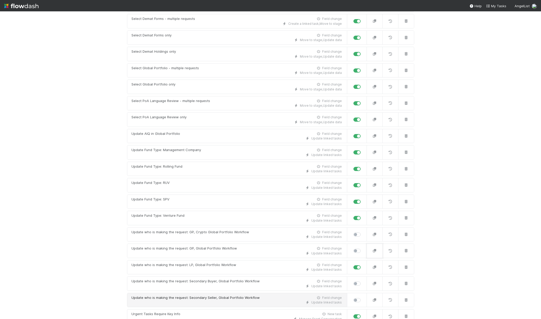
scroll to position [565, 0]
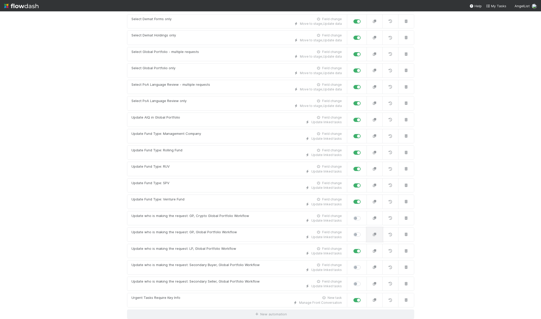
click at [377, 237] on button "button" at bounding box center [374, 235] width 16 height 14
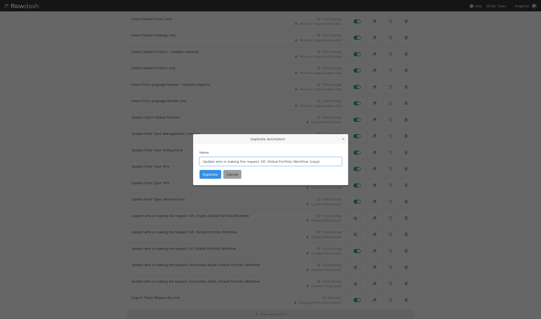
drag, startPoint x: 266, startPoint y: 162, endPoint x: 290, endPoint y: 161, distance: 23.5
click at [290, 161] on input "Update who is making the request: GP, Global Portfolio Workflow (copy)" at bounding box center [270, 161] width 142 height 9
click at [333, 160] on input "Update who is making the request: GP, PoA Language Review Workflow (copy)" at bounding box center [270, 161] width 142 height 9
type input "Update who is making the request: GP, PoA Language Review Workflow"
click at [209, 174] on button "Duplicate" at bounding box center [210, 174] width 22 height 9
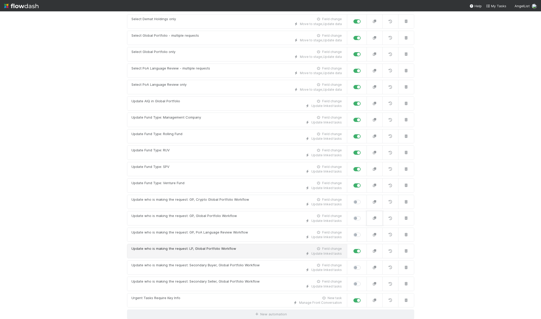
scroll to position [581, 0]
click at [373, 252] on icon "button" at bounding box center [374, 250] width 5 height 3
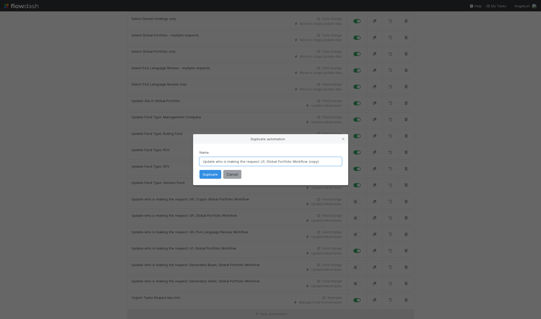
click at [262, 161] on input "Update who is making the request: LP, Global Portfolio Workflow (copy)" at bounding box center [270, 161] width 142 height 9
drag, startPoint x: 317, startPoint y: 161, endPoint x: 311, endPoint y: 161, distance: 5.5
click at [311, 161] on input "Update who is making the request: Portco, Global Portfolio Workflow (copy)" at bounding box center [270, 161] width 142 height 9
type input "Update who is making the request: Portco, Global Portfolio Workflow"
click at [218, 174] on button "Duplicate" at bounding box center [210, 174] width 22 height 9
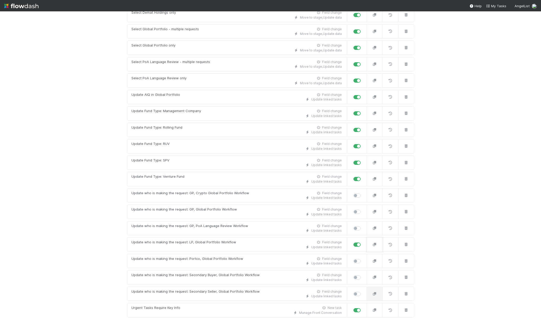
scroll to position [598, 0]
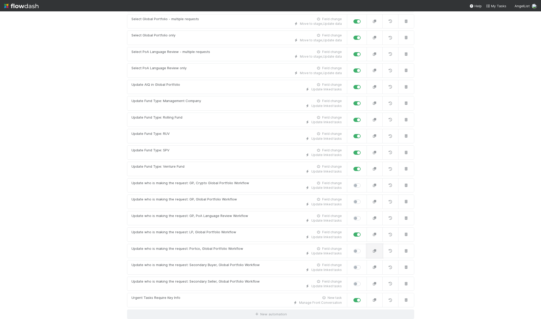
click at [374, 253] on icon "button" at bounding box center [374, 251] width 5 height 3
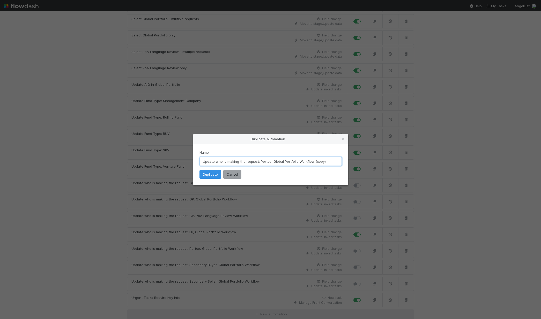
click at [269, 163] on input "Update who is making the request: Portco, Global Portfolio Workflow (copy)" at bounding box center [270, 161] width 142 height 9
click at [272, 162] on input "Update who is making the request: Portco, Global Portfolio Workflow (copy)" at bounding box center [270, 161] width 142 height 9
drag, startPoint x: 340, startPoint y: 163, endPoint x: 324, endPoint y: 162, distance: 16.3
click at [324, 162] on input "Update who is making the request: Portco, Crypto Global Portfolio Workflow (cop…" at bounding box center [270, 161] width 142 height 9
type input "Update who is making the request: Portco, Crypto Global Portfolio Workflow"
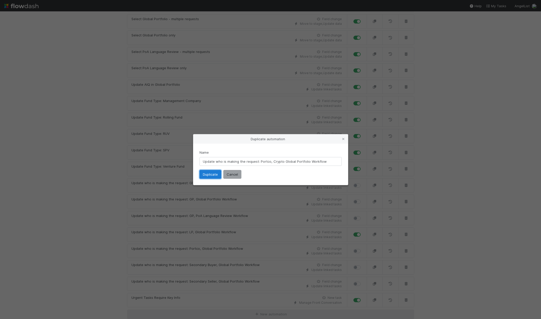
click at [212, 174] on button "Duplicate" at bounding box center [210, 174] width 22 height 9
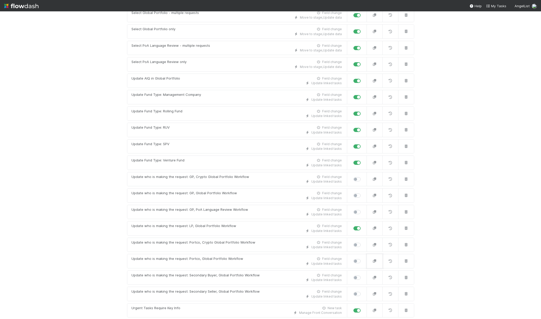
scroll to position [614, 0]
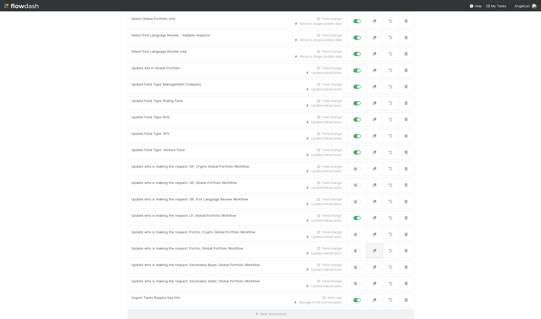
click at [368, 249] on button "button" at bounding box center [374, 251] width 16 height 14
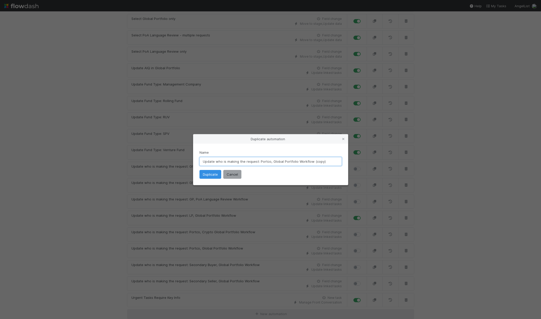
drag, startPoint x: 272, startPoint y: 161, endPoint x: 295, endPoint y: 161, distance: 23.3
click at [295, 161] on input "Update who is making the request: Portco, Global Portfolio Workflow (copy)" at bounding box center [270, 161] width 142 height 9
drag, startPoint x: 322, startPoint y: 162, endPoint x: 334, endPoint y: 162, distance: 12.7
click at [334, 162] on input "Update who is making the request: Portco, PoA Language Review Workflow (copy)" at bounding box center [270, 161] width 142 height 9
type input "Update who is making the request: Portco, PoA Language Review Workflow"
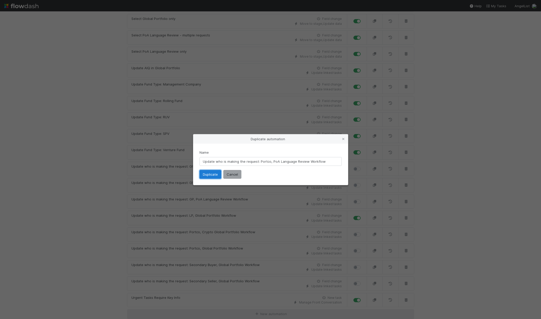
click at [212, 173] on button "Duplicate" at bounding box center [210, 174] width 22 height 9
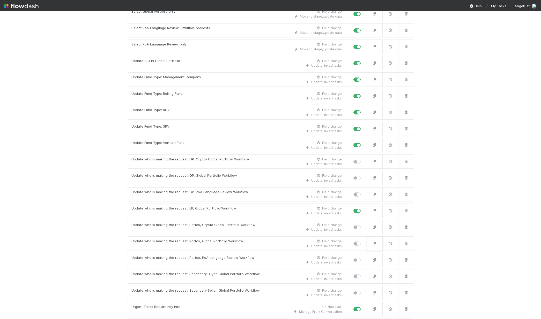
scroll to position [630, 0]
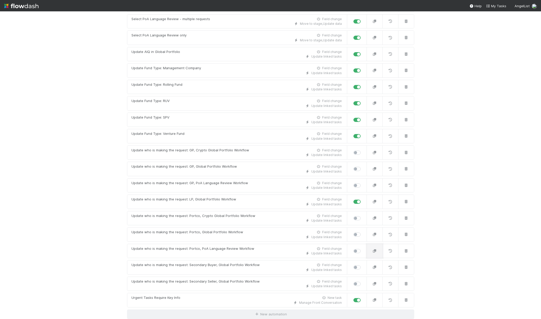
click at [373, 250] on icon "button" at bounding box center [374, 251] width 5 height 3
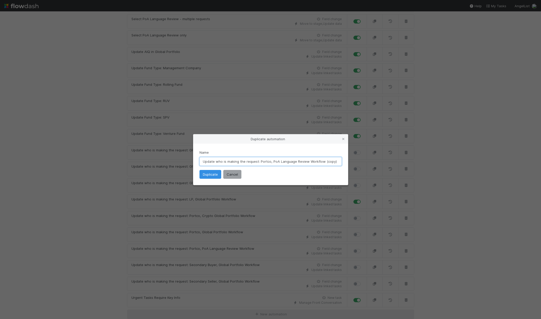
drag, startPoint x: 271, startPoint y: 161, endPoint x: 306, endPoint y: 162, distance: 34.7
click at [306, 162] on input "Update who is making the request: Portco, PoA Language Review Workflow (copy)" at bounding box center [270, 161] width 142 height 9
drag, startPoint x: 325, startPoint y: 161, endPoint x: 343, endPoint y: 162, distance: 18.1
click at [343, 162] on div "Name Update who is making the request: Portco, Apostilles/Notarizations Workflo…" at bounding box center [270, 164] width 155 height 41
type input "Update who is making the request: Portco, Apostilles/Notarizations Workflow"
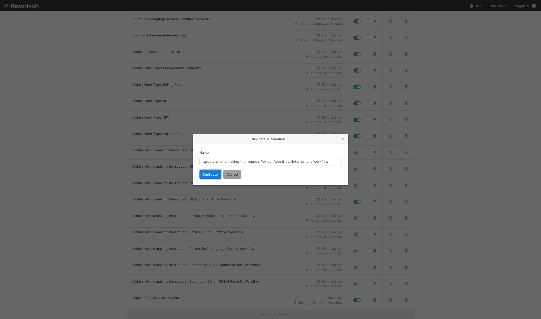
click at [210, 175] on button "Duplicate" at bounding box center [210, 174] width 22 height 9
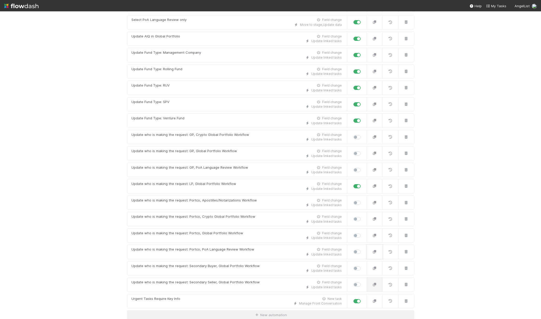
scroll to position [647, 0]
click at [375, 200] on button "button" at bounding box center [374, 202] width 16 height 14
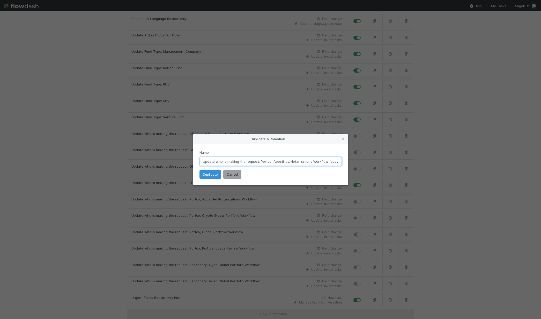
drag, startPoint x: 272, startPoint y: 162, endPoint x: 310, endPoint y: 162, distance: 38.0
click at [310, 162] on input "Update who is making the request: Portco, Apostilles/Notarizations Workflow (co…" at bounding box center [270, 161] width 142 height 9
drag, startPoint x: 326, startPoint y: 162, endPoint x: 348, endPoint y: 166, distance: 22.2
click at [348, 166] on div "Duplicate automation Name Update who is making the request: Portco, Demat Accou…" at bounding box center [270, 159] width 541 height 319
type input "Update who is making the request: Portco, Demat Account Opening Workflow"
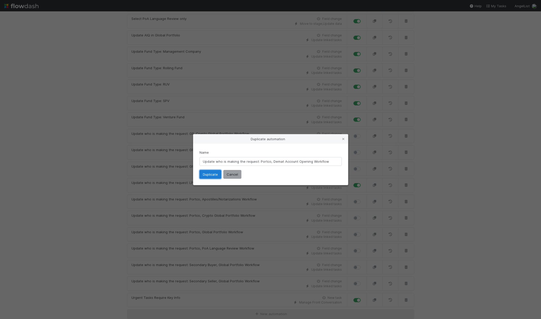
click at [202, 175] on button "Duplicate" at bounding box center [210, 174] width 22 height 9
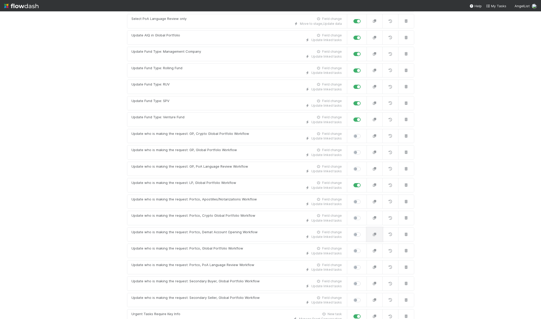
click at [375, 238] on button "button" at bounding box center [374, 235] width 16 height 14
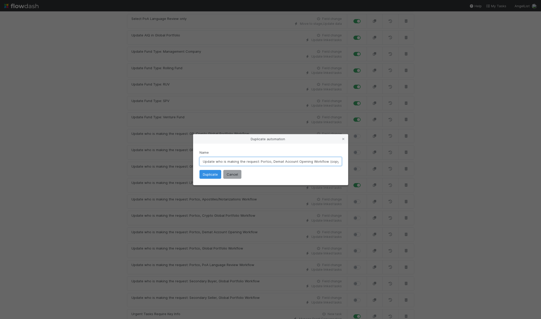
drag, startPoint x: 282, startPoint y: 162, endPoint x: 311, endPoint y: 163, distance: 29.5
click at [311, 163] on input "Update who is making the request: Portco, Demat Account Opening Workflow (copy)" at bounding box center [270, 161] width 142 height 9
drag, startPoint x: 323, startPoint y: 162, endPoint x: 334, endPoint y: 162, distance: 10.9
click at [334, 162] on input "Update who is making the request: Portco, Dematerializing Shares Workflow (copy)" at bounding box center [270, 161] width 142 height 9
type input "Update who is making the request: Portco, Dematerializing Shares Workflow"
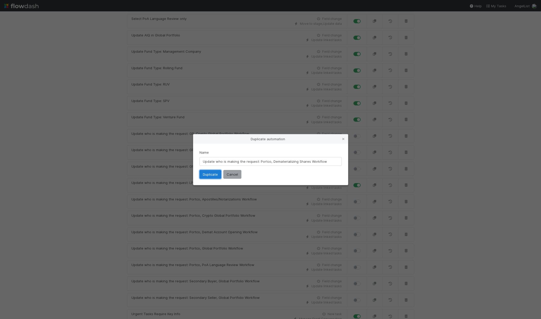
click at [206, 171] on button "Duplicate" at bounding box center [210, 174] width 22 height 9
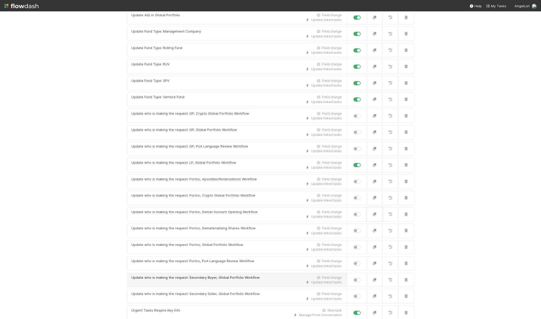
scroll to position [680, 0]
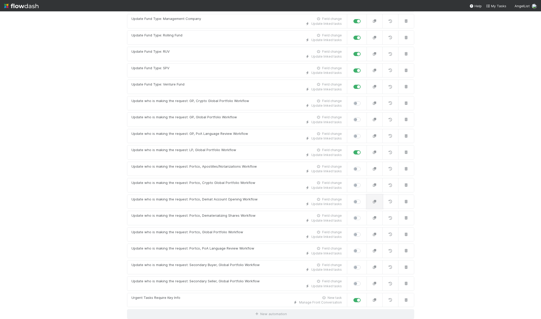
click at [372, 200] on icon "button" at bounding box center [374, 201] width 5 height 3
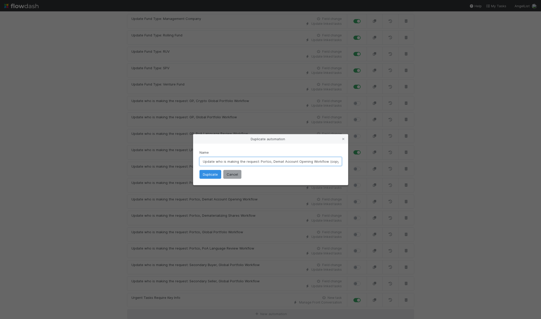
drag, startPoint x: 269, startPoint y: 162, endPoint x: 259, endPoint y: 162, distance: 9.8
click at [259, 162] on input "Update who is making the request: Portco, Demat Account Opening Workflow (copy)" at bounding box center [270, 161] width 142 height 9
type input "Update who is making the request: GP, Demat Account Opening Workflow (copy)"
click at [213, 173] on button "Duplicate" at bounding box center [210, 174] width 22 height 9
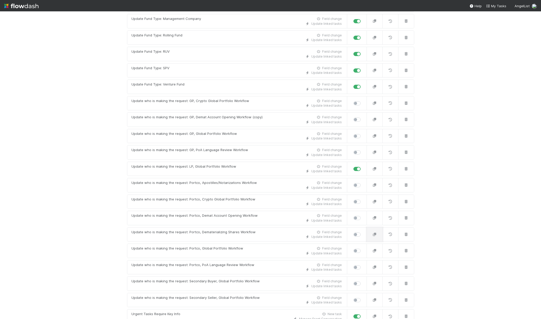
click at [373, 236] on icon "button" at bounding box center [374, 234] width 5 height 3
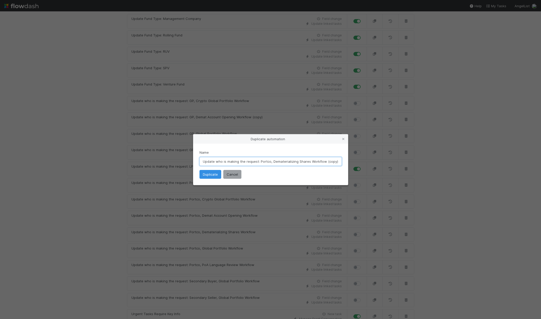
drag, startPoint x: 269, startPoint y: 162, endPoint x: 259, endPoint y: 162, distance: 9.6
click at [259, 162] on input "Update who is making the request: Portco, Dematerializing Shares Workflow (copy)" at bounding box center [270, 161] width 142 height 9
drag, startPoint x: 317, startPoint y: 162, endPoint x: 340, endPoint y: 162, distance: 22.8
click at [340, 162] on input "Update who is making the request: GP, Dematerializing Shares Workflow (copy)" at bounding box center [270, 161] width 142 height 9
type input "Update who is making the request: GP, Dematerializing Shares Workflow"
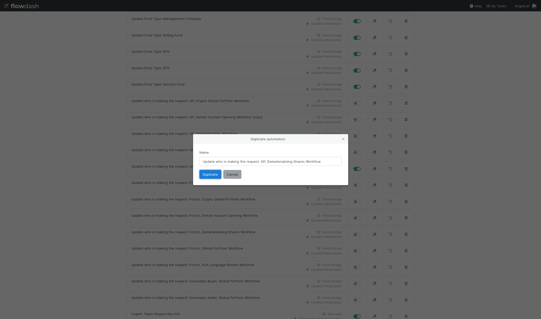
click at [206, 176] on button "Duplicate" at bounding box center [210, 174] width 22 height 9
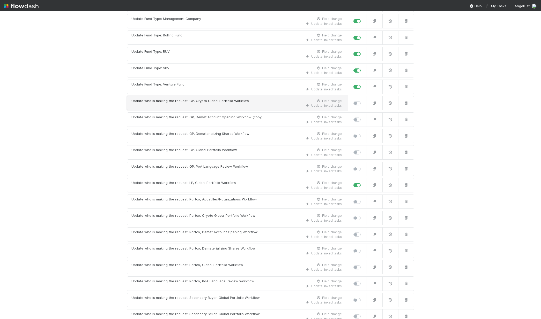
click at [261, 103] on div "Update who is making the request: GP, Crypto Global Portfolio Workflow Field ch…" at bounding box center [236, 101] width 210 height 5
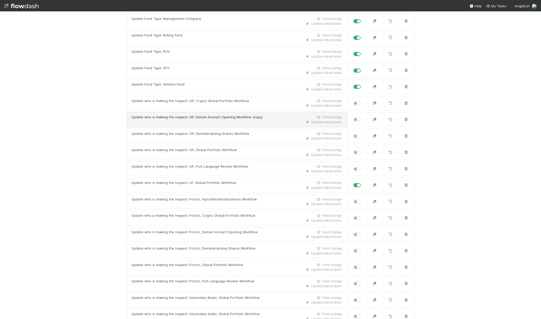
click at [262, 122] on div "Update linked tasks" at bounding box center [236, 122] width 210 height 5
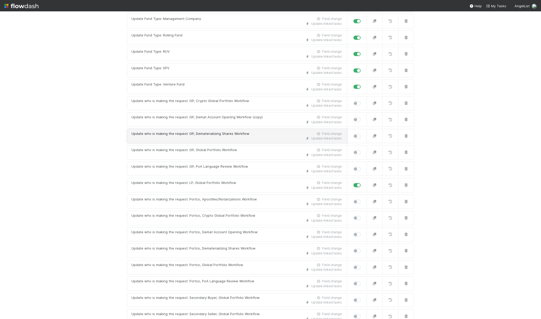
click at [260, 140] on div "Update linked tasks" at bounding box center [236, 138] width 210 height 5
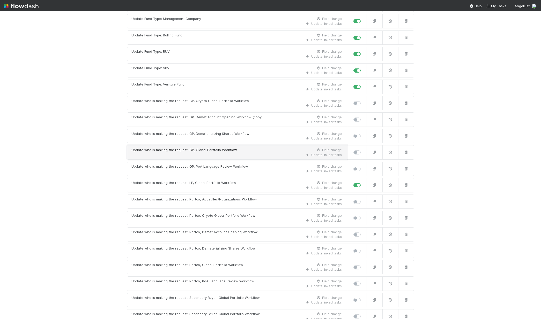
click at [259, 153] on div "Update linked tasks" at bounding box center [236, 155] width 210 height 5
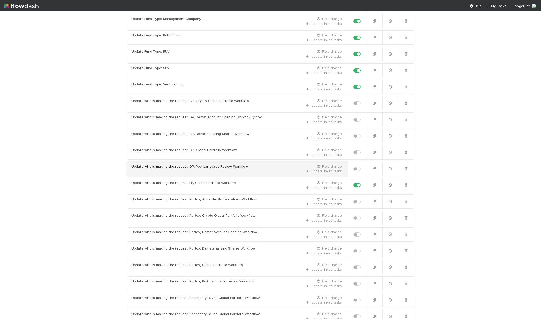
click at [258, 169] on div "Update linked tasks" at bounding box center [236, 171] width 210 height 5
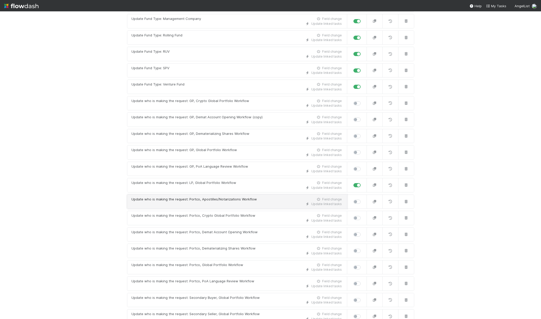
click at [265, 205] on div "Update linked tasks" at bounding box center [236, 204] width 210 height 5
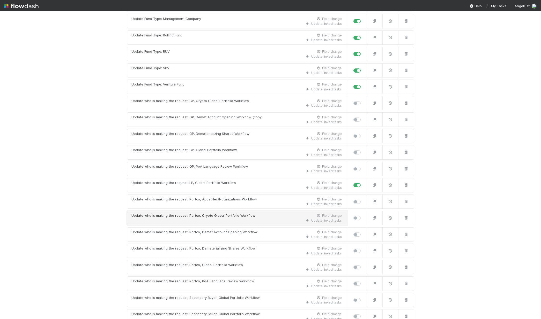
click at [262, 219] on div "Update linked tasks" at bounding box center [236, 221] width 210 height 5
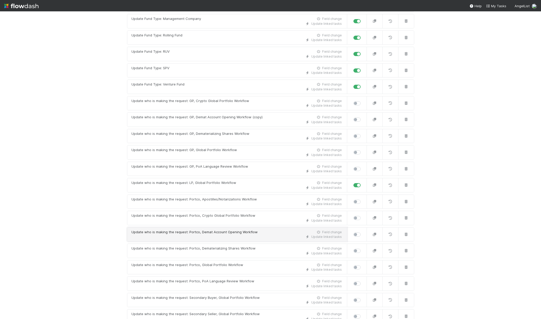
click at [262, 238] on div "Update linked tasks" at bounding box center [236, 237] width 210 height 5
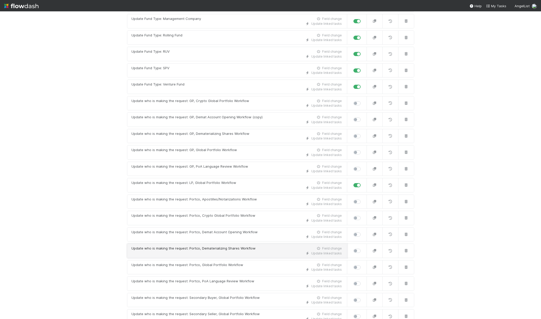
click at [262, 254] on div "Update linked tasks" at bounding box center [236, 253] width 210 height 5
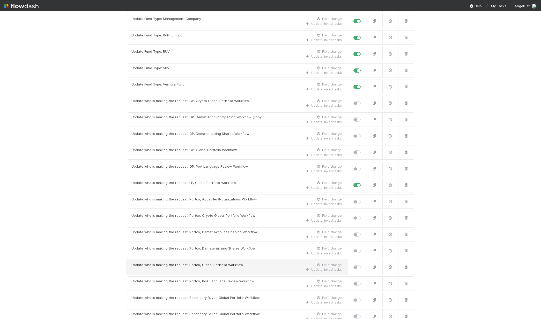
click at [263, 269] on div "Update linked tasks" at bounding box center [236, 270] width 210 height 5
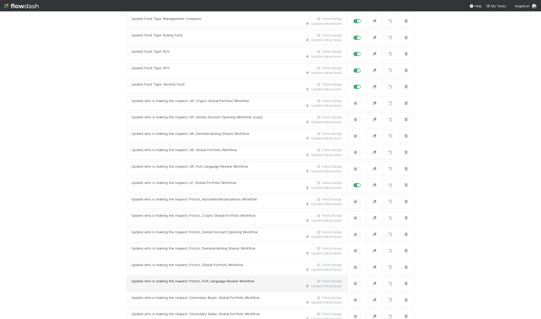
click at [266, 284] on div "Update linked tasks" at bounding box center [236, 286] width 210 height 5
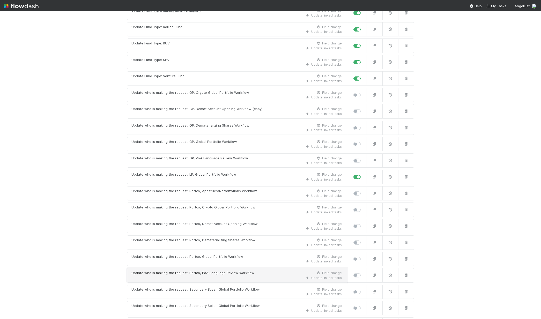
scroll to position [713, 0]
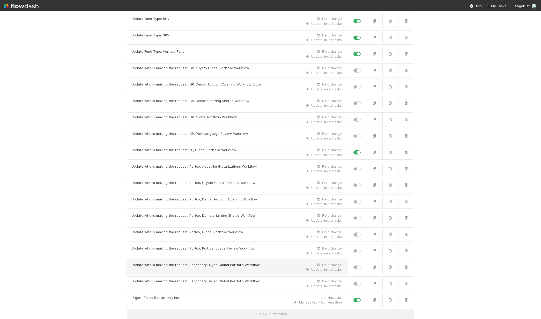
click at [263, 269] on div "Update linked tasks" at bounding box center [236, 270] width 210 height 5
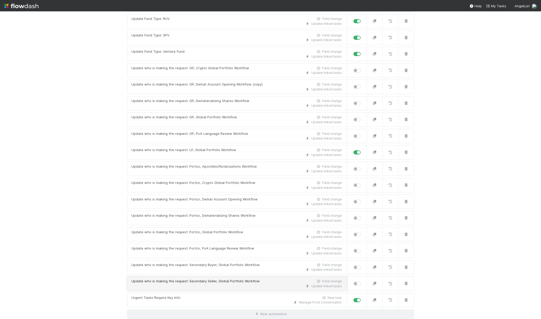
click at [265, 281] on div "Update who is making the request: Secondary Seller, Global Portfolio Workflow F…" at bounding box center [236, 281] width 210 height 5
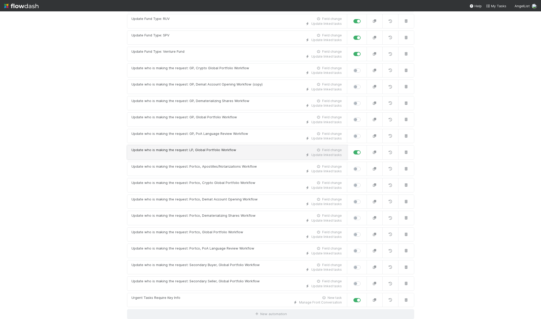
click at [246, 151] on div "Update who is making the request: LP, Global Portfolio Workflow Field change" at bounding box center [236, 150] width 210 height 5
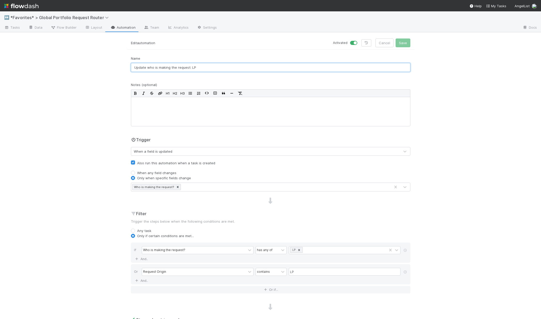
click at [199, 66] on input "Update who is making the request: LP" at bounding box center [270, 67] width 279 height 9
type input "Update who is making the request: LP, Global Portfolio Workflow"
click at [399, 47] on button "Save" at bounding box center [402, 43] width 15 height 9
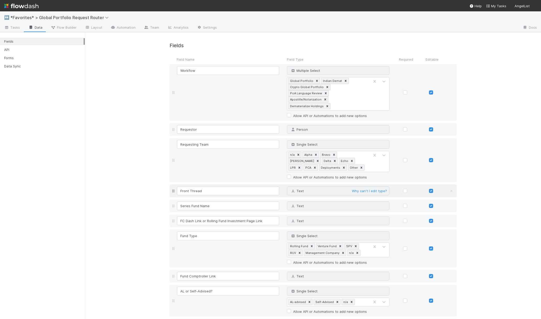
scroll to position [741, 0]
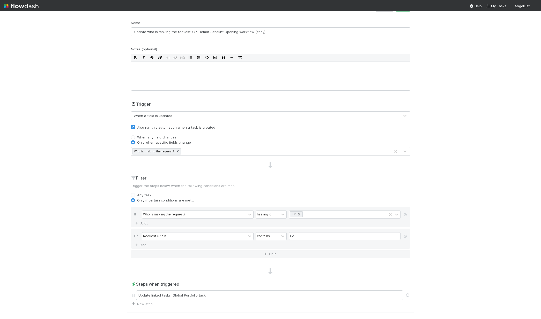
scroll to position [68, 0]
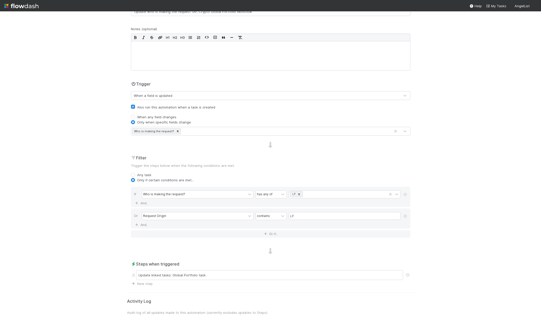
scroll to position [68, 0]
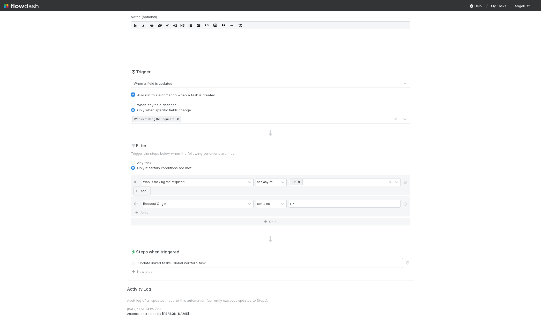
click at [143, 192] on link "And.." at bounding box center [142, 190] width 16 height 7
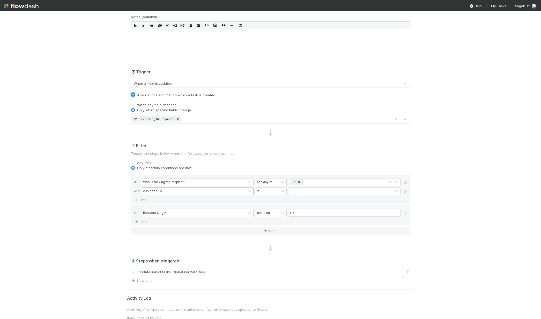
click at [172, 193] on div "Assigned To" at bounding box center [194, 191] width 104 height 7
type input "work"
click at [172, 207] on div "Workflow" at bounding box center [196, 203] width 112 height 9
click at [306, 192] on div at bounding box center [341, 191] width 104 height 7
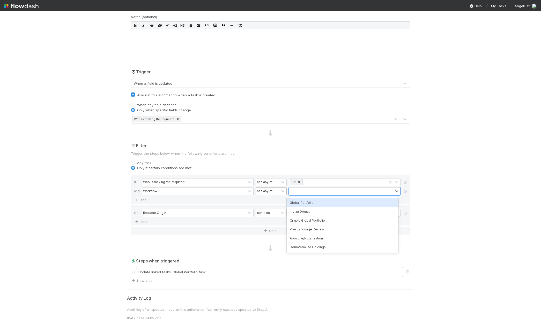
click at [265, 192] on div "has any of" at bounding box center [265, 191] width 16 height 5
click at [296, 191] on div at bounding box center [341, 191] width 104 height 7
click at [298, 203] on div "Global Portfolio" at bounding box center [343, 203] width 112 height 9
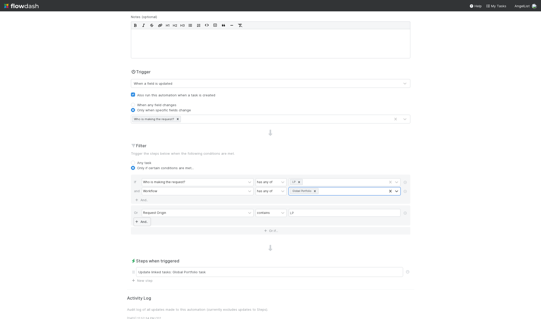
click at [145, 222] on link "And.." at bounding box center [142, 221] width 16 height 7
click at [154, 222] on div "Assigned To" at bounding box center [152, 222] width 19 height 5
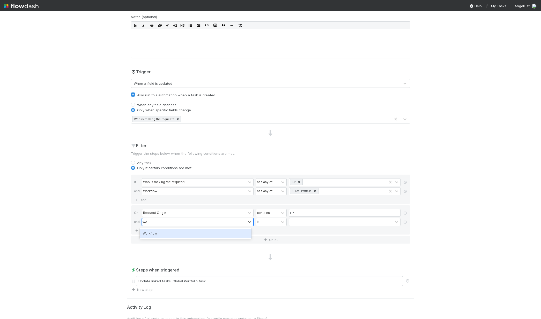
type input "work"
click at [154, 237] on div "Workflow" at bounding box center [196, 233] width 112 height 9
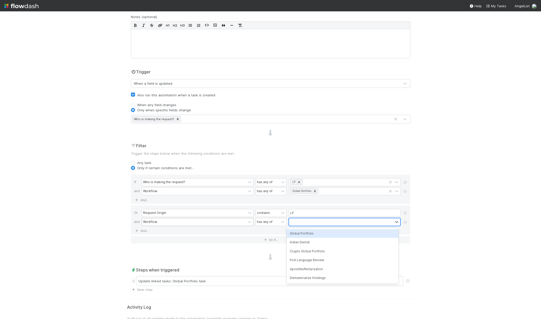
click at [293, 221] on div at bounding box center [341, 222] width 104 height 7
click at [300, 232] on div "Global Portfolio" at bounding box center [343, 233] width 112 height 9
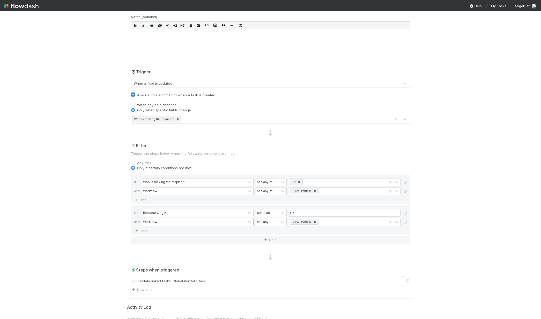
click at [194, 267] on h2 "Steps when triggered" at bounding box center [270, 270] width 279 height 6
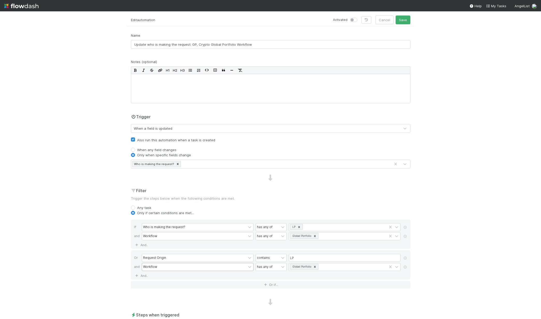
scroll to position [86, 0]
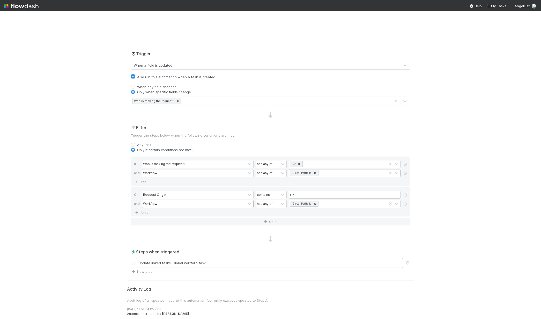
click at [314, 174] on icon at bounding box center [315, 173] width 2 height 2
type input "cry"
click at [337, 184] on div "Crypto Global Portfolio" at bounding box center [343, 185] width 112 height 9
click at [473, 195] on div "↔️ *Favorites* > Global Portfolio Request Router Tasks Data Flow Builder Layout…" at bounding box center [270, 165] width 541 height 308
click at [298, 165] on icon at bounding box center [299, 164] width 4 height 4
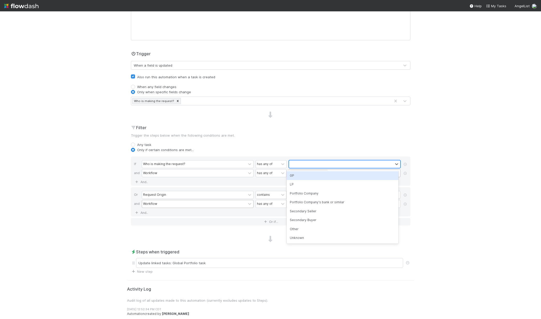
click at [297, 175] on div "GP" at bounding box center [343, 175] width 112 height 9
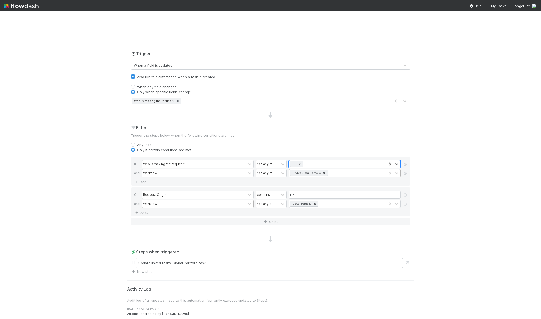
click at [471, 191] on div "↔️ *Favorites* > Global Portfolio Request Router Tasks Data Flow Builder Layout…" at bounding box center [270, 165] width 541 height 308
click at [403, 195] on icon at bounding box center [404, 195] width 5 height 3
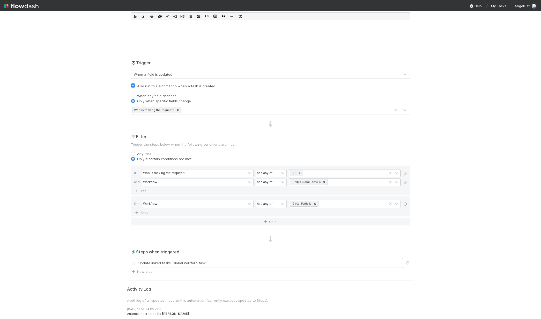
click at [403, 204] on icon at bounding box center [404, 204] width 5 height 3
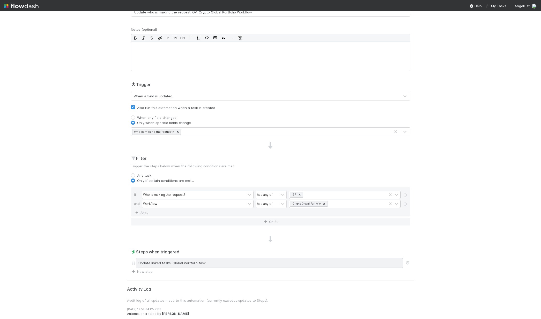
click at [232, 260] on div "Update linked tasks: Global Portfolio task" at bounding box center [269, 263] width 267 height 10
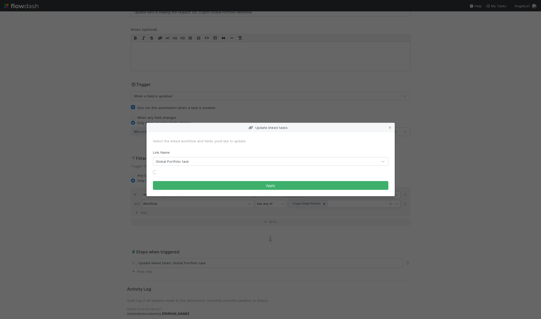
click at [184, 164] on form "Select the linked workflow and fields you’d like to update. Link Name Global Po…" at bounding box center [270, 165] width 235 height 52
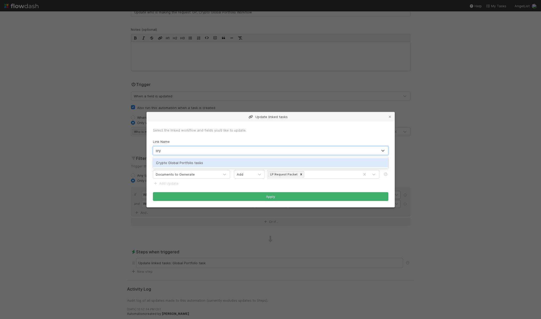
type input "cryp"
click at [187, 164] on div "Crypto Global Portfolio tasks" at bounding box center [270, 162] width 235 height 9
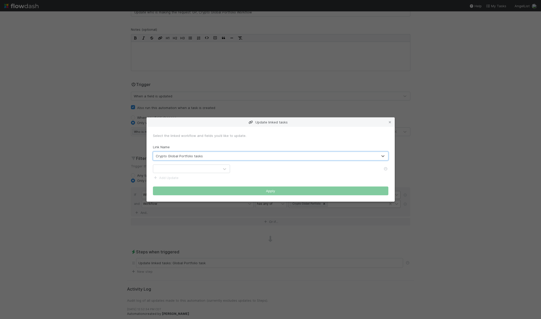
click at [192, 166] on div at bounding box center [186, 169] width 66 height 8
type input "who"
click at [345, 129] on div "Select the linked workflow and fields you’d like to update. Link Name Crypto Gl…" at bounding box center [271, 164] width 248 height 75
click at [390, 124] on icon at bounding box center [389, 122] width 5 height 3
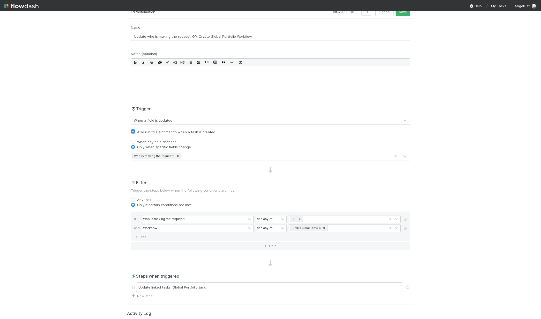
scroll to position [0, 0]
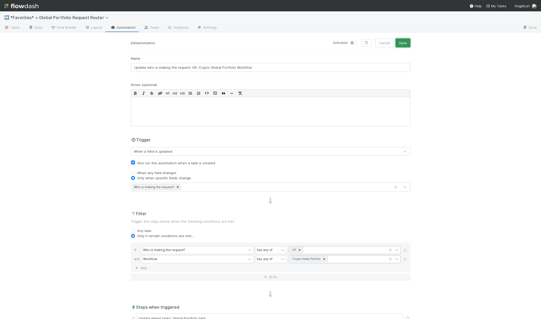
click at [407, 40] on button "Save" at bounding box center [402, 43] width 15 height 9
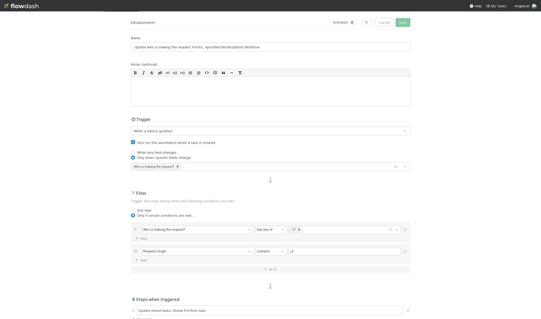
scroll to position [68, 0]
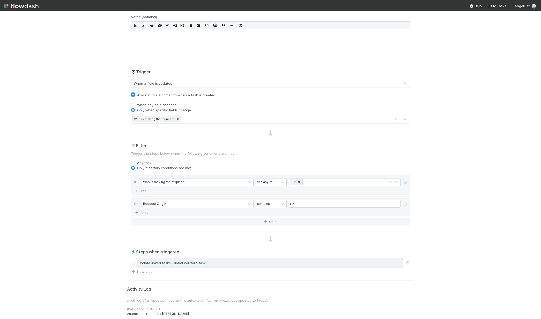
click at [172, 267] on div "Update linked tasks: Global Portfolio task" at bounding box center [269, 263] width 267 height 10
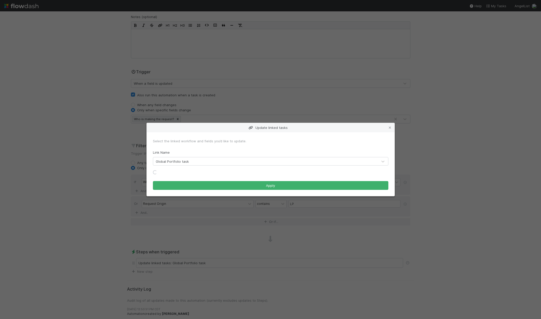
click at [186, 163] on form "Select the linked workflow and fields you’d like to update. Link Name Global Po…" at bounding box center [270, 165] width 235 height 52
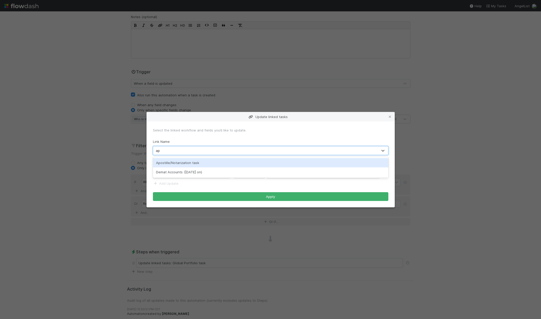
type input "apos"
click at [169, 168] on div "Apostille/Notarization task" at bounding box center [270, 162] width 235 height 11
click at [171, 165] on div "Apostille/Notarization task" at bounding box center [270, 162] width 235 height 9
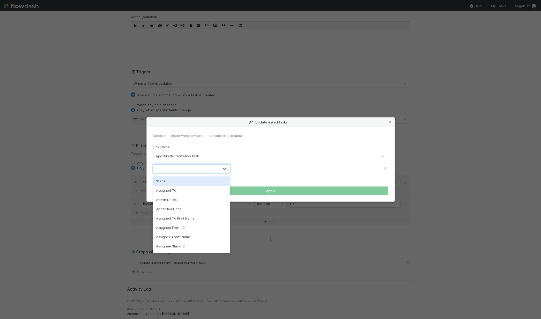
click at [217, 169] on div at bounding box center [186, 169] width 66 height 8
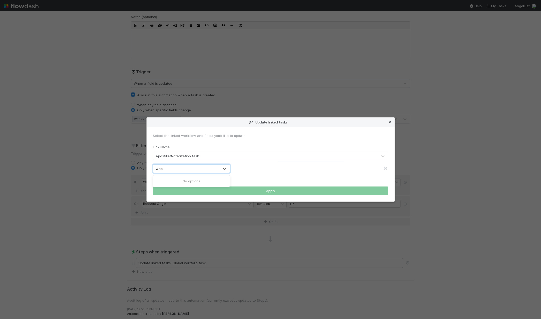
type input "who"
click at [390, 123] on icon at bounding box center [389, 122] width 5 height 3
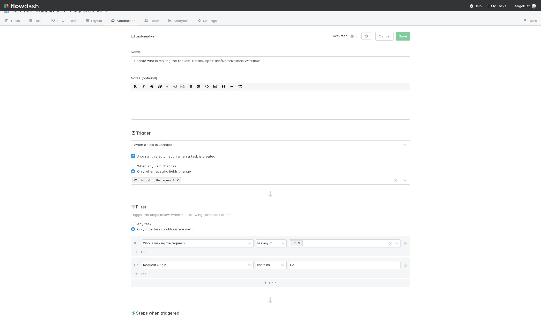
scroll to position [0, 0]
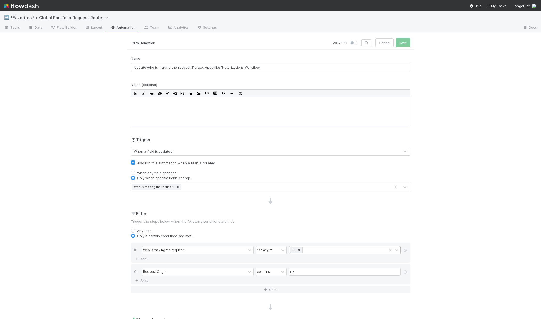
click at [297, 251] on icon at bounding box center [299, 251] width 4 height 4
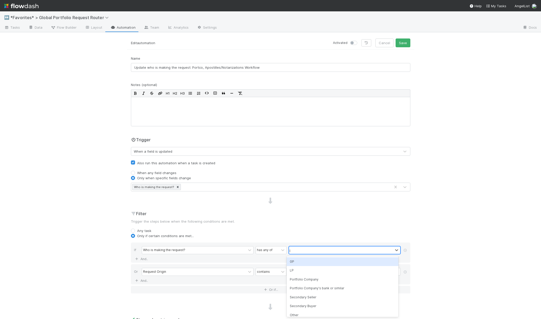
type input "por"
drag, startPoint x: 298, startPoint y: 262, endPoint x: 255, endPoint y: 267, distance: 43.7
click at [298, 262] on div "Portfolio Company" at bounding box center [343, 262] width 112 height 9
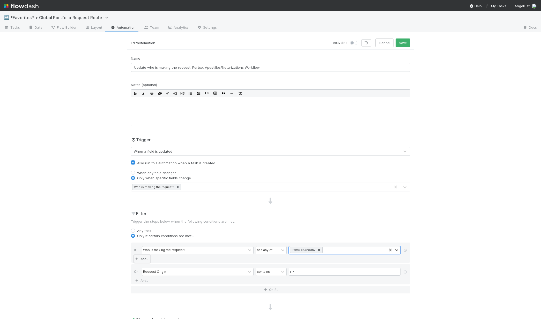
click at [141, 261] on link "And.." at bounding box center [142, 258] width 16 height 7
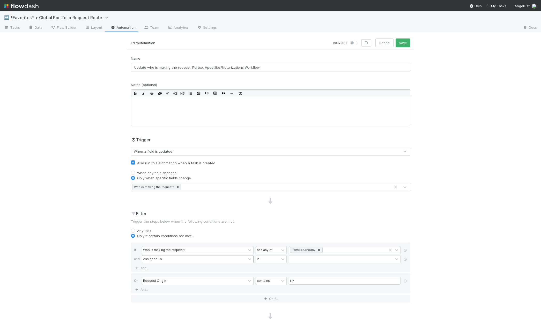
click at [171, 259] on div "Assigned To" at bounding box center [194, 259] width 104 height 7
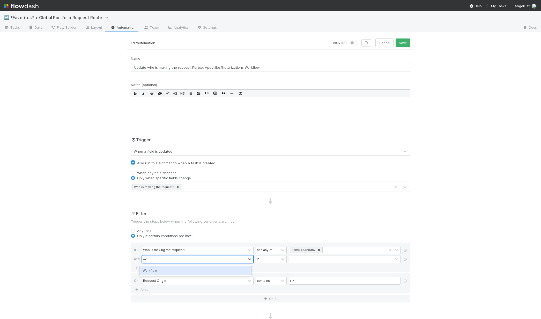
type input "work"
click at [180, 269] on div "Workflow" at bounding box center [196, 271] width 112 height 9
click at [300, 259] on div at bounding box center [341, 259] width 104 height 7
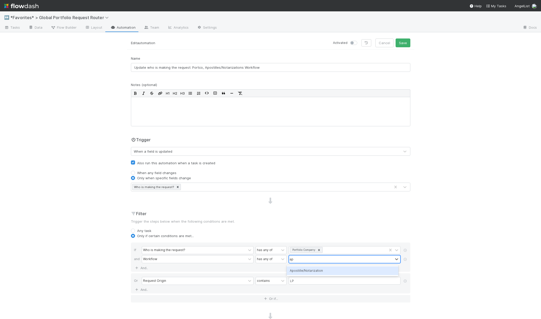
type input "apos"
click at [300, 268] on div "Apostille/Notarization" at bounding box center [343, 271] width 112 height 9
click at [403, 282] on icon at bounding box center [404, 281] width 5 height 3
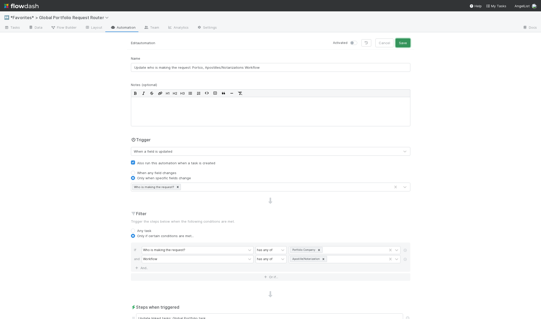
click at [397, 44] on button "Save" at bounding box center [402, 43] width 15 height 9
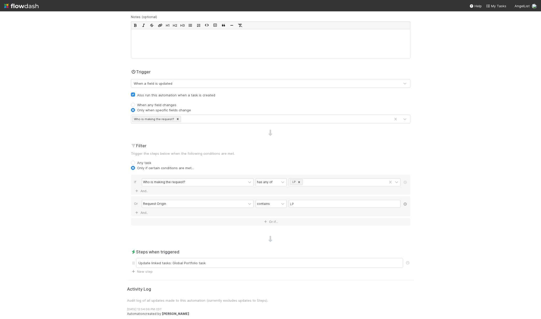
click at [402, 204] on icon at bounding box center [404, 204] width 5 height 3
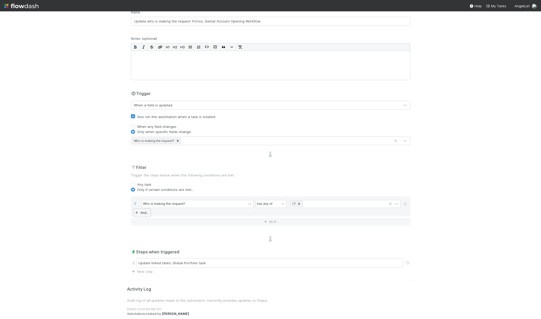
click at [139, 214] on link "And.." at bounding box center [142, 212] width 16 height 7
click at [153, 214] on div "Assigned To" at bounding box center [152, 213] width 19 height 5
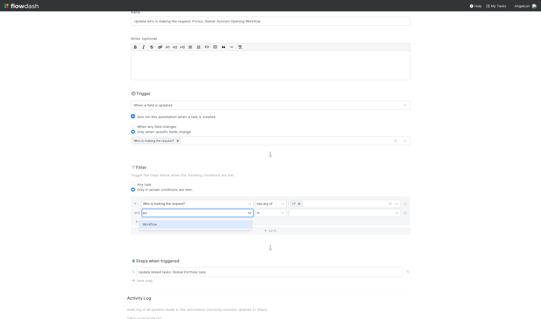
type input "work"
click at [169, 224] on div "Workflow" at bounding box center [196, 224] width 112 height 9
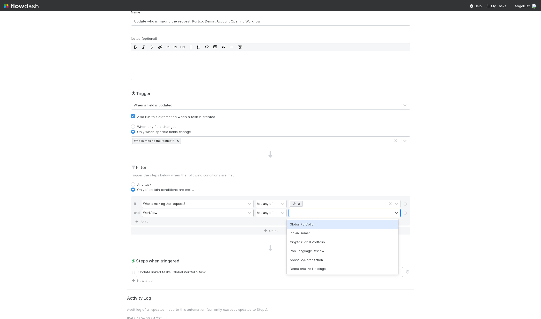
click at [298, 213] on div at bounding box center [341, 212] width 104 height 7
click at [312, 233] on div "Indian Demat" at bounding box center [343, 233] width 112 height 9
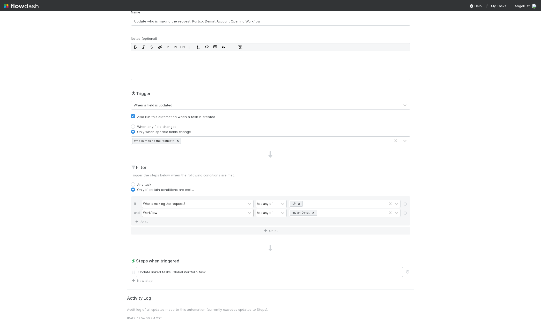
click at [464, 235] on div "↔️ *Favorites* > Global Portfolio Request Router Tasks Data Flow Builder Layout…" at bounding box center [270, 165] width 541 height 308
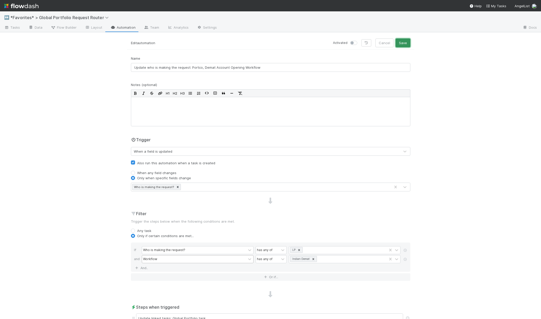
click at [406, 44] on button "Save" at bounding box center [402, 43] width 15 height 9
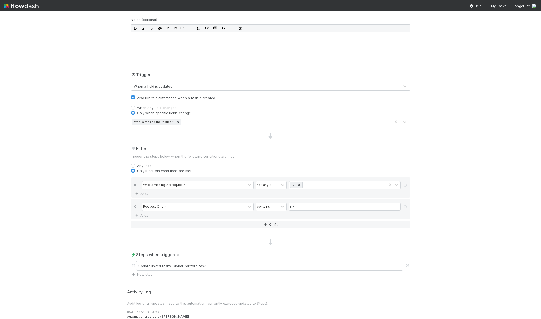
scroll to position [68, 0]
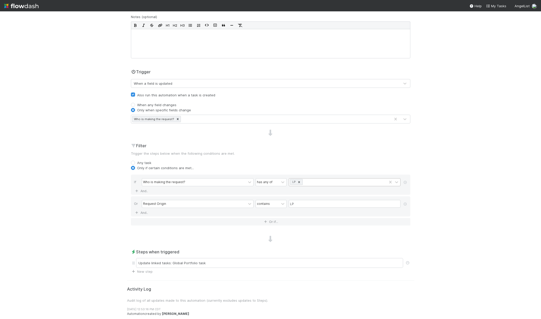
click at [298, 182] on icon at bounding box center [299, 183] width 4 height 4
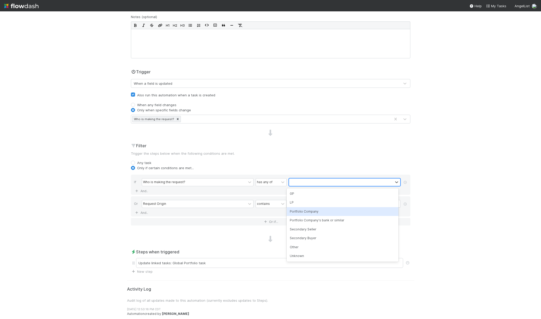
click at [293, 211] on div "Portfolio Company" at bounding box center [343, 211] width 112 height 9
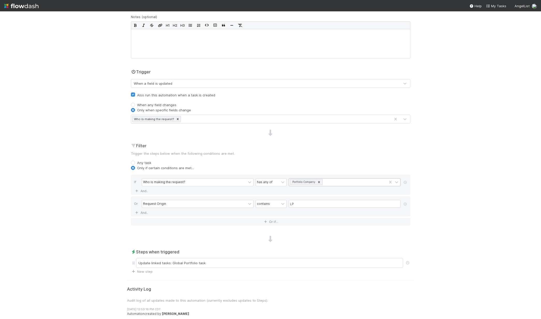
click at [157, 191] on div "If Who is making the request? has any of Portfolio Company And.." at bounding box center [270, 185] width 279 height 20
click at [136, 193] on link "And.." at bounding box center [142, 190] width 16 height 7
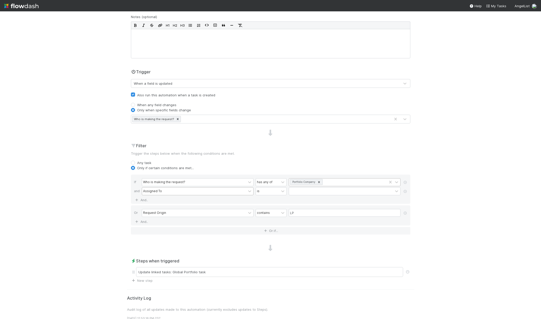
click at [172, 191] on div "Assigned To" at bounding box center [194, 191] width 104 height 7
type input "work"
click at [172, 203] on div "Workflow" at bounding box center [196, 203] width 112 height 9
click at [316, 194] on div at bounding box center [341, 191] width 104 height 7
click at [306, 224] on div "Crypto Global Portfolio" at bounding box center [343, 220] width 112 height 9
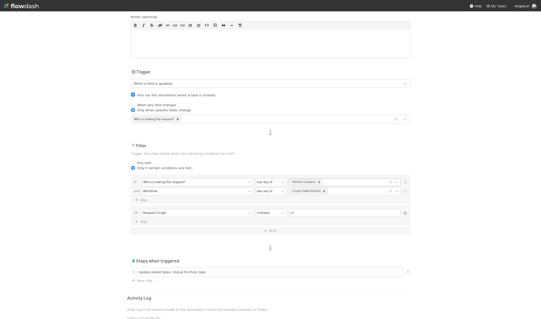
click at [403, 213] on icon at bounding box center [404, 213] width 5 height 3
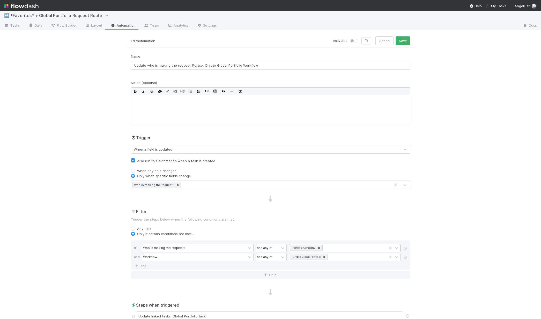
scroll to position [0, 0]
click at [359, 40] on label at bounding box center [359, 40] width 0 height 0
click at [353, 43] on input "checkbox" at bounding box center [352, 42] width 4 height 5
checkbox input "true"
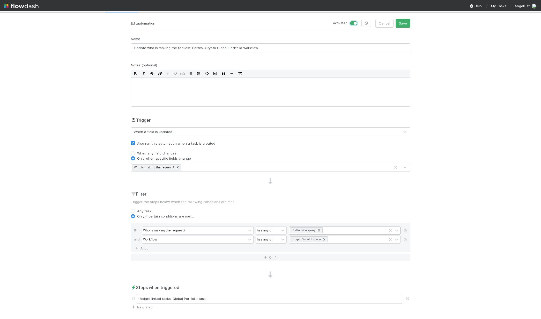
scroll to position [55, 0]
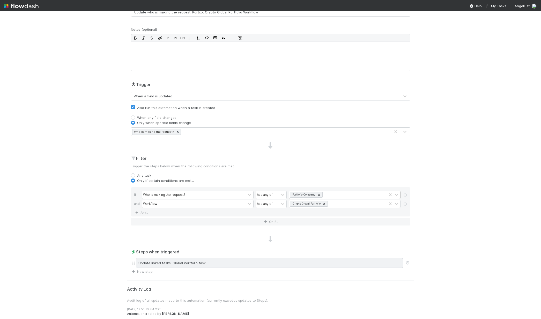
click at [208, 267] on div "Update linked tasks: Global Portfolio task" at bounding box center [269, 263] width 267 height 10
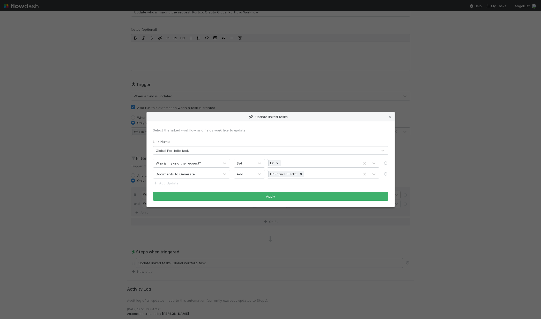
click at [210, 154] on div "Global Portfolio task" at bounding box center [265, 151] width 224 height 8
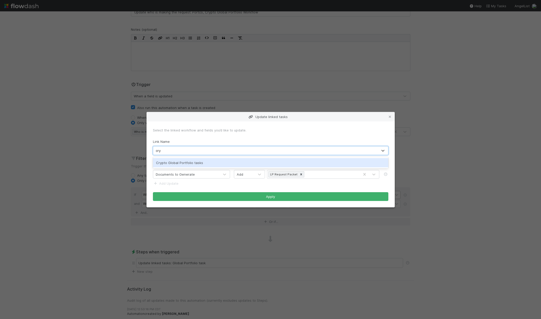
type input "cryp"
click at [241, 165] on div "Crypto Global Portfolio tasks" at bounding box center [270, 162] width 235 height 9
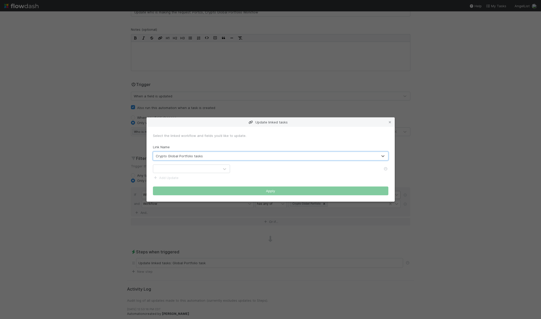
click at [176, 171] on div at bounding box center [186, 169] width 66 height 8
type input "who"
click at [391, 123] on icon at bounding box center [389, 122] width 5 height 3
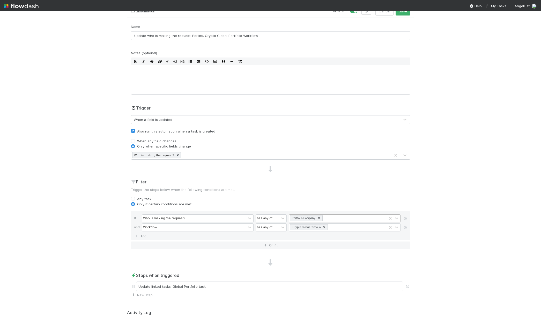
scroll to position [0, 0]
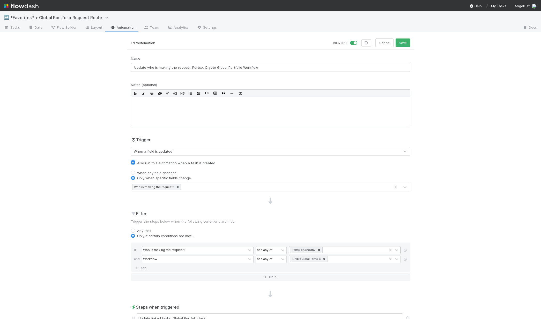
click at [359, 40] on label at bounding box center [359, 40] width 0 height 0
click at [351, 44] on input "checkbox" at bounding box center [352, 42] width 4 height 5
checkbox input "false"
click at [397, 44] on button "Save" at bounding box center [402, 43] width 15 height 9
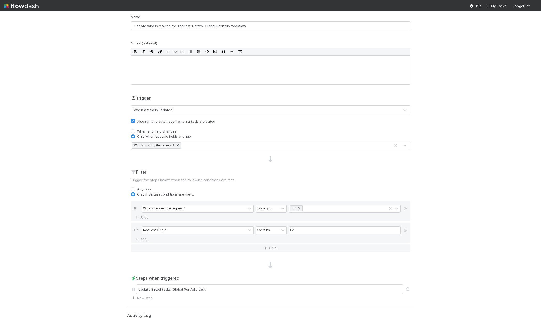
scroll to position [62, 0]
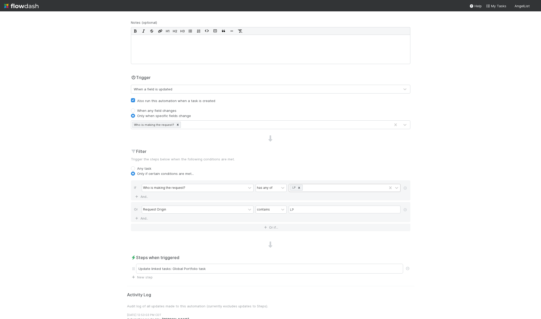
click at [297, 187] on icon at bounding box center [299, 188] width 4 height 4
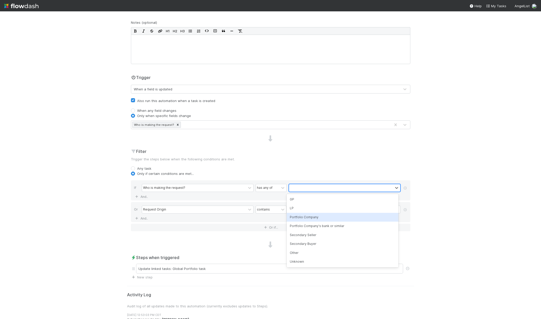
click at [292, 215] on div "Portfolio Company" at bounding box center [343, 217] width 112 height 9
click at [403, 210] on icon at bounding box center [404, 209] width 5 height 3
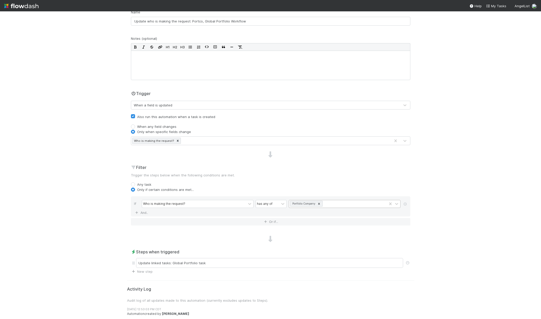
scroll to position [46, 0]
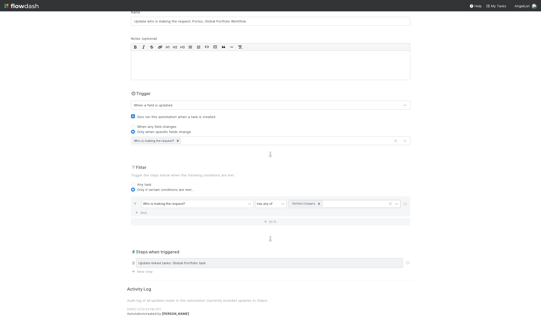
click at [199, 266] on div "Update linked tasks: Global Portfolio task" at bounding box center [269, 263] width 267 height 10
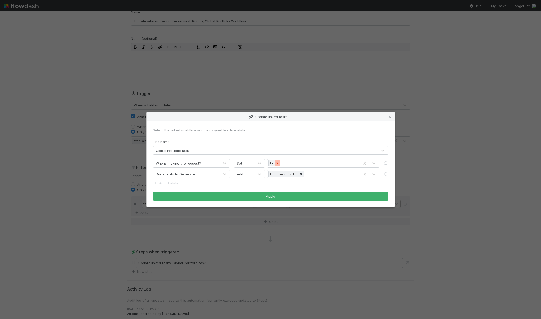
click at [276, 165] on icon at bounding box center [277, 164] width 4 height 4
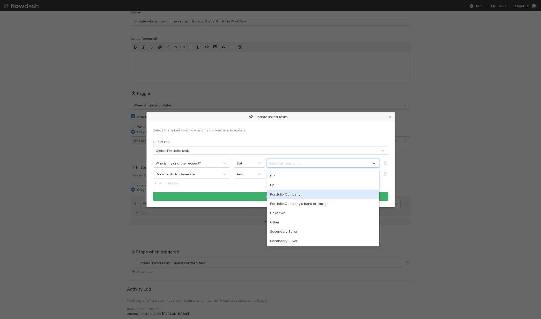
click at [290, 191] on div "Portfolio Company" at bounding box center [323, 194] width 112 height 9
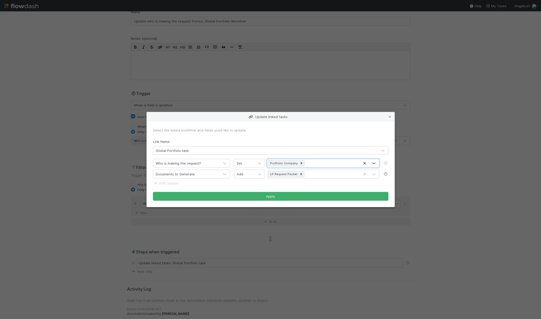
click at [387, 175] on icon at bounding box center [385, 173] width 5 height 3
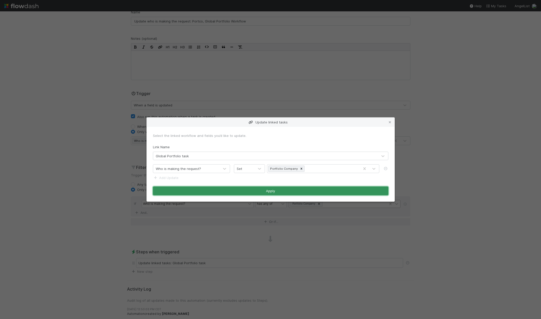
click at [304, 194] on button "Apply" at bounding box center [270, 191] width 235 height 9
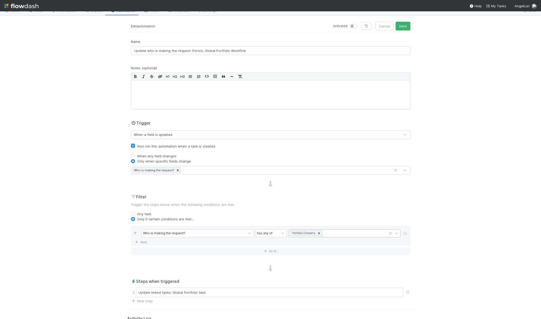
scroll to position [0, 0]
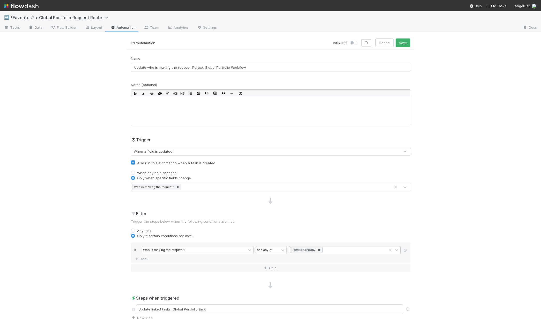
click at [359, 40] on label at bounding box center [359, 40] width 0 height 0
click at [354, 42] on input "checkbox" at bounding box center [352, 42] width 4 height 5
checkbox input "true"
click at [400, 46] on button "Save" at bounding box center [402, 43] width 15 height 9
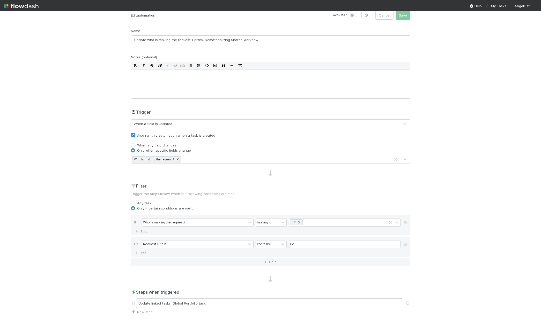
scroll to position [68, 0]
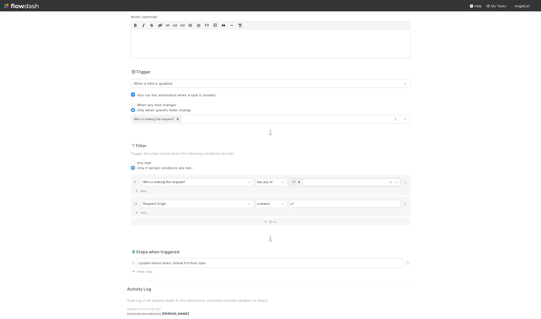
click at [297, 183] on icon at bounding box center [299, 183] width 4 height 4
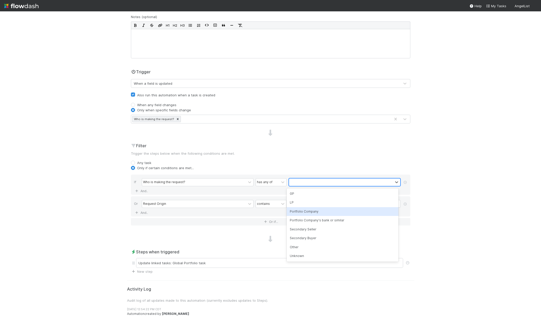
drag, startPoint x: 298, startPoint y: 214, endPoint x: 301, endPoint y: 211, distance: 4.4
click at [298, 214] on div "Portfolio Company" at bounding box center [343, 211] width 112 height 9
click at [402, 204] on icon at bounding box center [404, 204] width 5 height 3
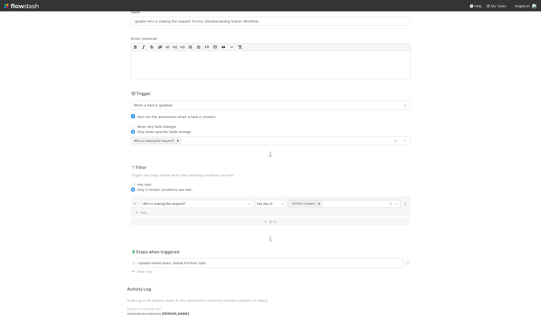
scroll to position [46, 0]
click at [139, 213] on link "And.." at bounding box center [142, 212] width 16 height 7
click at [159, 215] on div "Assigned To" at bounding box center [152, 213] width 19 height 5
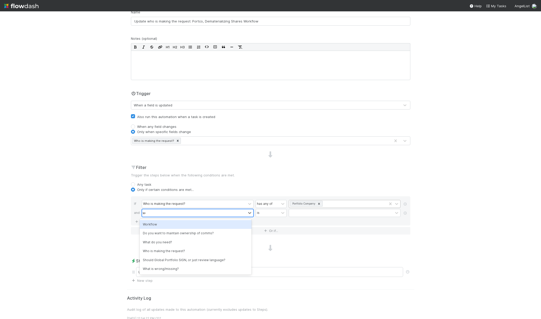
type input "wor"
click at [174, 228] on div "Workflow" at bounding box center [196, 224] width 112 height 9
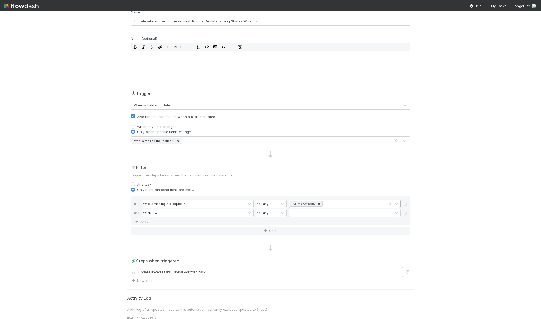
click at [463, 257] on div "↔️ *Favorites* > Global Portfolio Request Router Tasks Data Flow Builder Layout…" at bounding box center [270, 165] width 541 height 308
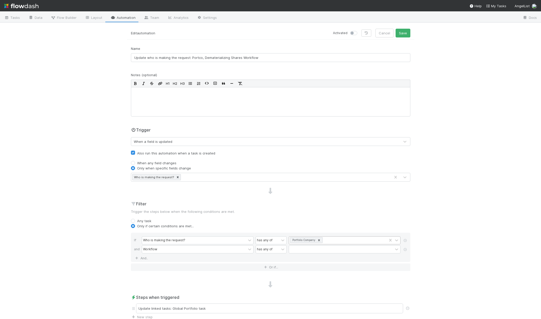
scroll to position [0, 0]
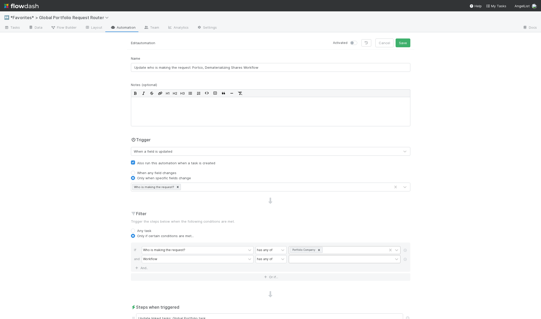
click at [314, 255] on div at bounding box center [345, 259] width 112 height 8
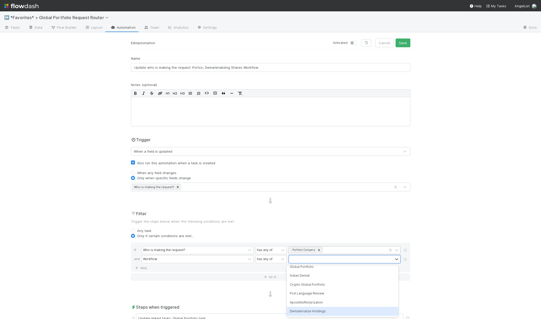
click at [313, 311] on div "Dematerialize Holdings" at bounding box center [343, 311] width 112 height 9
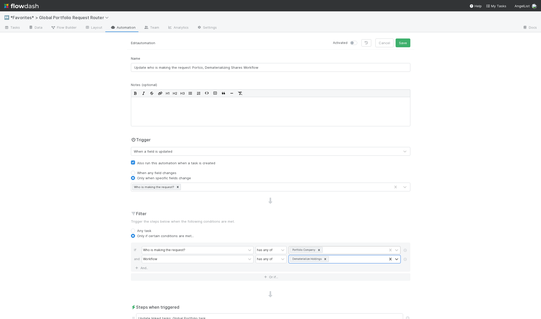
click at [435, 202] on div "↔️ *Favorites* > Global Portfolio Request Router Tasks Data Flow Builder Layout…" at bounding box center [270, 165] width 541 height 308
click at [404, 43] on button "Save" at bounding box center [402, 43] width 15 height 9
click at [297, 251] on icon at bounding box center [299, 251] width 4 height 4
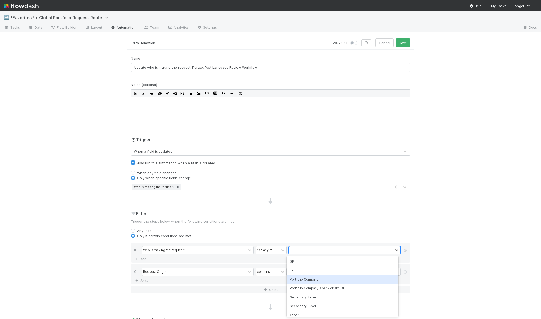
click at [320, 279] on div "Portfolio Company" at bounding box center [343, 279] width 112 height 9
click at [402, 273] on icon at bounding box center [404, 272] width 5 height 3
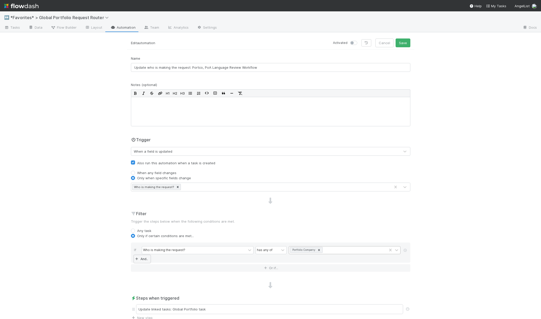
click at [146, 258] on link "And.." at bounding box center [142, 258] width 16 height 7
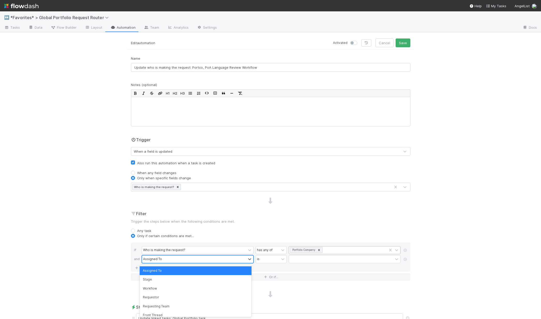
click at [161, 262] on div "Assigned To" at bounding box center [194, 259] width 104 height 7
type input "work"
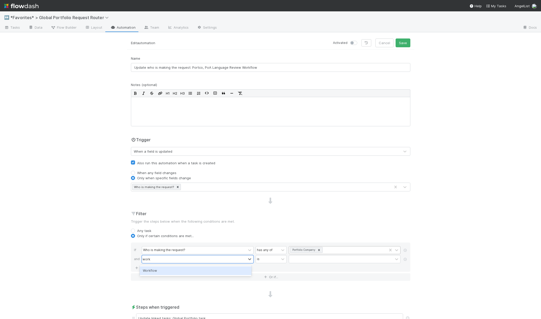
click at [168, 268] on div "Workflow" at bounding box center [196, 271] width 112 height 9
click at [294, 261] on div at bounding box center [341, 259] width 104 height 7
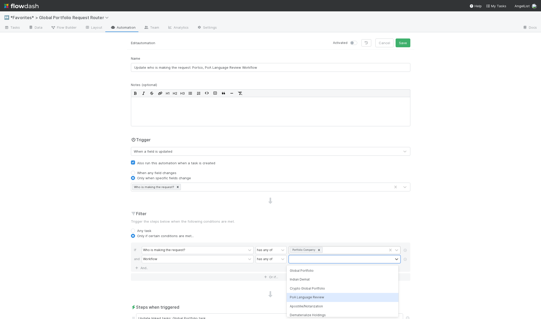
click at [299, 299] on div "PoA Language Review" at bounding box center [343, 297] width 112 height 9
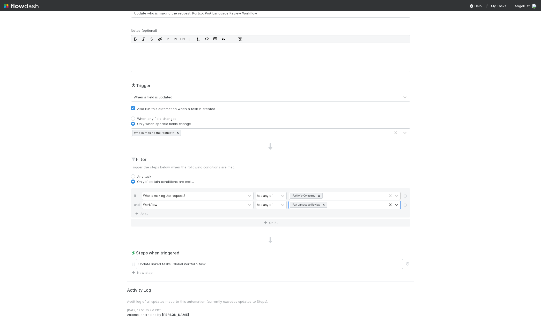
scroll to position [55, 0]
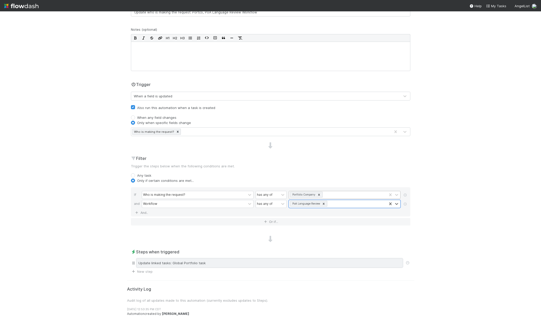
click at [184, 261] on div "Update linked tasks: Global Portfolio task" at bounding box center [269, 263] width 267 height 10
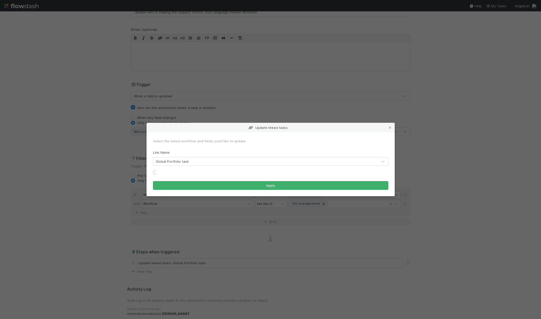
click at [224, 162] on div "Global Portfolio task" at bounding box center [265, 161] width 224 height 8
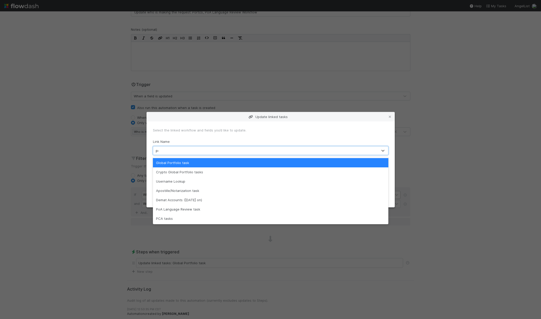
type input "poa"
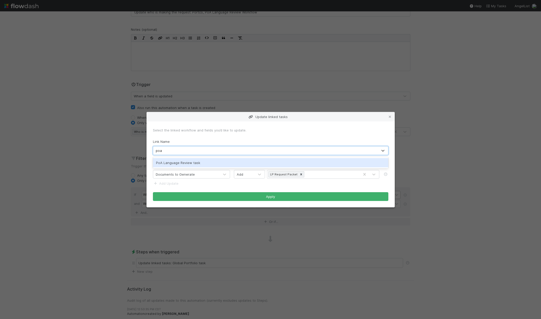
click at [191, 163] on div "PoA Language Review task" at bounding box center [270, 162] width 235 height 9
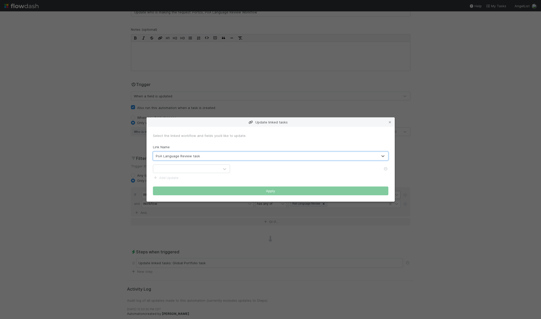
click at [189, 172] on div at bounding box center [186, 169] width 66 height 8
type input "w"
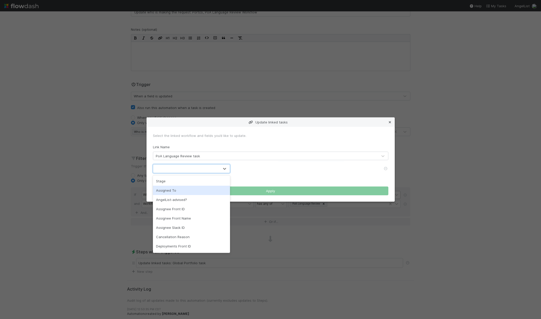
click at [388, 123] on icon at bounding box center [389, 122] width 5 height 3
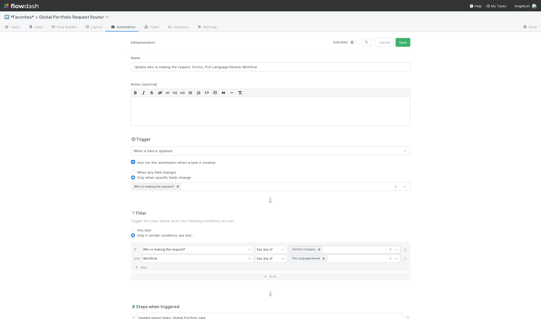
scroll to position [0, 0]
click at [402, 43] on button "Save" at bounding box center [402, 43] width 15 height 9
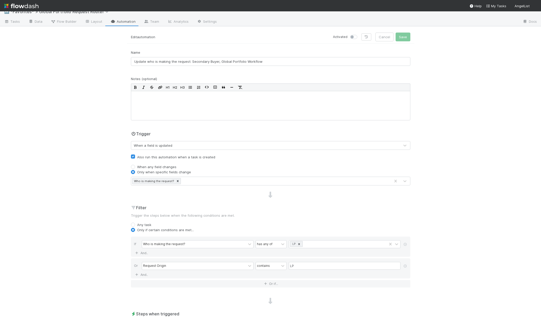
scroll to position [37, 0]
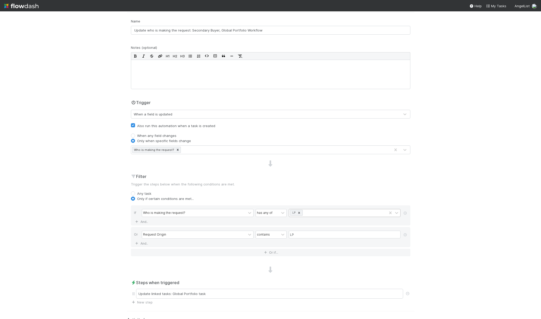
click at [297, 213] on icon at bounding box center [299, 213] width 4 height 4
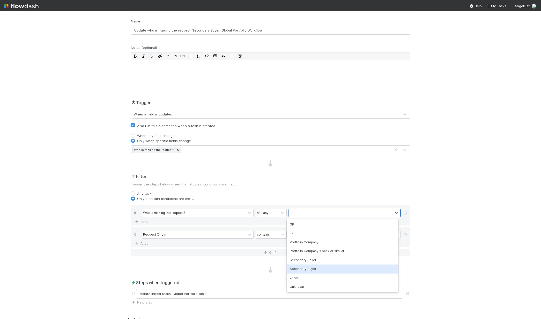
click at [318, 270] on div "Secondary Buyer" at bounding box center [343, 269] width 112 height 9
click at [403, 234] on icon at bounding box center [404, 235] width 5 height 3
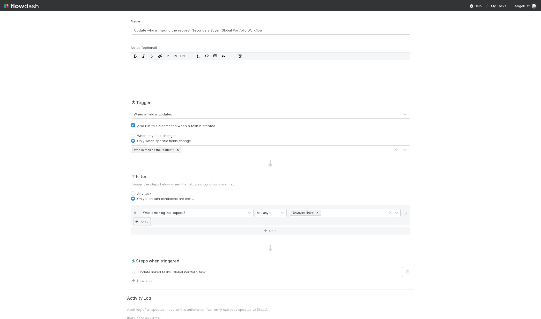
click at [144, 223] on link "And.." at bounding box center [142, 221] width 16 height 7
click at [186, 224] on div "Assigned To" at bounding box center [194, 222] width 104 height 7
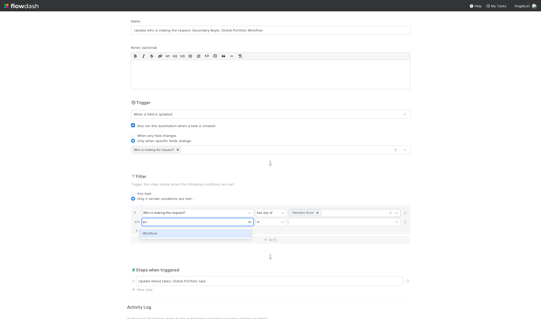
type input "work"
click at [161, 232] on div "Workflow" at bounding box center [196, 233] width 112 height 9
click at [297, 222] on div at bounding box center [341, 222] width 104 height 7
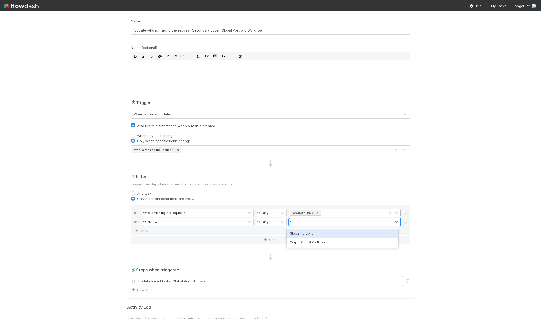
type input "glo"
click at [304, 240] on div "Crypto Global Portfolio" at bounding box center [343, 242] width 112 height 9
click at [323, 221] on icon at bounding box center [324, 222] width 2 height 2
type input "glob"
click at [321, 231] on div "Global Portfolio" at bounding box center [343, 233] width 112 height 9
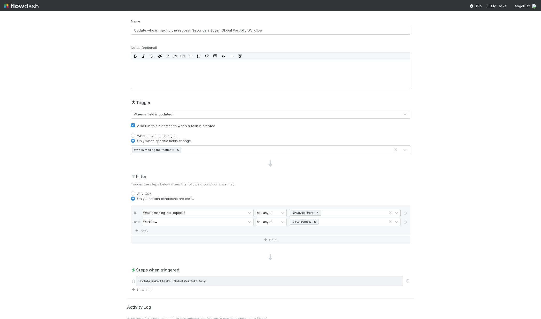
click at [291, 280] on div "Update linked tasks: Global Portfolio task" at bounding box center [269, 281] width 267 height 10
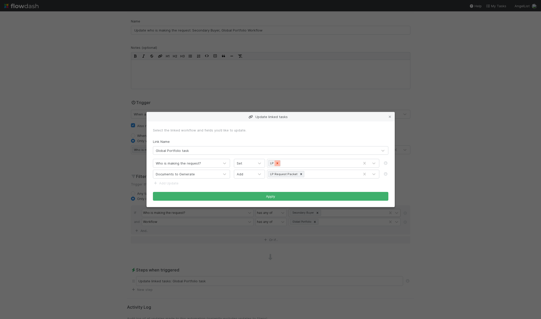
click at [277, 164] on icon at bounding box center [277, 164] width 2 height 2
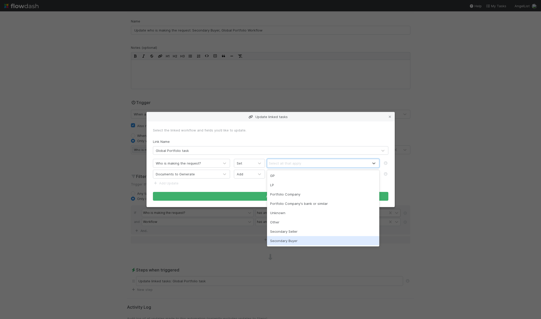
click at [293, 240] on div "Secondary Buyer" at bounding box center [323, 240] width 112 height 9
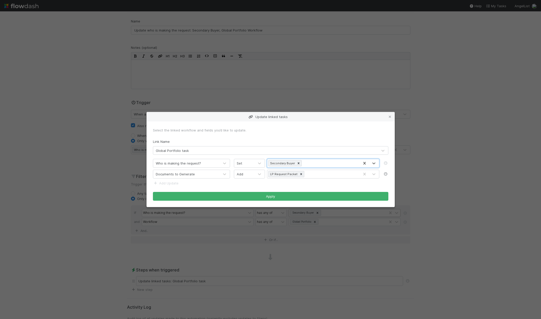
click at [385, 175] on icon at bounding box center [385, 173] width 5 height 3
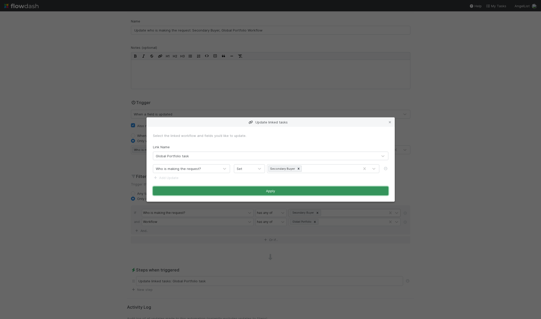
click at [286, 191] on button "Apply" at bounding box center [270, 191] width 235 height 9
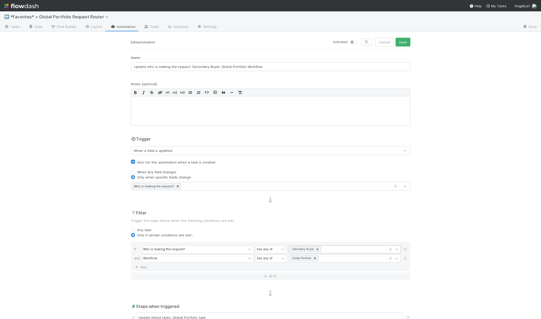
scroll to position [0, 0]
click at [359, 40] on label at bounding box center [359, 40] width 0 height 0
click at [352, 43] on input "checkbox" at bounding box center [352, 42] width 4 height 5
checkbox input "true"
click at [398, 45] on button "Save" at bounding box center [402, 43] width 15 height 9
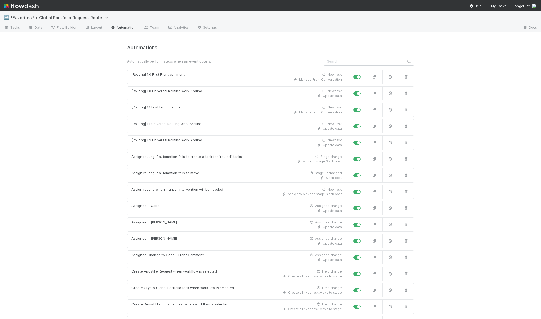
scroll to position [713, 0]
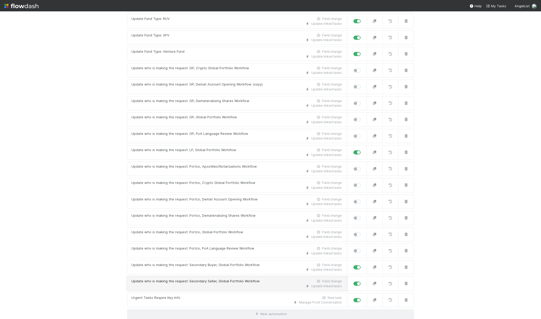
click at [249, 285] on div "Update linked tasks" at bounding box center [236, 286] width 210 height 5
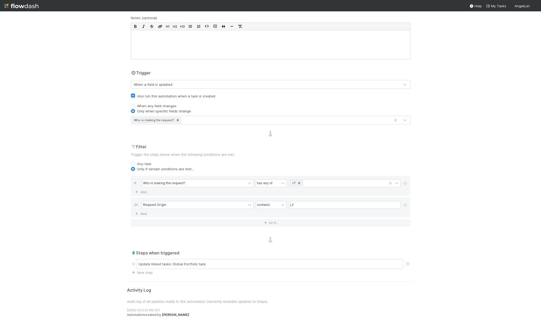
scroll to position [68, 0]
click at [297, 183] on icon at bounding box center [299, 183] width 4 height 4
type input "seco"
click at [298, 194] on div "Secondary Seller" at bounding box center [343, 194] width 112 height 9
click at [402, 204] on icon at bounding box center [404, 204] width 5 height 3
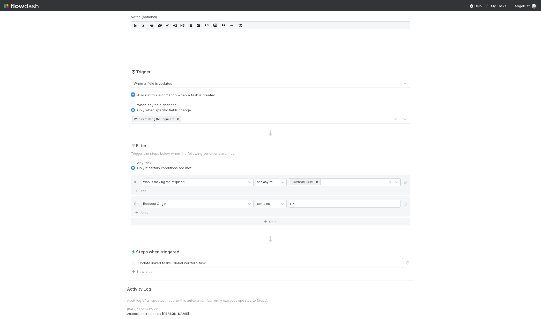
scroll to position [46, 0]
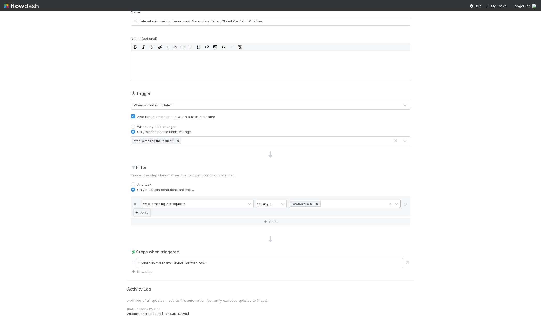
click at [137, 212] on icon at bounding box center [136, 213] width 5 height 3
click at [166, 212] on div "Assigned To" at bounding box center [194, 212] width 104 height 7
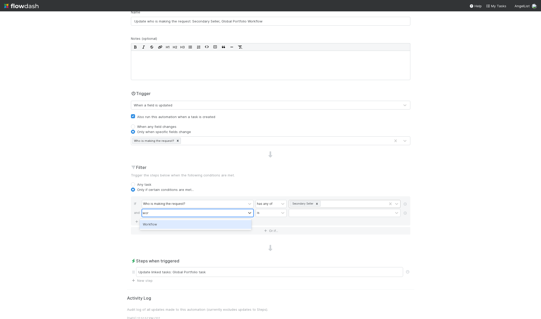
type input "work"
click at [160, 228] on div "Workflow" at bounding box center [196, 224] width 112 height 9
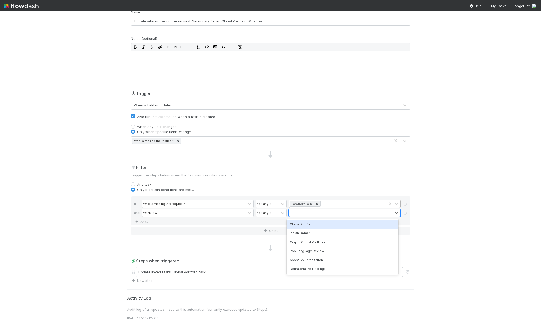
click at [323, 214] on div at bounding box center [341, 212] width 104 height 7
type input "gl"
click at [321, 228] on div "Global Portfolio" at bounding box center [343, 224] width 112 height 9
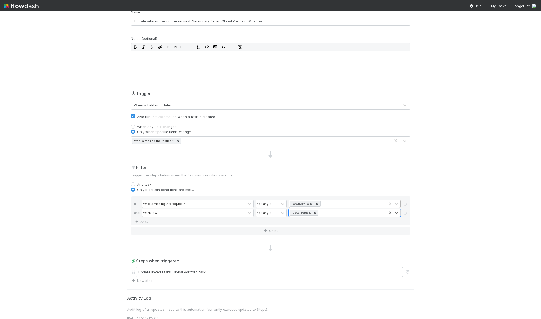
click at [516, 221] on div "↔️ *Favorites* > Global Portfolio Request Router Tasks Data Flow Builder Layout…" at bounding box center [270, 165] width 541 height 308
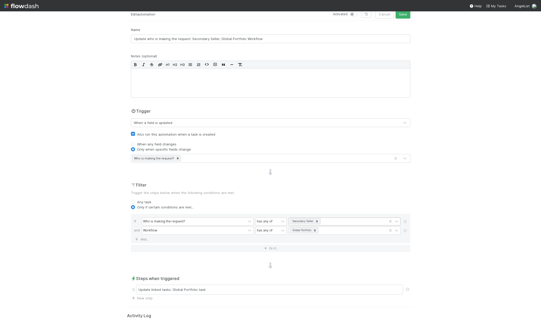
scroll to position [0, 0]
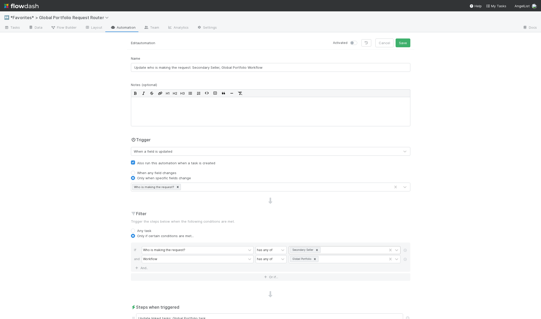
click at [359, 40] on label at bounding box center [359, 40] width 0 height 0
click at [352, 41] on input "checkbox" at bounding box center [352, 42] width 4 height 5
checkbox input "true"
click at [402, 43] on button "Save" at bounding box center [402, 43] width 15 height 9
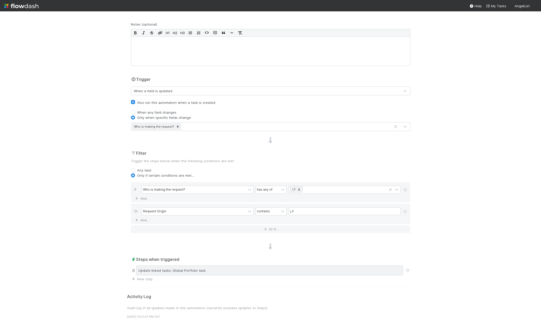
scroll to position [95, 0]
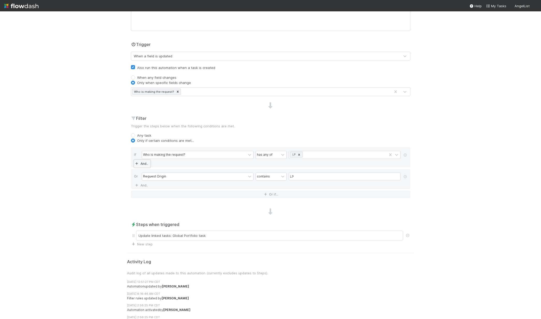
click at [142, 164] on link "And.." at bounding box center [142, 163] width 16 height 7
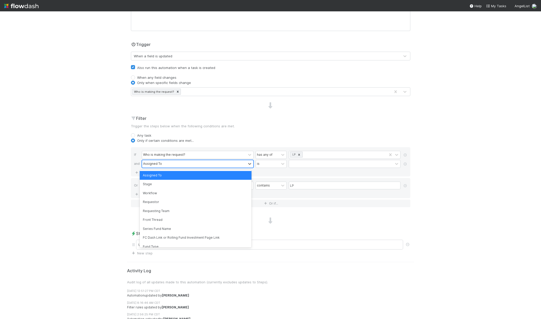
click at [170, 166] on div "Assigned To" at bounding box center [194, 163] width 104 height 7
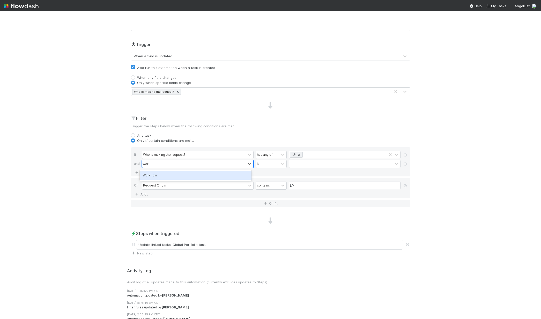
type input "work"
click at [171, 175] on div "Workflow" at bounding box center [196, 175] width 112 height 9
click at [297, 163] on div at bounding box center [341, 163] width 104 height 7
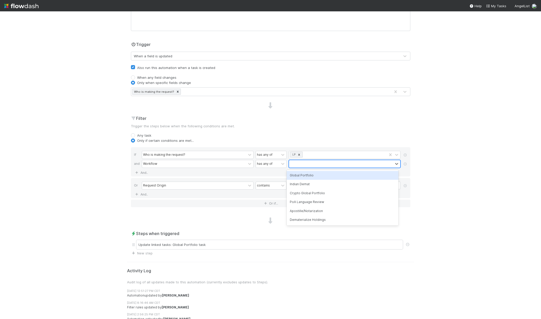
type input "g"
click at [298, 174] on div "Global Portfolio" at bounding box center [343, 175] width 112 height 9
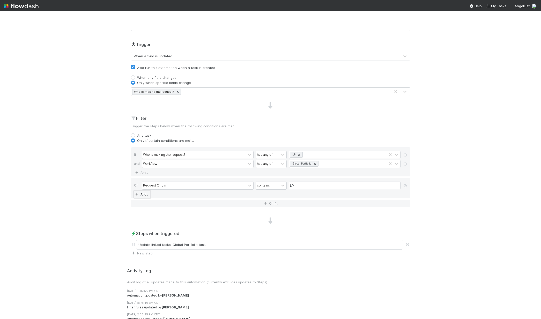
click at [140, 195] on link "And.." at bounding box center [142, 194] width 16 height 7
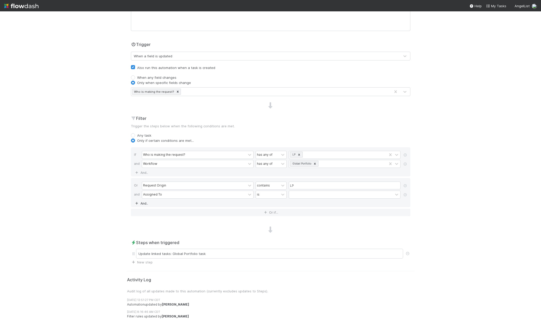
click at [164, 195] on div "Assigned To" at bounding box center [194, 194] width 104 height 7
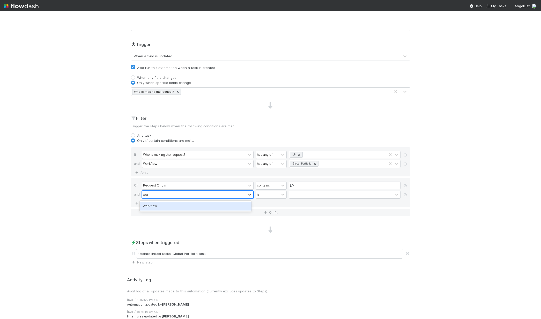
type input "work"
drag, startPoint x: 162, startPoint y: 206, endPoint x: 169, endPoint y: 206, distance: 7.0
click at [162, 206] on div "Workflow" at bounding box center [196, 206] width 112 height 9
click at [300, 195] on div at bounding box center [341, 194] width 104 height 7
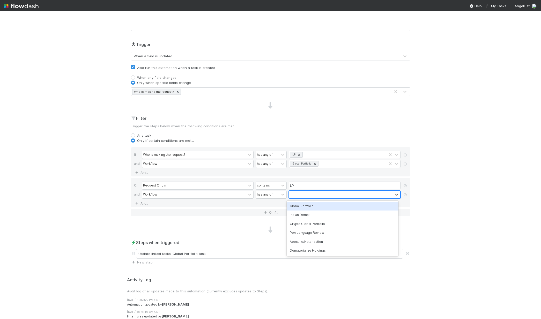
type input "gl"
click at [330, 208] on div "Global Portfolio" at bounding box center [343, 206] width 112 height 9
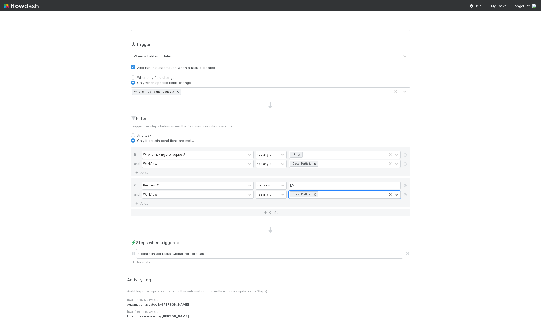
click at [452, 202] on div "↔️ *Favorites* > Global Portfolio Request Router Tasks Data Flow Builder Layout…" at bounding box center [270, 165] width 541 height 308
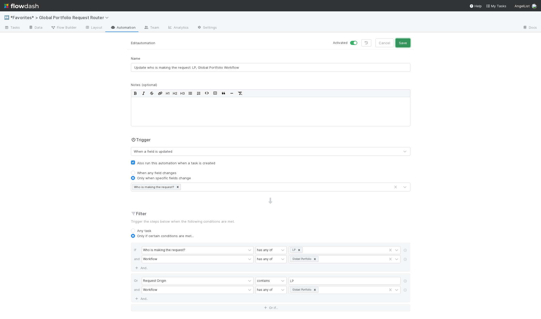
click at [405, 42] on button "Save" at bounding box center [402, 43] width 15 height 9
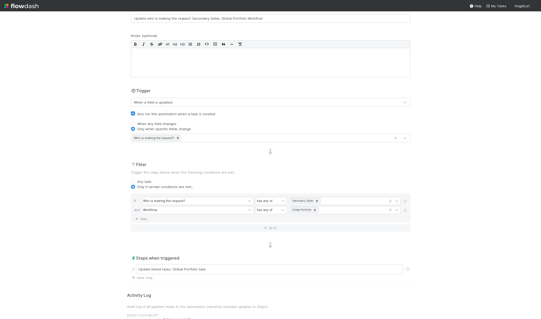
scroll to position [79, 0]
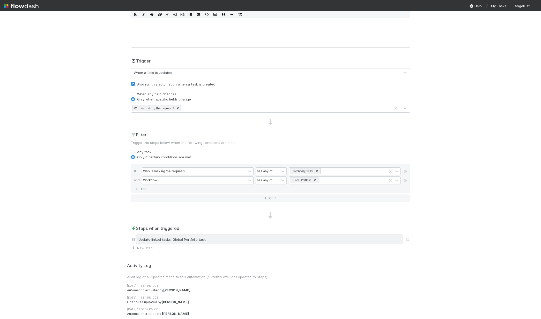
click at [186, 241] on div "Update linked tasks: Global Portfolio task" at bounding box center [269, 240] width 267 height 10
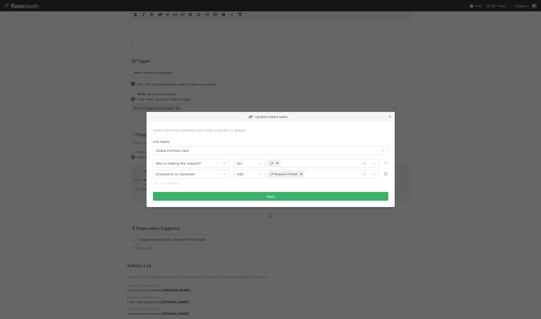
click at [386, 173] on icon at bounding box center [385, 173] width 5 height 3
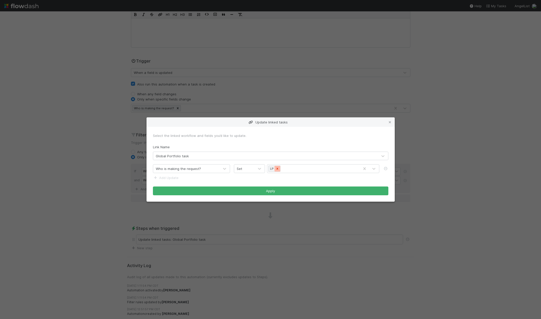
click at [277, 169] on icon at bounding box center [277, 169] width 2 height 2
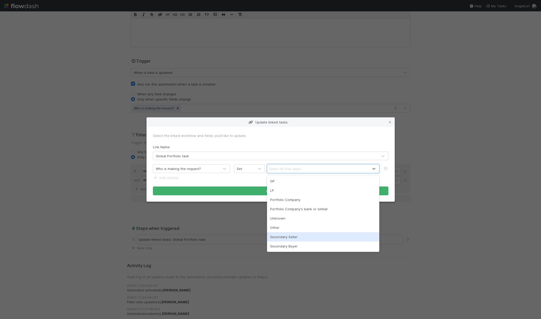
click at [282, 235] on div "Secondary Seller" at bounding box center [323, 236] width 112 height 9
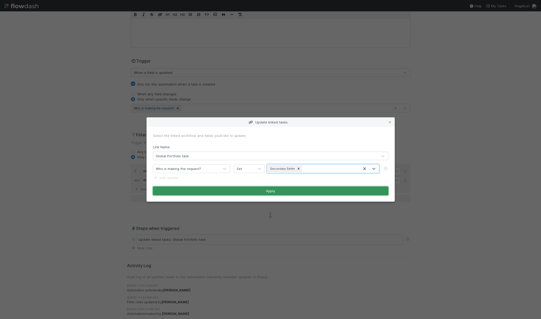
click at [241, 192] on button "Apply" at bounding box center [270, 191] width 235 height 9
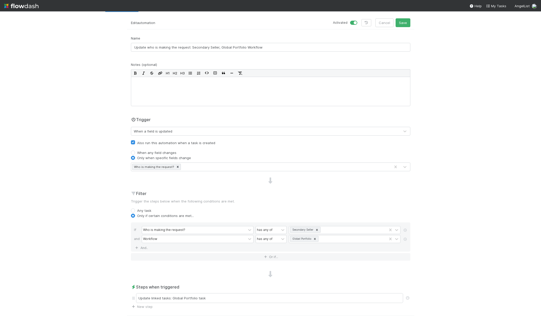
scroll to position [0, 0]
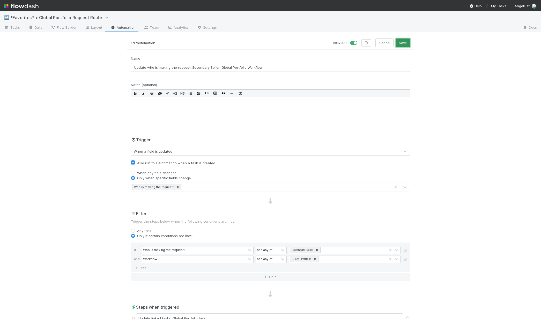
click at [404, 43] on button "Save" at bounding box center [402, 43] width 15 height 9
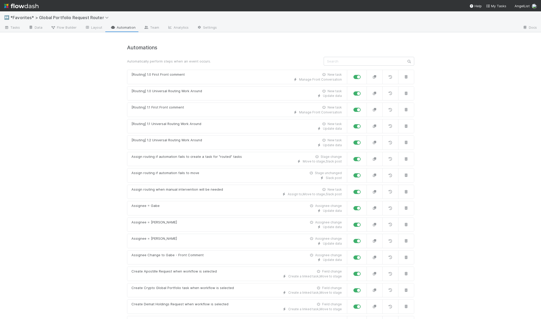
scroll to position [713, 0]
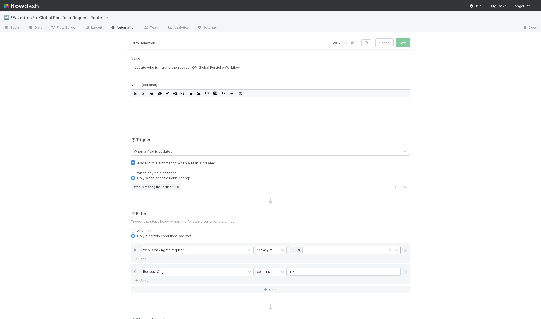
click at [297, 251] on icon at bounding box center [299, 251] width 4 height 4
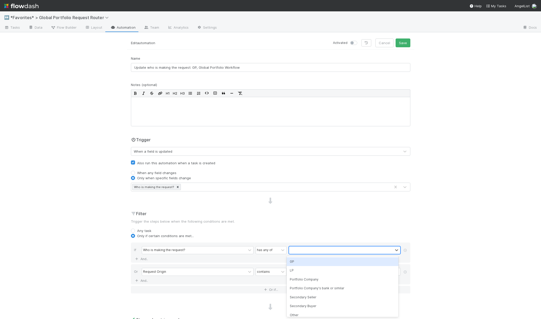
click at [297, 261] on div "GP" at bounding box center [343, 262] width 112 height 9
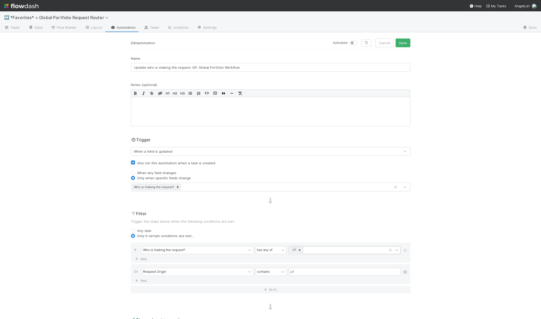
click at [404, 273] on icon at bounding box center [404, 272] width 5 height 3
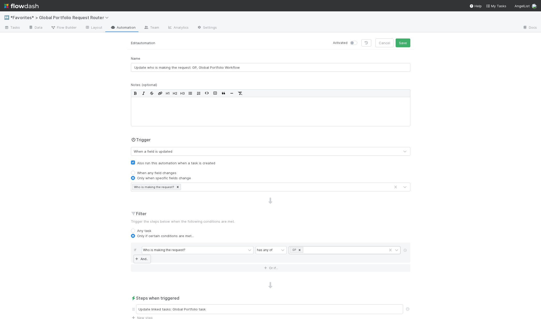
click at [140, 260] on link "And.." at bounding box center [142, 258] width 16 height 7
click at [161, 259] on div "Assigned To" at bounding box center [194, 259] width 104 height 7
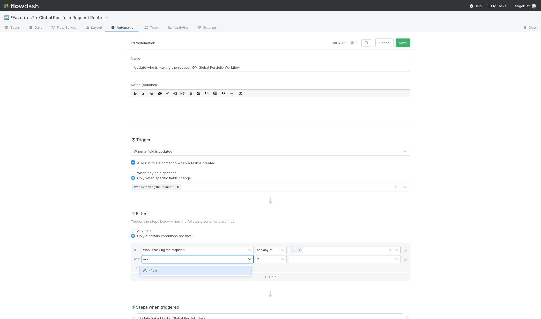
type input "work"
click at [157, 269] on div "Workflow" at bounding box center [196, 271] width 112 height 9
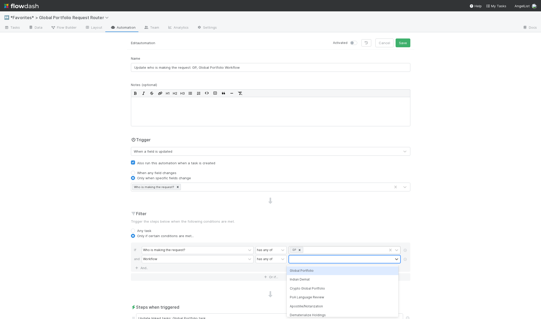
click at [298, 262] on div at bounding box center [341, 259] width 104 height 7
click at [302, 270] on div "Global Portfolio" at bounding box center [343, 271] width 112 height 9
click at [421, 270] on div "↔️ *Favorites* > Global Portfolio Request Router Tasks Data Flow Builder Layout…" at bounding box center [270, 165] width 541 height 308
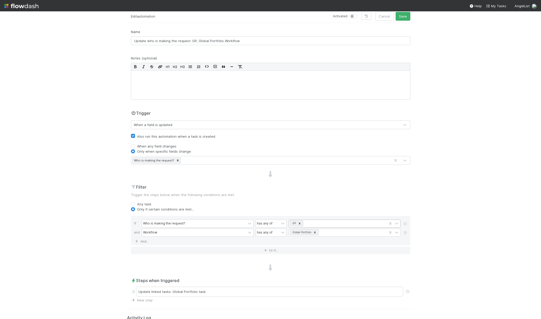
scroll to position [55, 0]
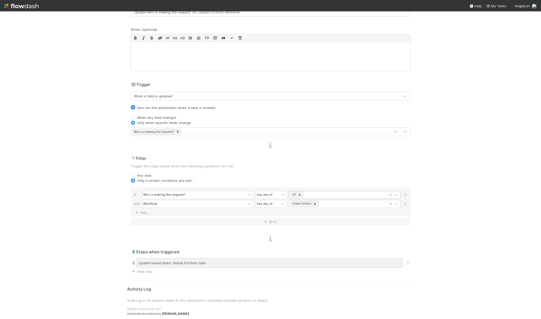
click at [153, 265] on div "Update linked tasks: Global Portfolio task" at bounding box center [269, 263] width 267 height 10
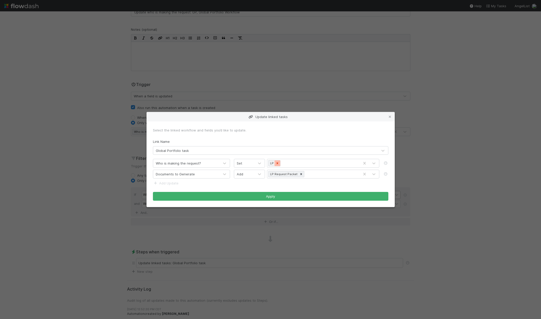
click at [277, 166] on div at bounding box center [277, 164] width 6 height 6
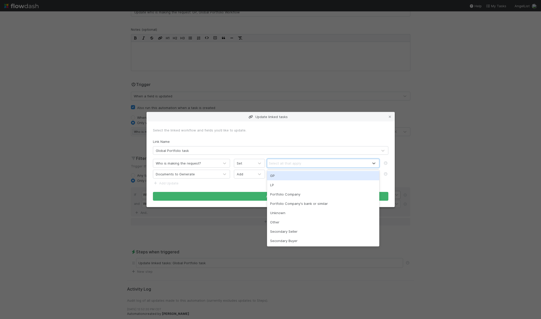
click at [278, 178] on div "GP" at bounding box center [323, 175] width 112 height 9
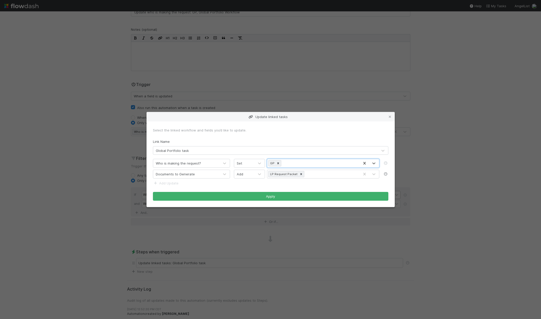
click at [384, 174] on icon at bounding box center [385, 173] width 5 height 3
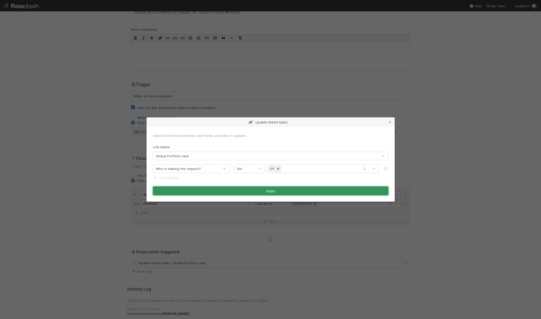
click at [342, 191] on button "Apply" at bounding box center [270, 191] width 235 height 9
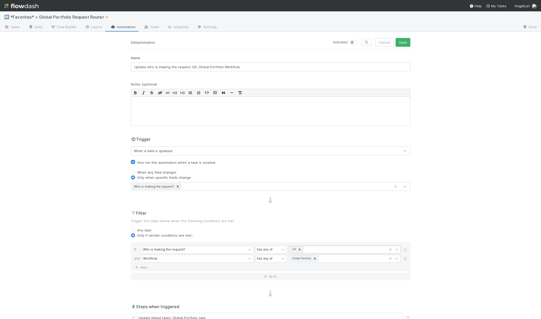
scroll to position [0, 0]
click at [359, 40] on label at bounding box center [359, 40] width 0 height 0
click at [353, 42] on input "checkbox" at bounding box center [352, 42] width 4 height 5
checkbox input "true"
click at [398, 42] on button "Save" at bounding box center [402, 43] width 15 height 9
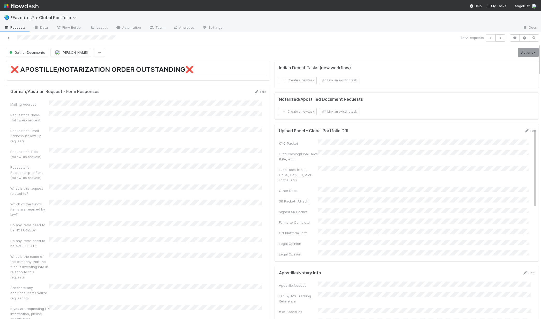
click at [7, 36] on icon at bounding box center [8, 37] width 5 height 3
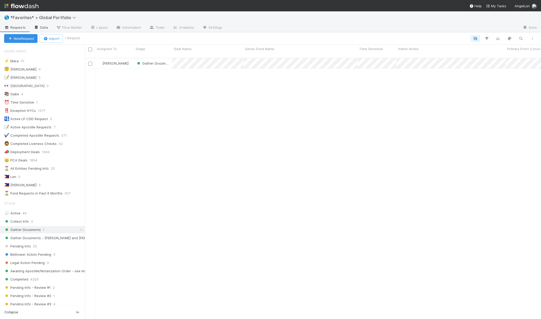
scroll to position [4, 4]
click at [19, 78] on div "📝 Laura" at bounding box center [20, 77] width 32 height 6
click at [79, 230] on icon at bounding box center [81, 229] width 5 height 3
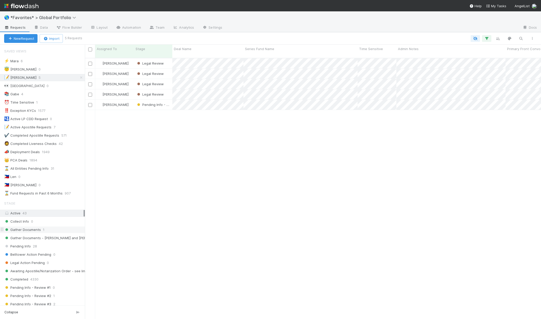
scroll to position [262, 452]
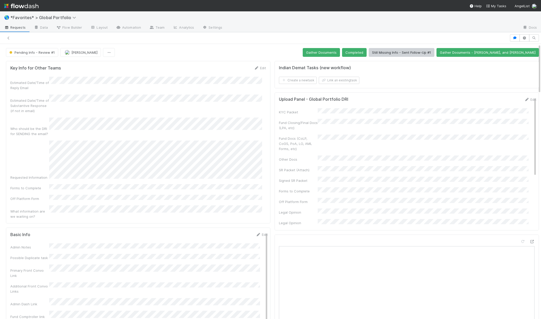
scroll to position [101, 248]
click at [419, 55] on button "Still Missing Info - Sent Follow-Up #1" at bounding box center [402, 52] width 66 height 9
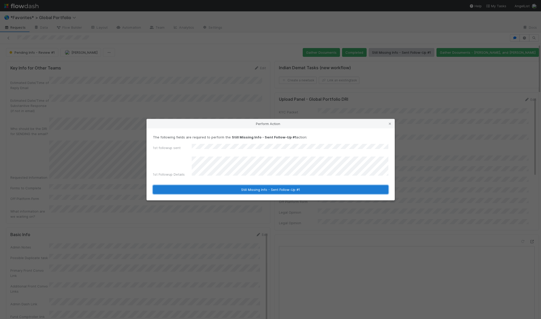
click at [225, 188] on button "Still Missing Info - Sent Follow-Up #1" at bounding box center [270, 189] width 235 height 9
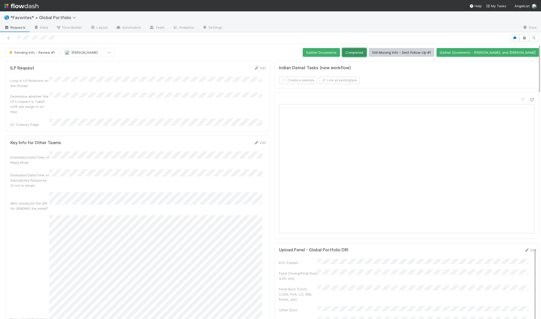
click at [366, 53] on button "Completed" at bounding box center [354, 52] width 25 height 9
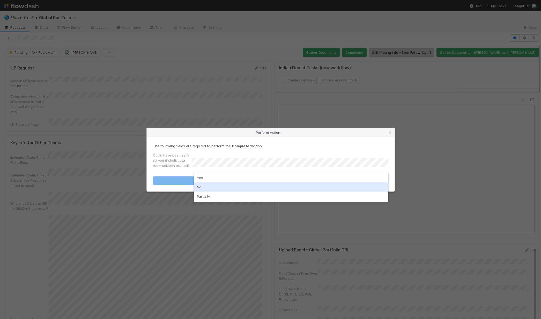
click at [215, 189] on div "No" at bounding box center [291, 187] width 194 height 9
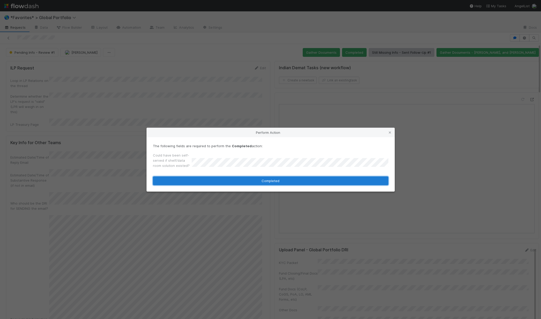
click at [240, 182] on button "Completed" at bounding box center [270, 181] width 235 height 9
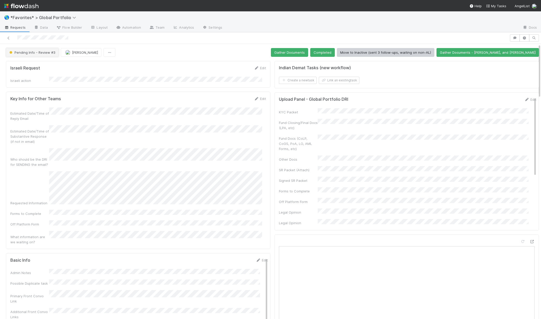
click at [50, 56] on button "Pending Info - Review #3" at bounding box center [32, 52] width 53 height 9
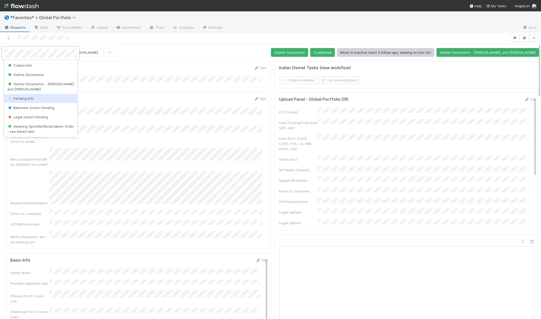
click at [32, 96] on span "Pending Info" at bounding box center [20, 98] width 27 height 4
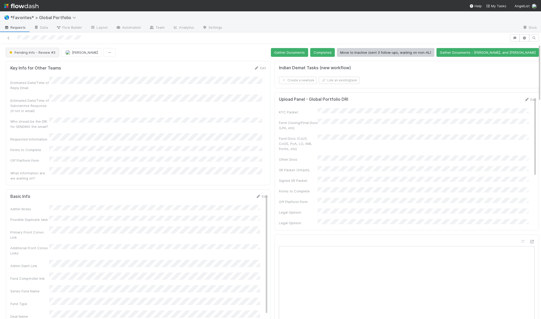
click at [55, 53] on button "Pending Info - Review #3" at bounding box center [32, 52] width 53 height 9
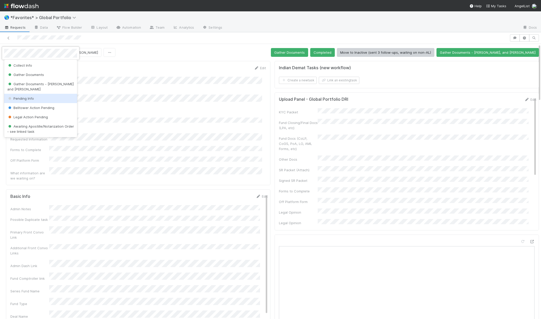
drag, startPoint x: 53, startPoint y: 97, endPoint x: 63, endPoint y: 85, distance: 15.4
click at [53, 97] on div "Pending Info" at bounding box center [40, 98] width 73 height 9
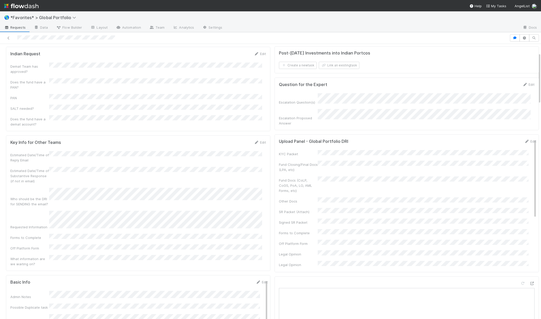
scroll to position [47, 0]
